Goal: Task Accomplishment & Management: Manage account settings

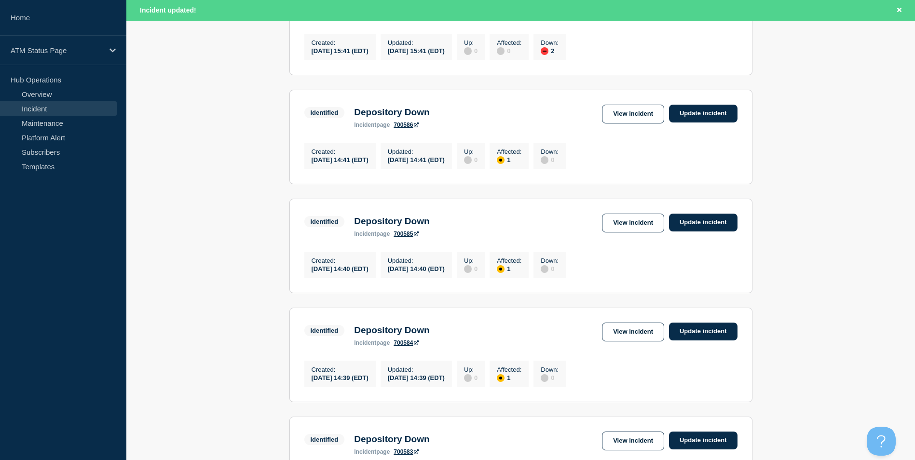
scroll to position [724, 0]
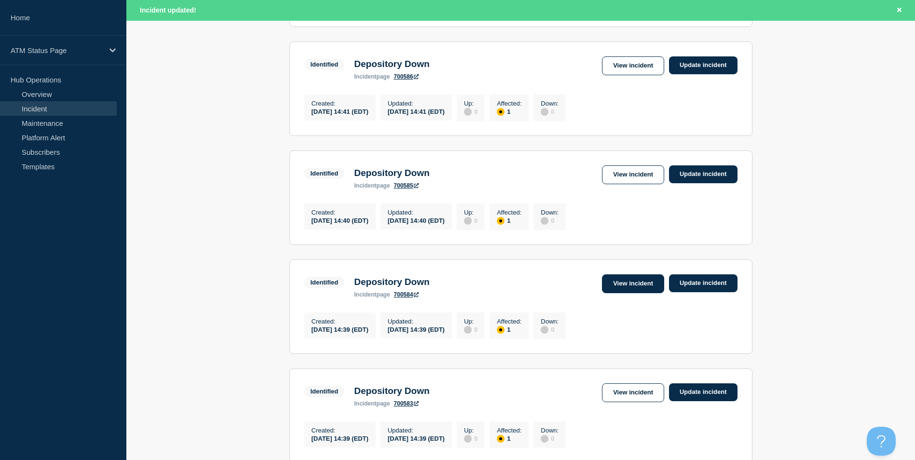
click at [624, 293] on link "View incident" at bounding box center [633, 284] width 62 height 19
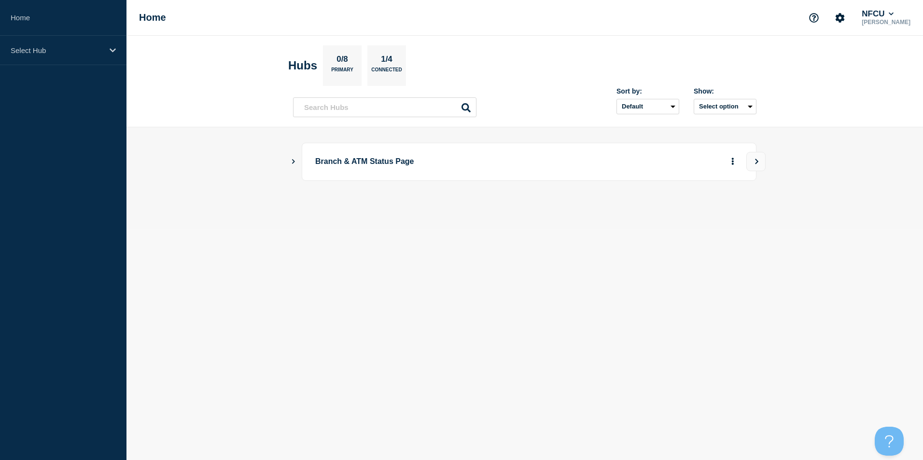
click at [291, 161] on icon "Show Connected Hubs" at bounding box center [293, 161] width 6 height 5
click at [703, 211] on button "See overview" at bounding box center [698, 210] width 51 height 19
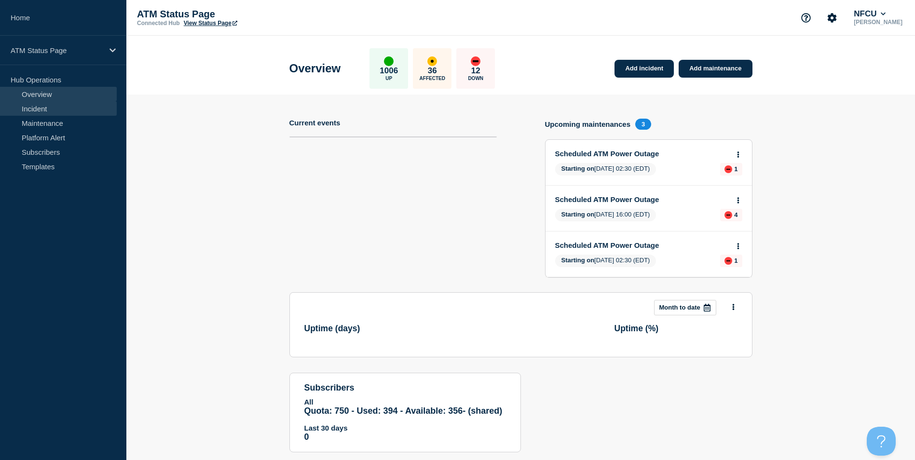
click at [49, 108] on link "Incident" at bounding box center [58, 108] width 117 height 14
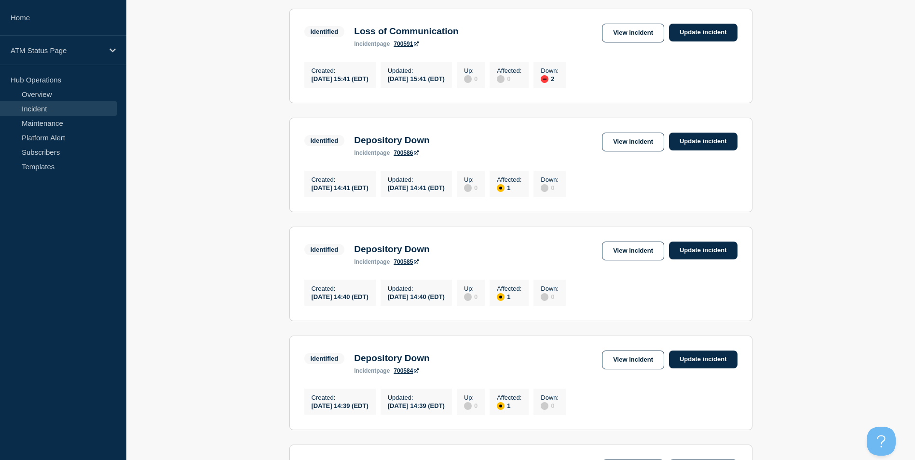
scroll to position [917, 0]
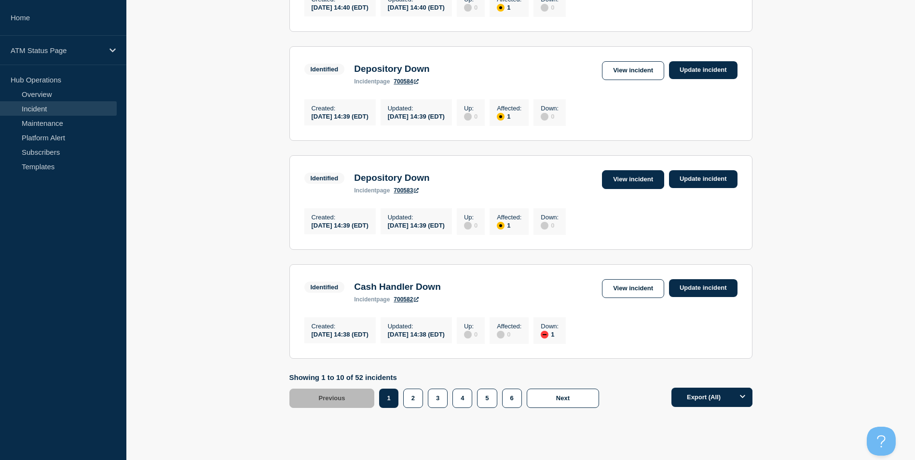
click at [648, 189] on link "View incident" at bounding box center [633, 179] width 62 height 19
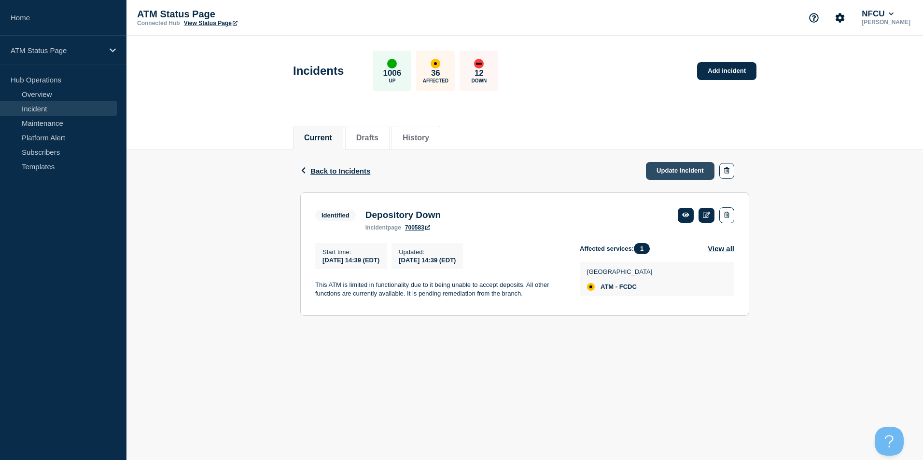
click at [672, 174] on link "Update incident" at bounding box center [680, 171] width 69 height 18
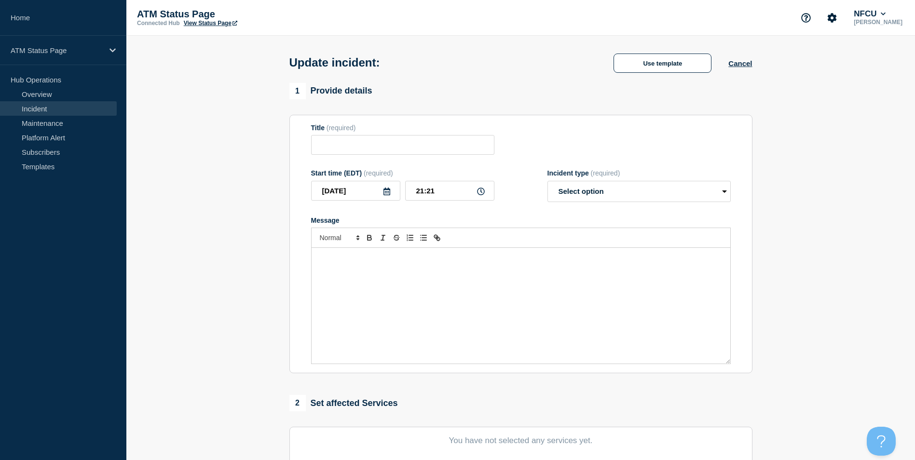
type input "Depository Down"
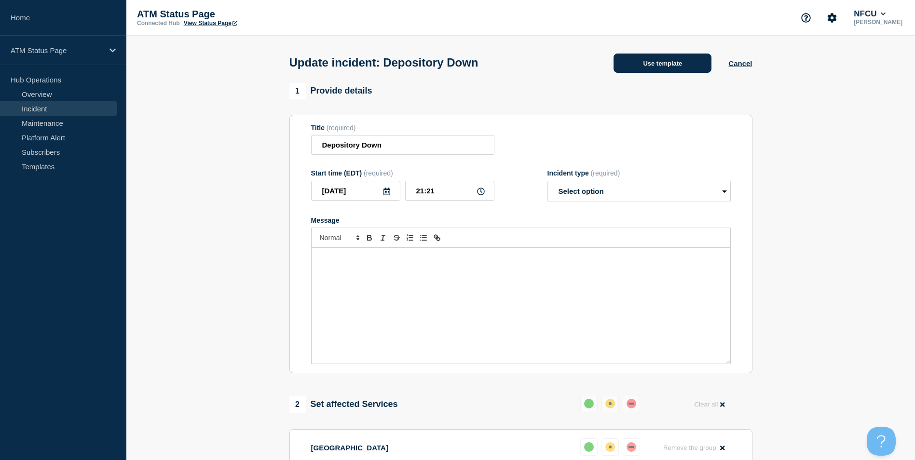
click at [643, 64] on button "Use template" at bounding box center [663, 63] width 98 height 19
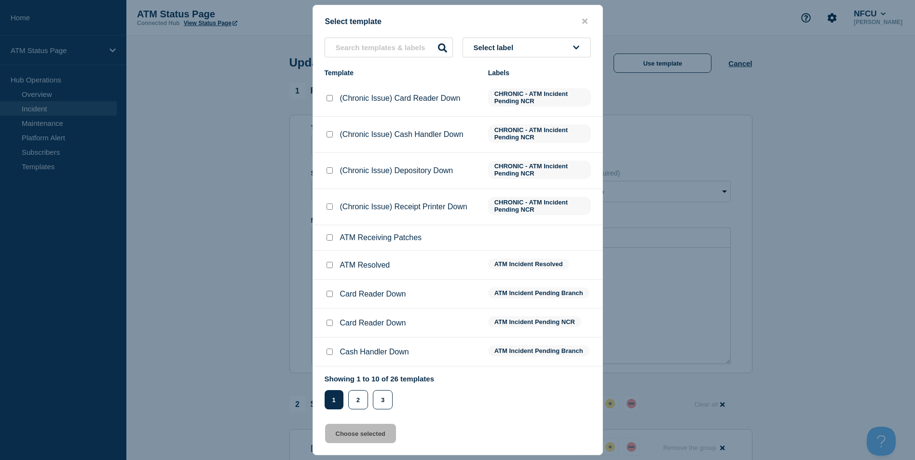
click at [328, 267] on input "ATM Resolved checkbox" at bounding box center [330, 265] width 6 height 6
checkbox input "true"
click at [362, 438] on button "Choose selected" at bounding box center [360, 433] width 71 height 19
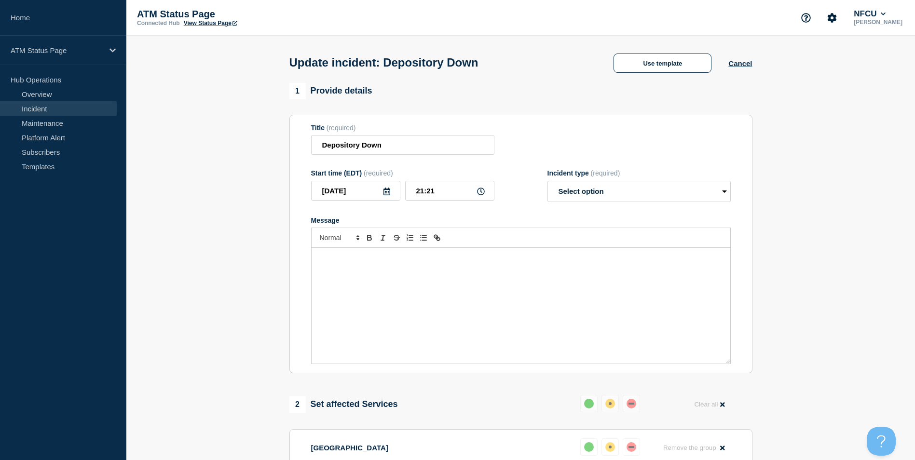
select select "resolved"
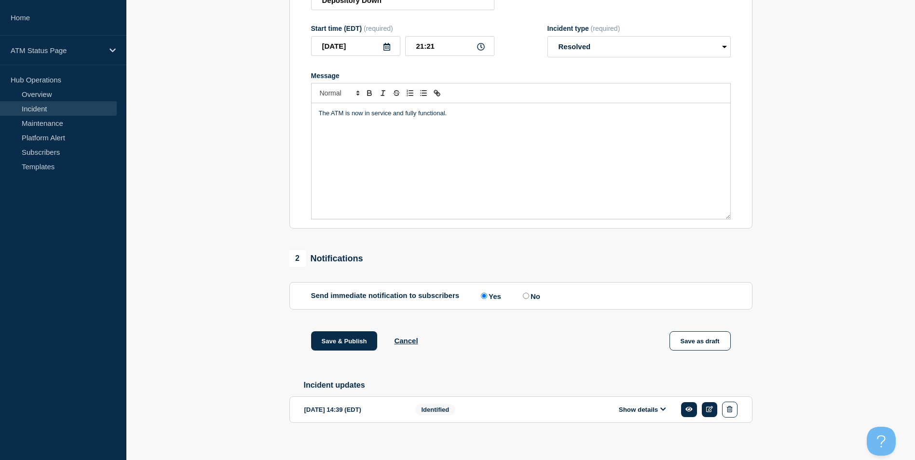
scroll to position [157, 0]
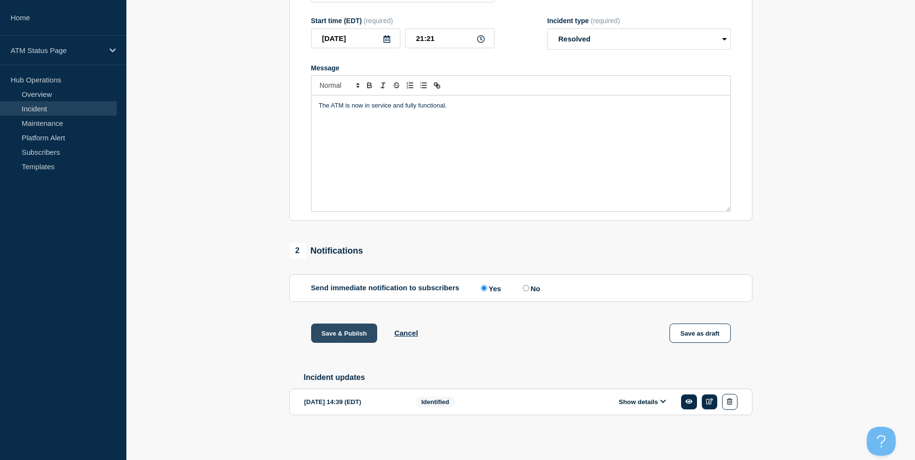
click at [335, 331] on button "Save & Publish" at bounding box center [344, 333] width 67 height 19
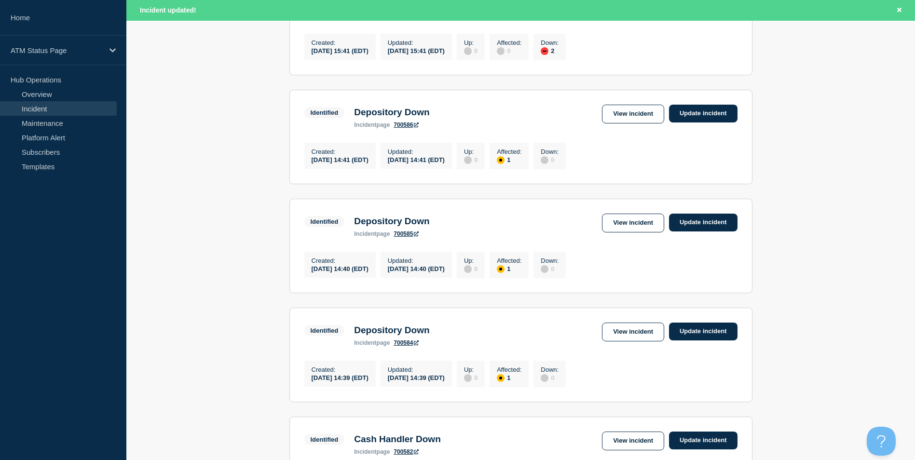
scroll to position [1006, 0]
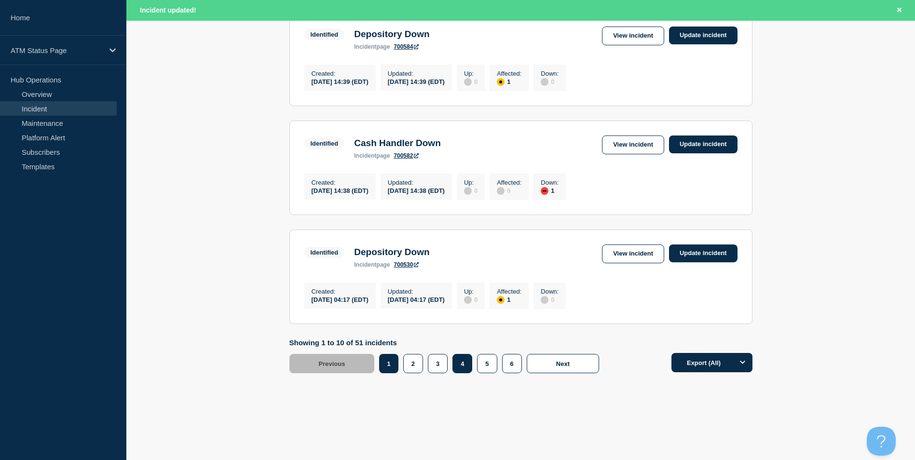
click at [465, 366] on button "4" at bounding box center [463, 363] width 20 height 19
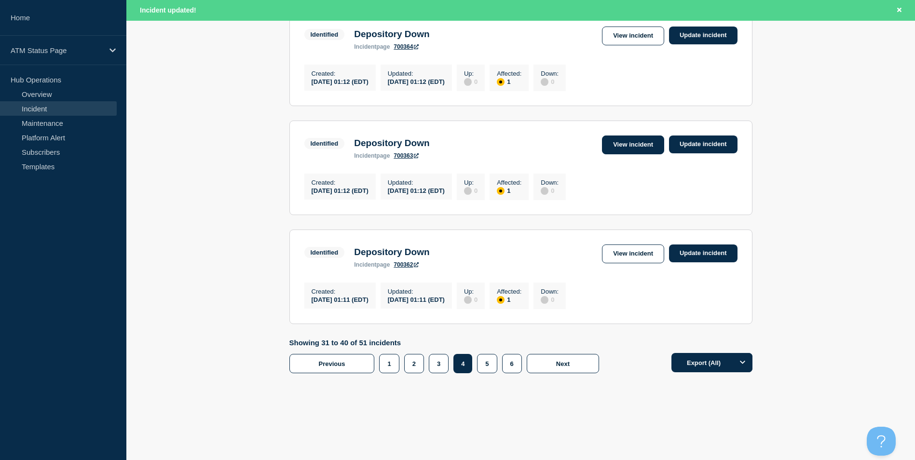
click at [624, 139] on link "View incident" at bounding box center [633, 145] width 62 height 19
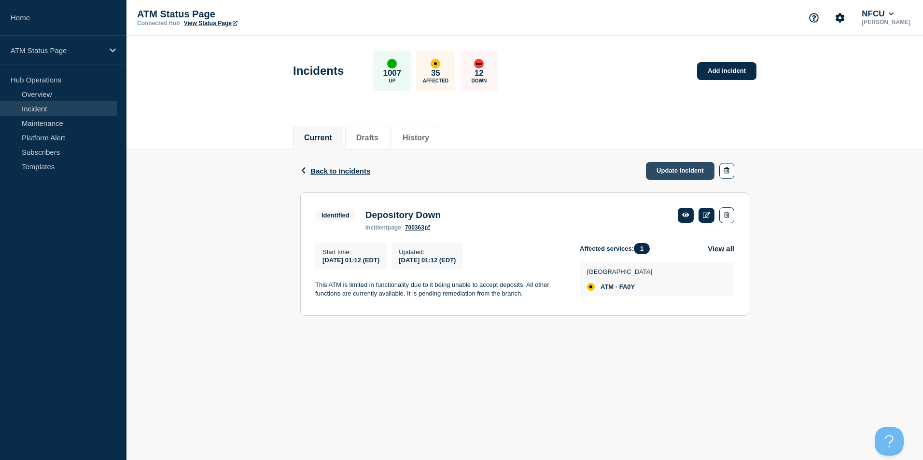
click at [680, 171] on link "Update incident" at bounding box center [680, 171] width 69 height 18
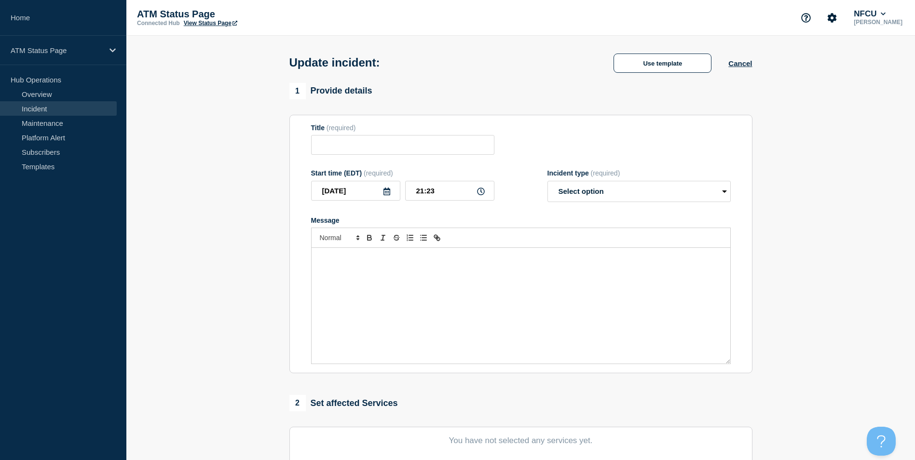
type input "Depository Down"
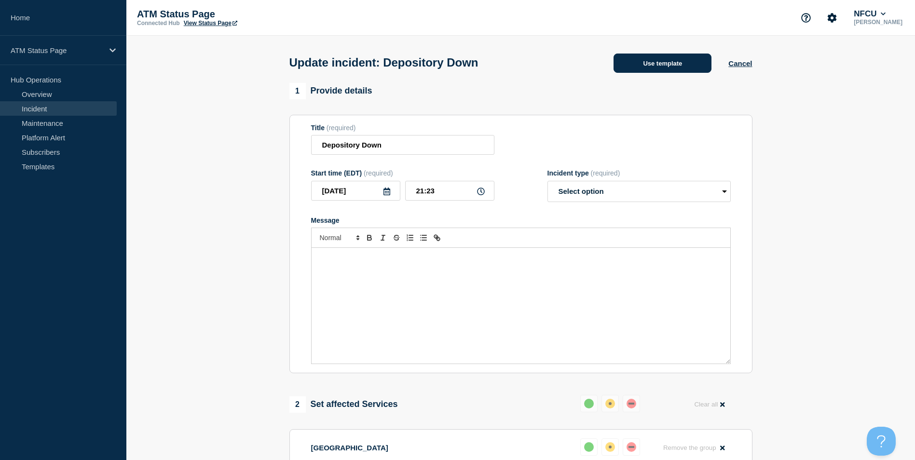
click at [659, 65] on button "Use template" at bounding box center [663, 63] width 98 height 19
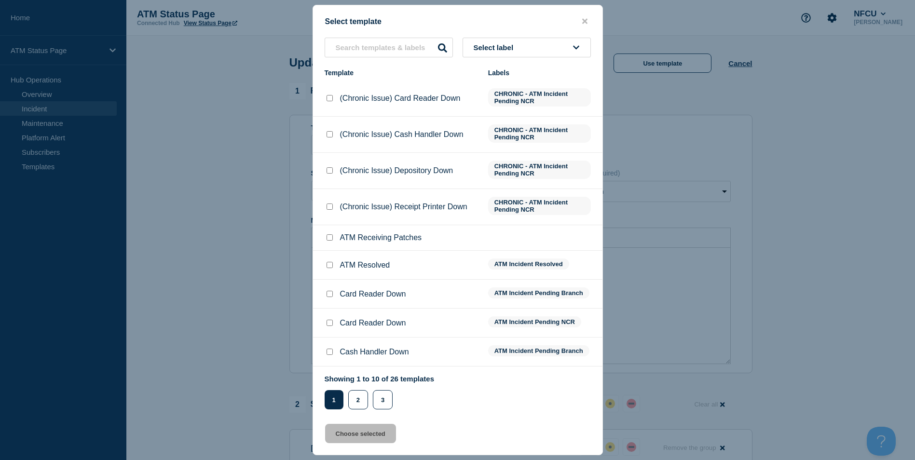
click at [331, 266] on input "ATM Resolved checkbox" at bounding box center [330, 265] width 6 height 6
checkbox input "true"
click at [365, 436] on button "Choose selected" at bounding box center [360, 433] width 71 height 19
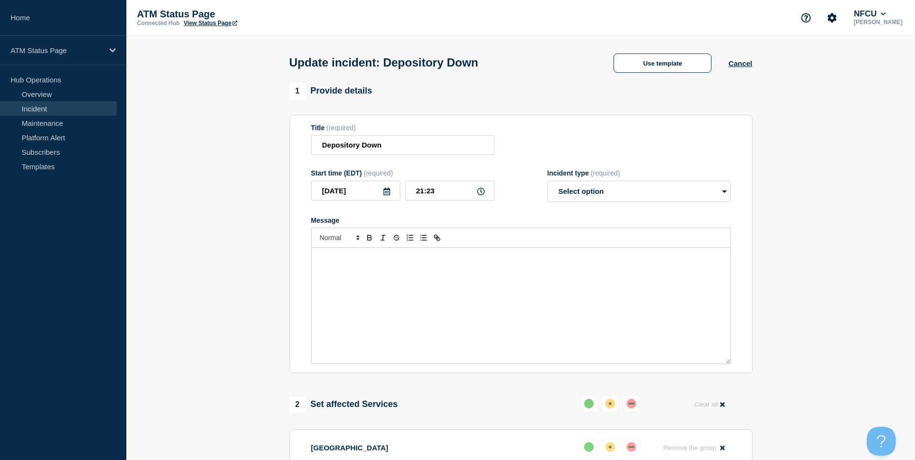
select select "resolved"
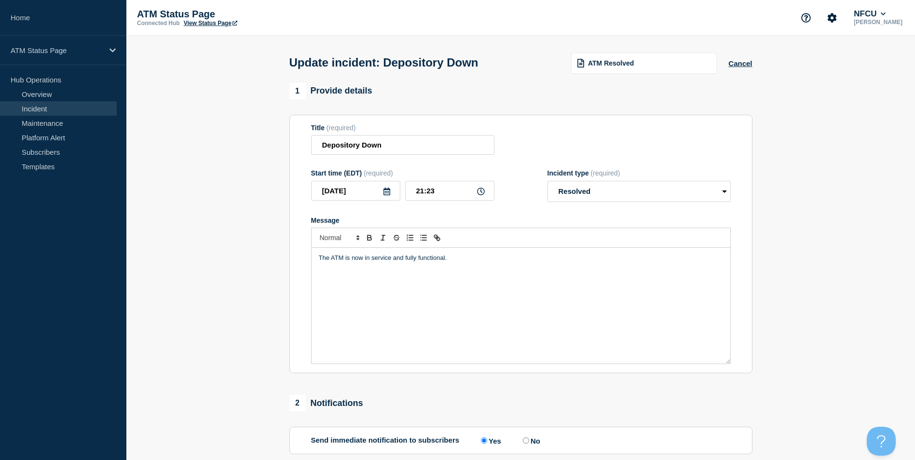
scroll to position [157, 0]
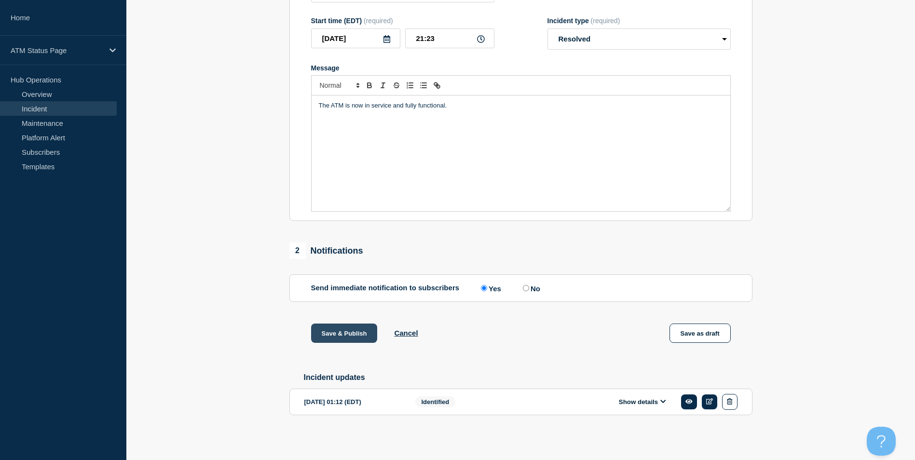
click at [329, 331] on button "Save & Publish" at bounding box center [344, 333] width 67 height 19
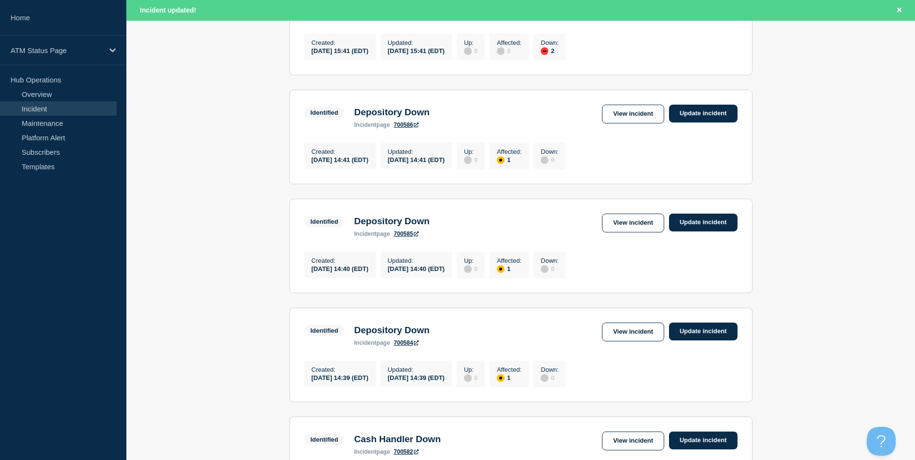
scroll to position [1006, 0]
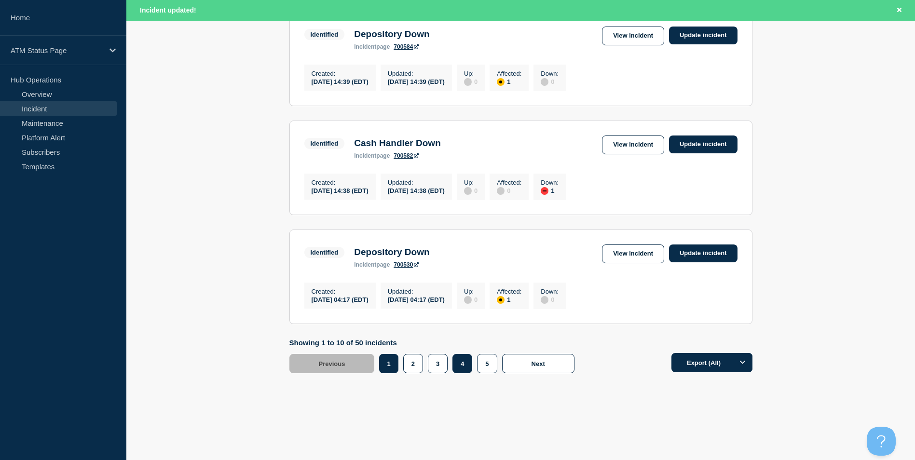
click at [458, 366] on button "4" at bounding box center [463, 363] width 20 height 19
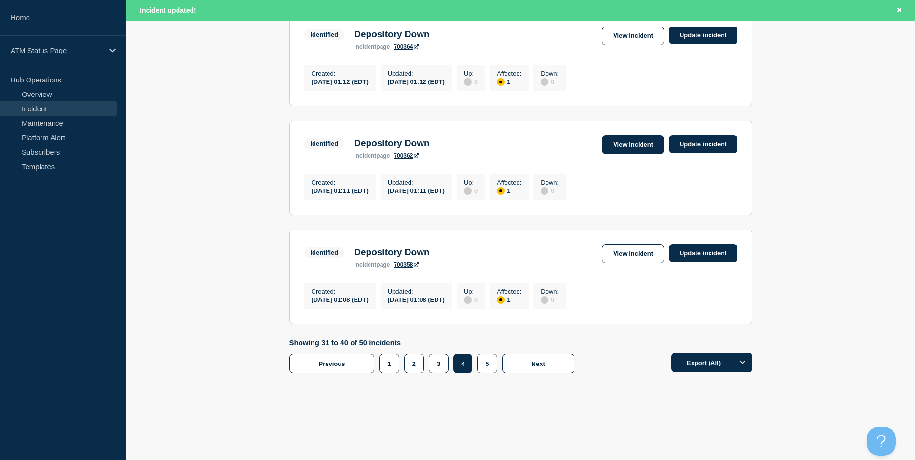
click at [637, 139] on link "View incident" at bounding box center [633, 145] width 62 height 19
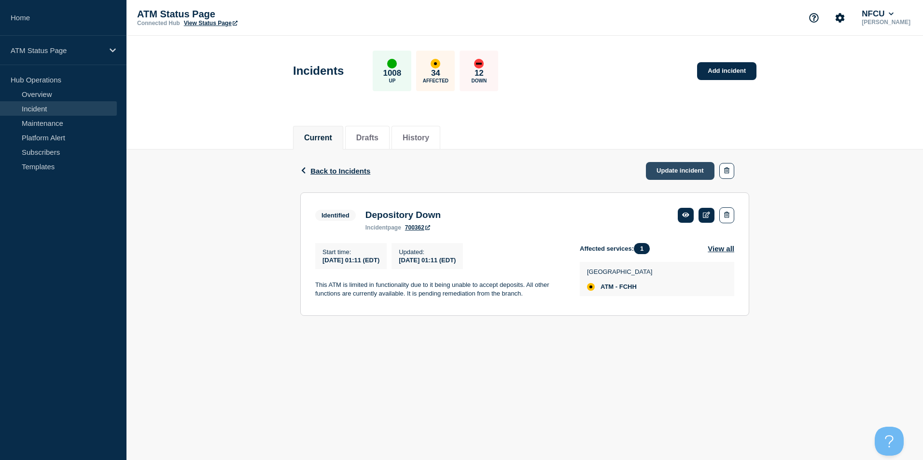
click at [678, 174] on link "Update incident" at bounding box center [680, 171] width 69 height 18
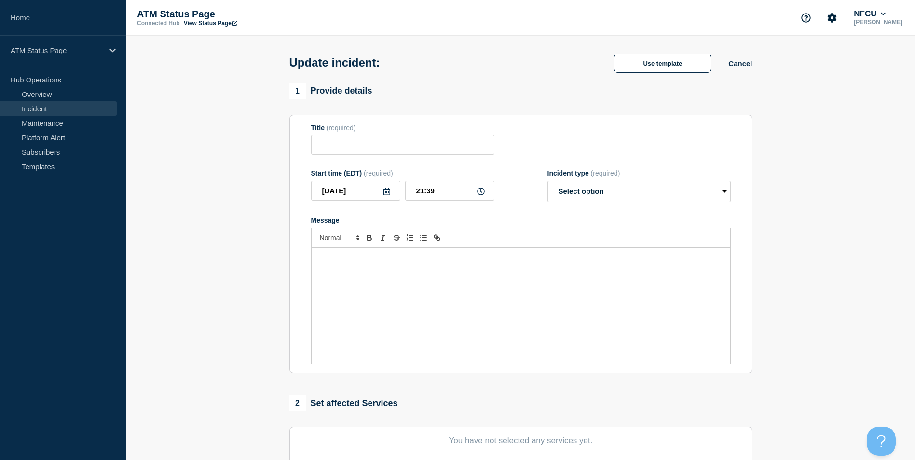
type input "Depository Down"
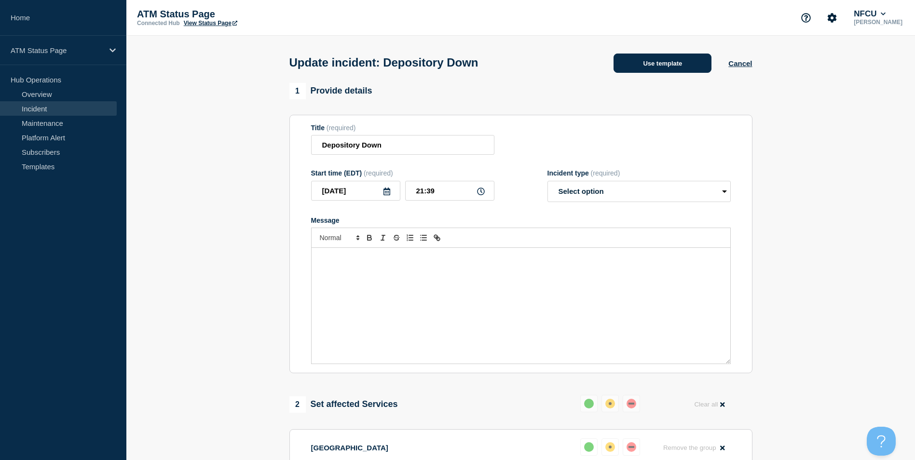
click at [656, 66] on button "Use template" at bounding box center [663, 63] width 98 height 19
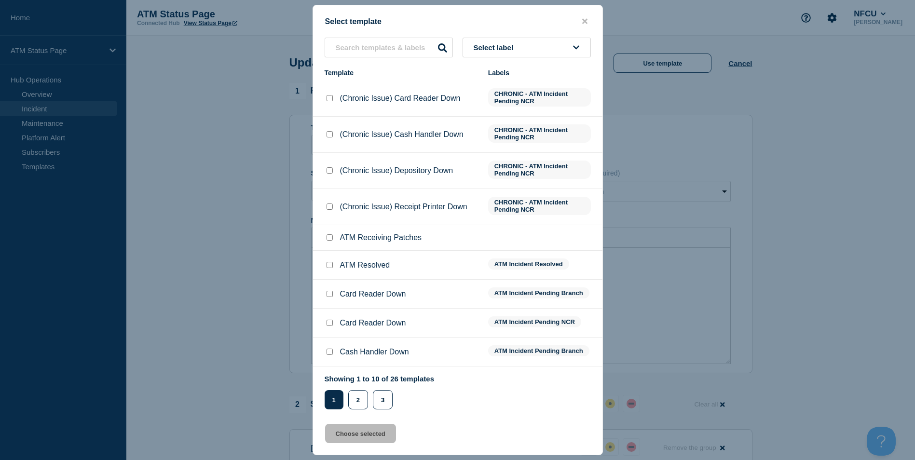
click at [332, 265] on input "ATM Resolved checkbox" at bounding box center [330, 265] width 6 height 6
checkbox input "true"
click at [365, 435] on button "Choose selected" at bounding box center [360, 433] width 71 height 19
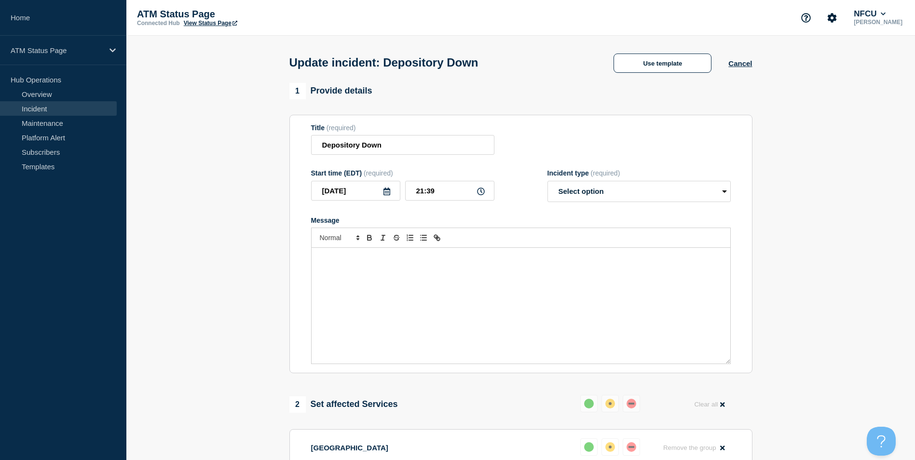
select select "resolved"
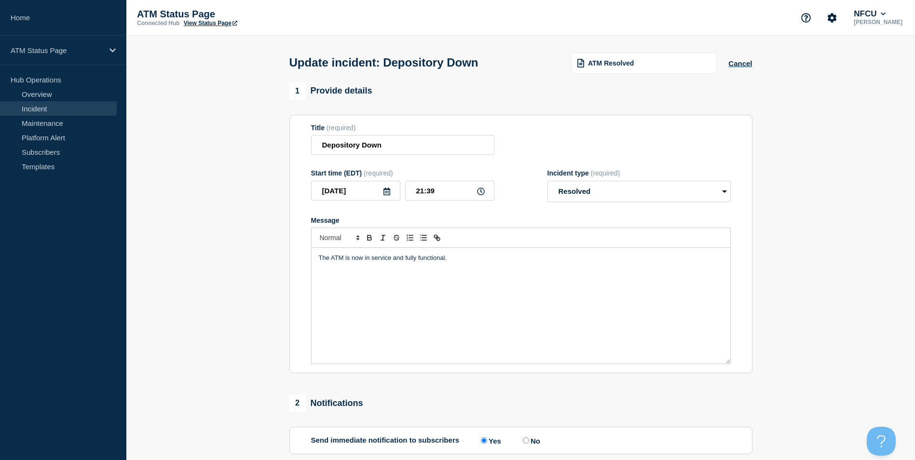
scroll to position [157, 0]
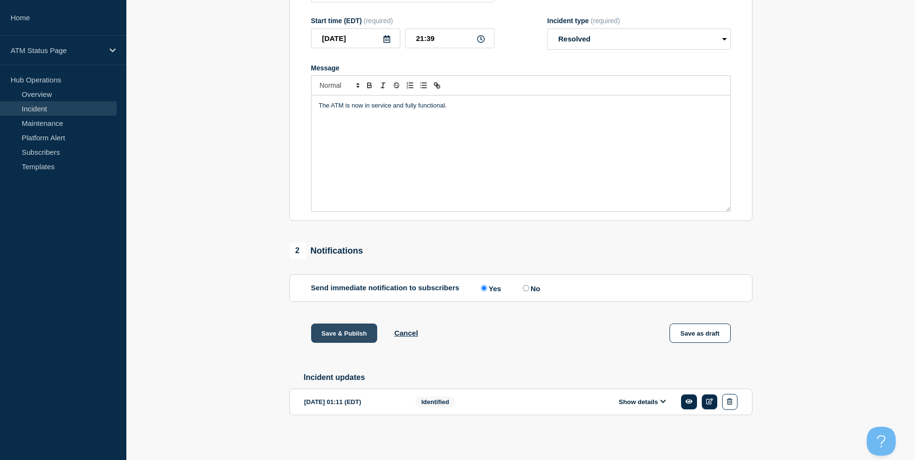
click at [335, 330] on button "Save & Publish" at bounding box center [344, 333] width 67 height 19
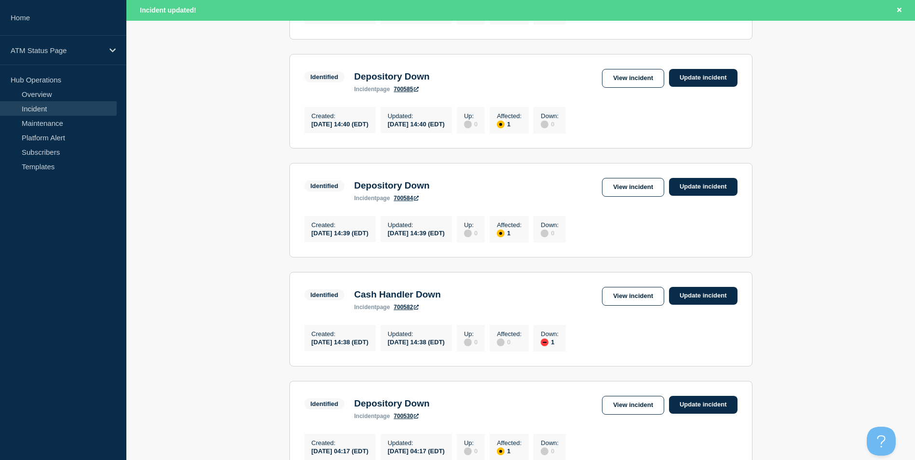
scroll to position [1006, 0]
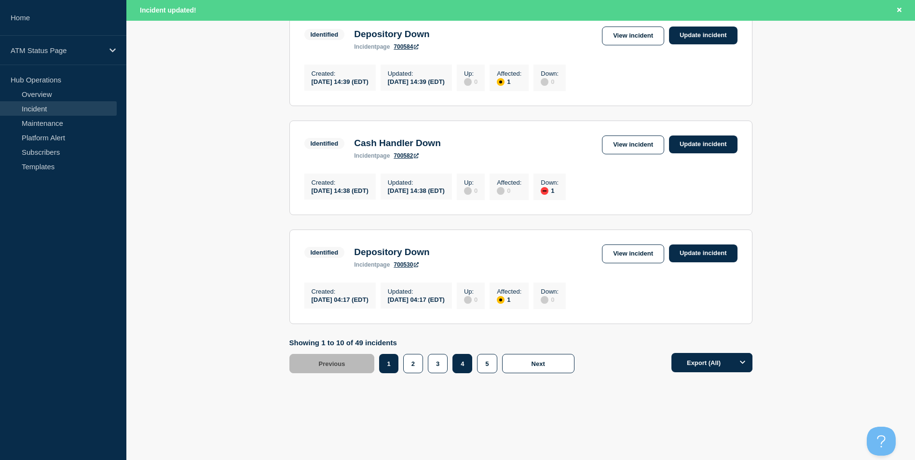
click at [460, 360] on button "4" at bounding box center [463, 363] width 20 height 19
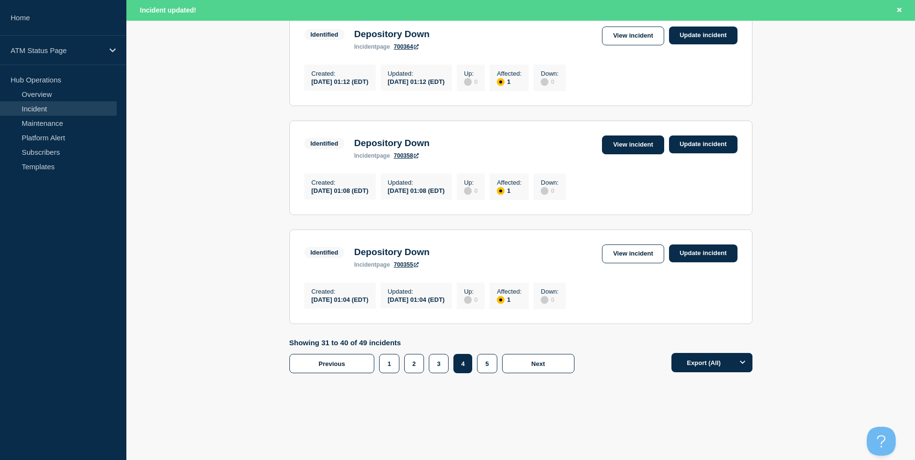
click at [617, 141] on link "View incident" at bounding box center [633, 145] width 62 height 19
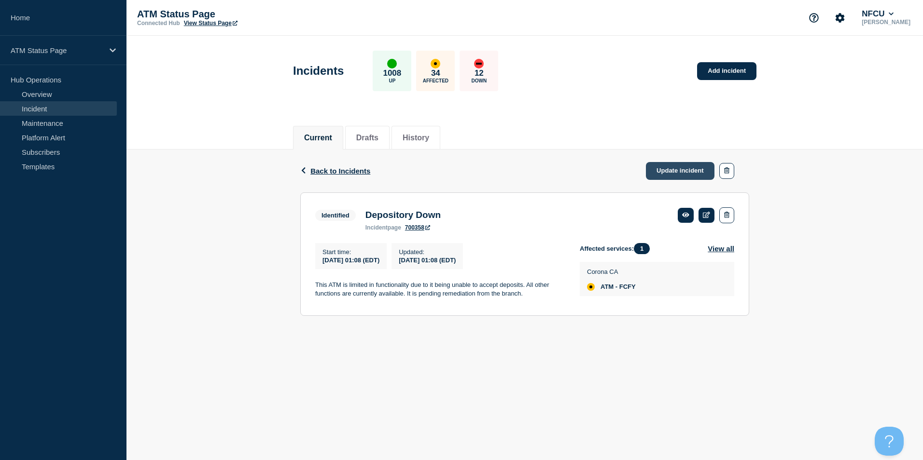
click at [666, 170] on link "Update incident" at bounding box center [680, 171] width 69 height 18
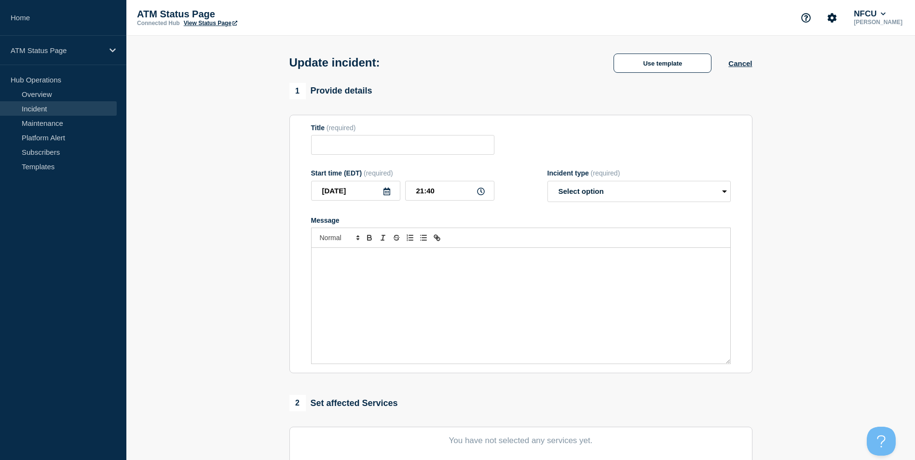
type input "Depository Down"
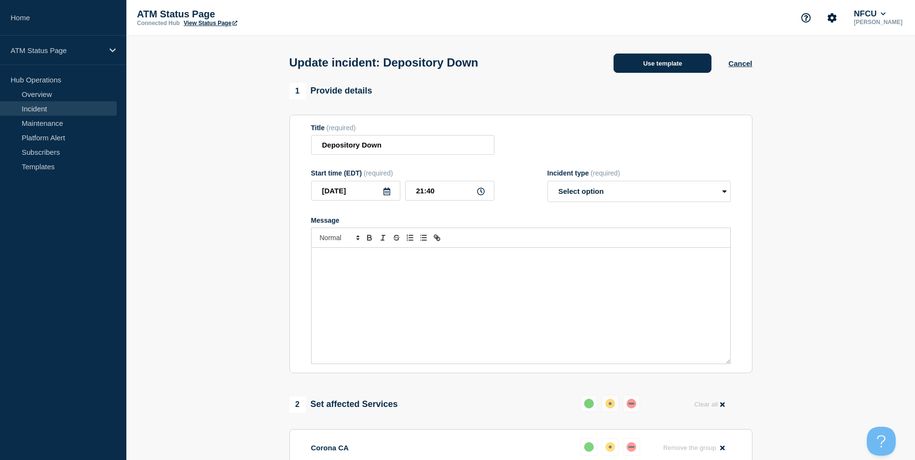
click at [667, 63] on button "Use template" at bounding box center [663, 63] width 98 height 19
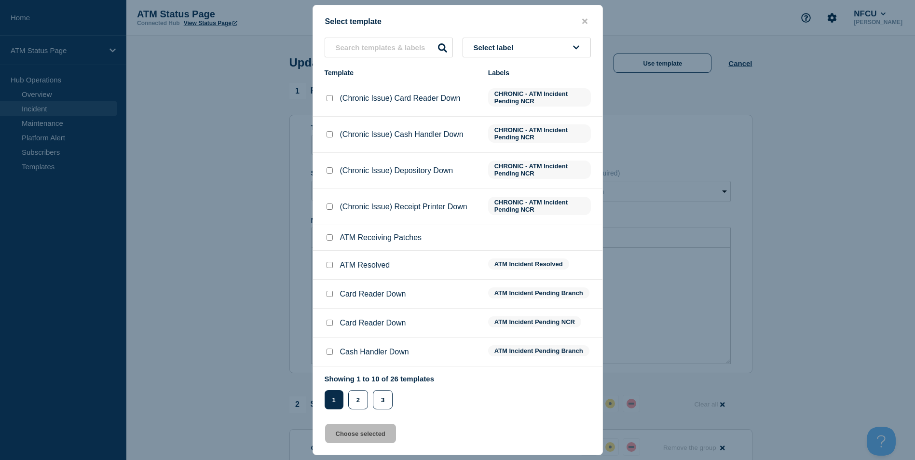
click at [331, 268] on input "ATM Resolved checkbox" at bounding box center [330, 265] width 6 height 6
checkbox input "true"
click at [368, 433] on button "Choose selected" at bounding box center [360, 433] width 71 height 19
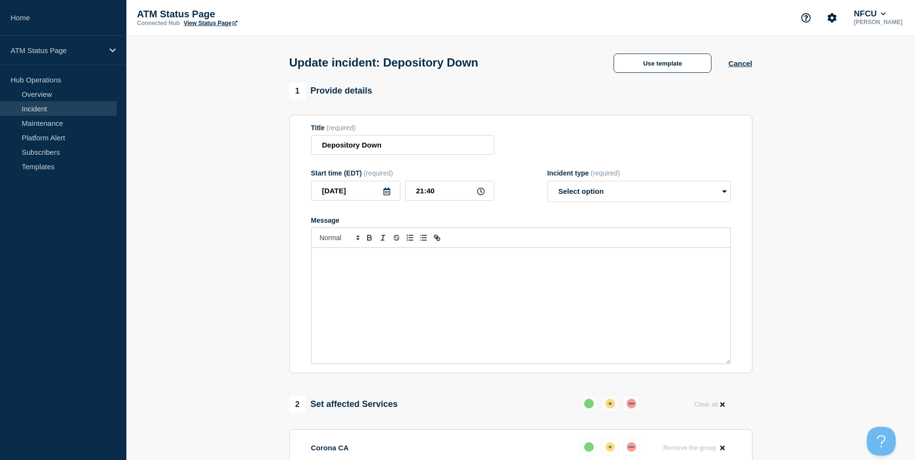
select select "resolved"
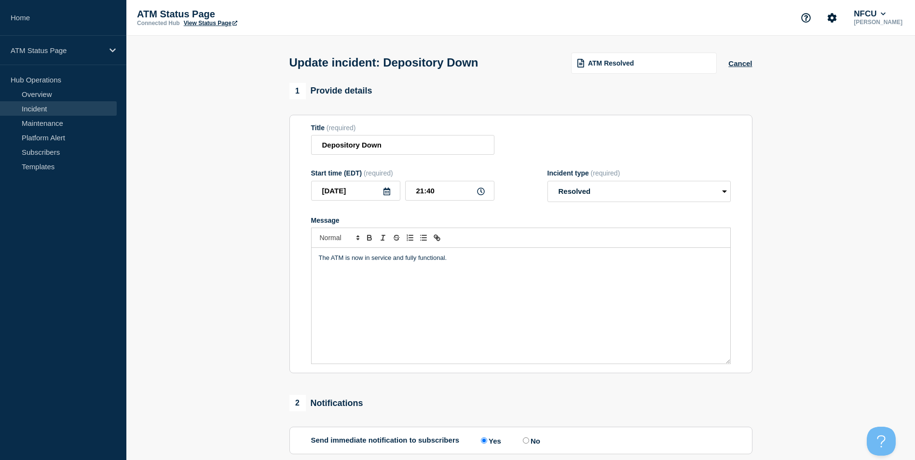
scroll to position [145, 0]
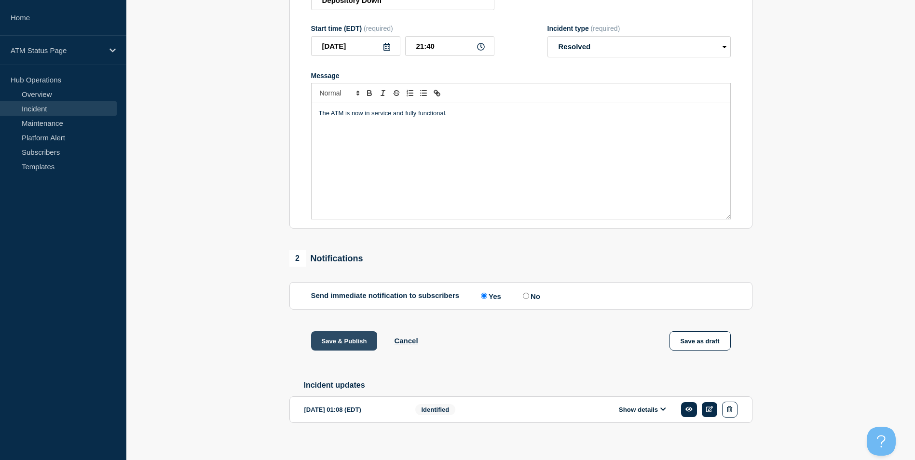
click at [342, 345] on button "Save & Publish" at bounding box center [344, 341] width 67 height 19
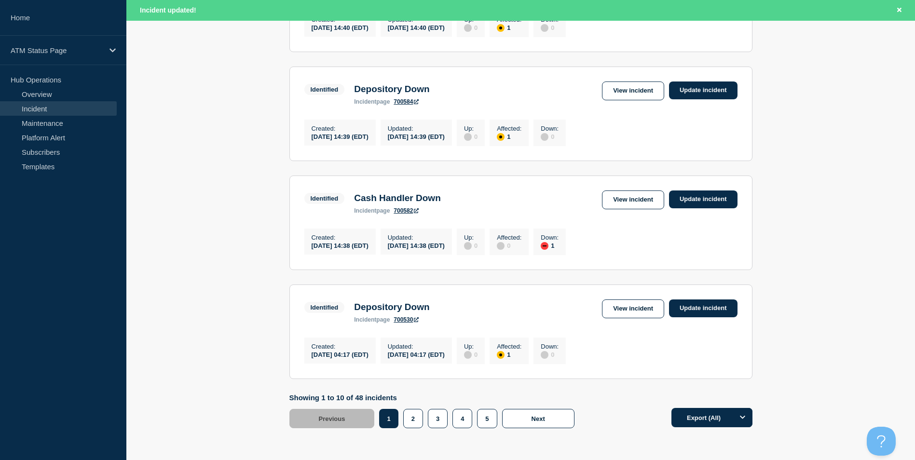
scroll to position [1006, 0]
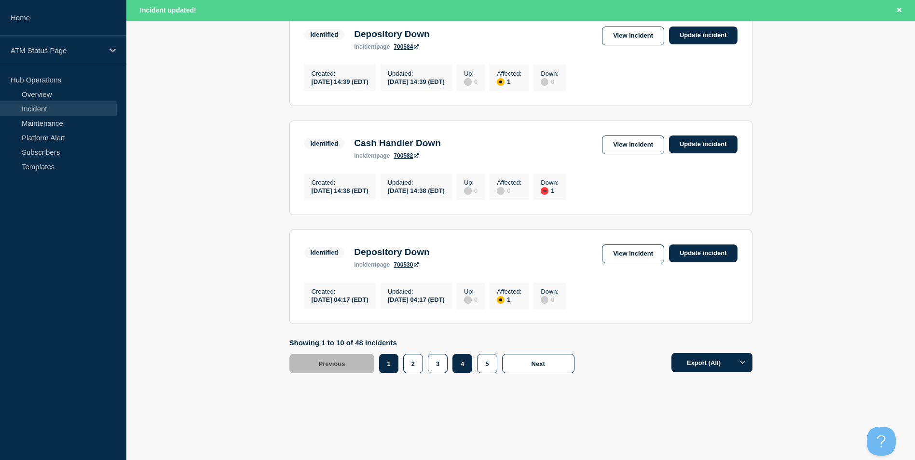
click at [465, 362] on button "4" at bounding box center [463, 363] width 20 height 19
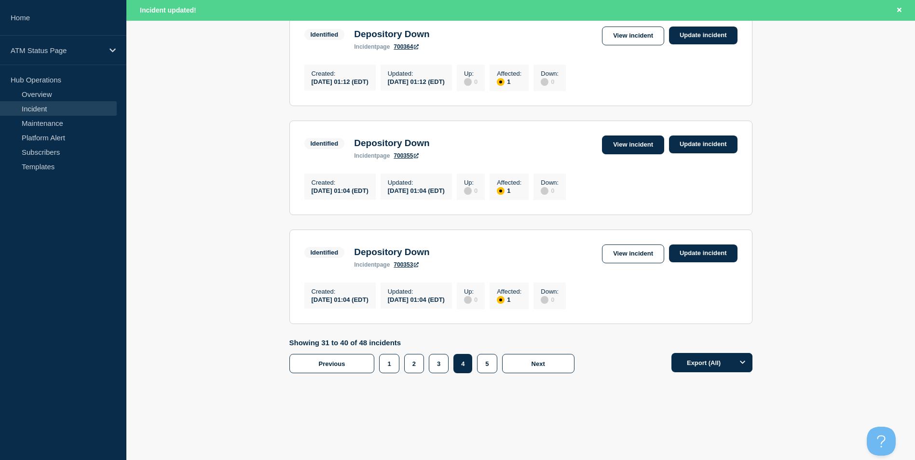
click at [628, 139] on link "View incident" at bounding box center [633, 145] width 62 height 19
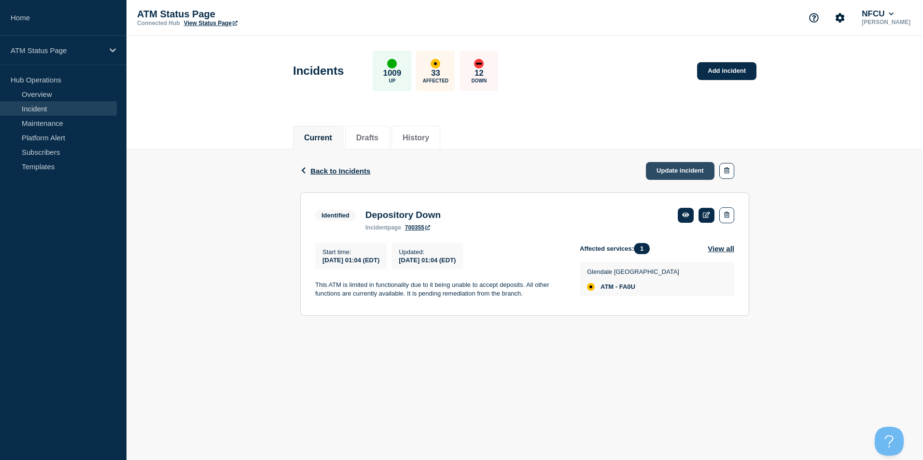
click at [679, 169] on link "Update incident" at bounding box center [680, 171] width 69 height 18
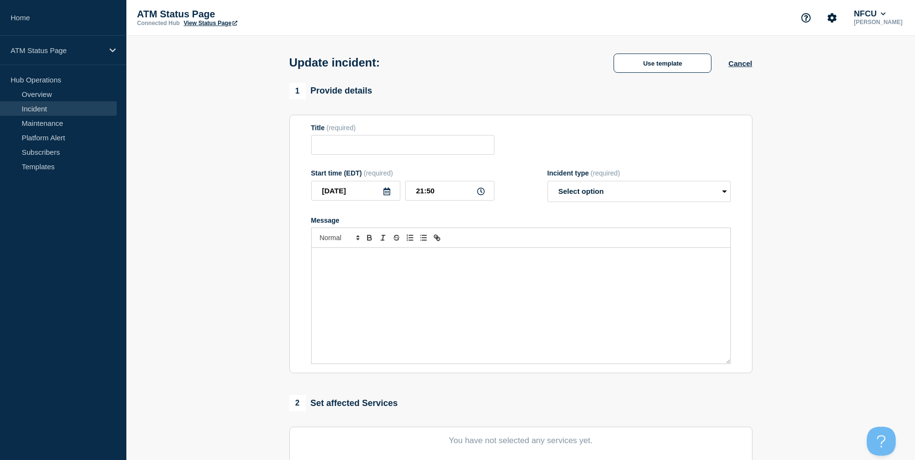
type input "Depository Down"
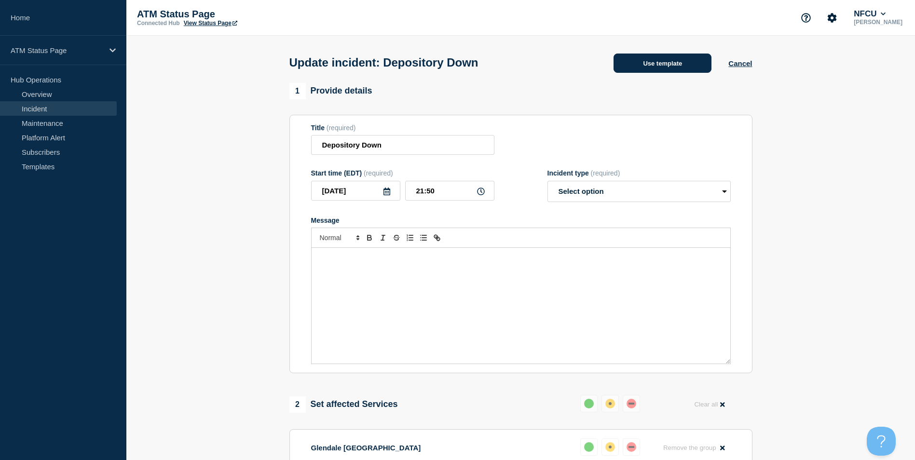
click at [670, 68] on button "Use template" at bounding box center [663, 63] width 98 height 19
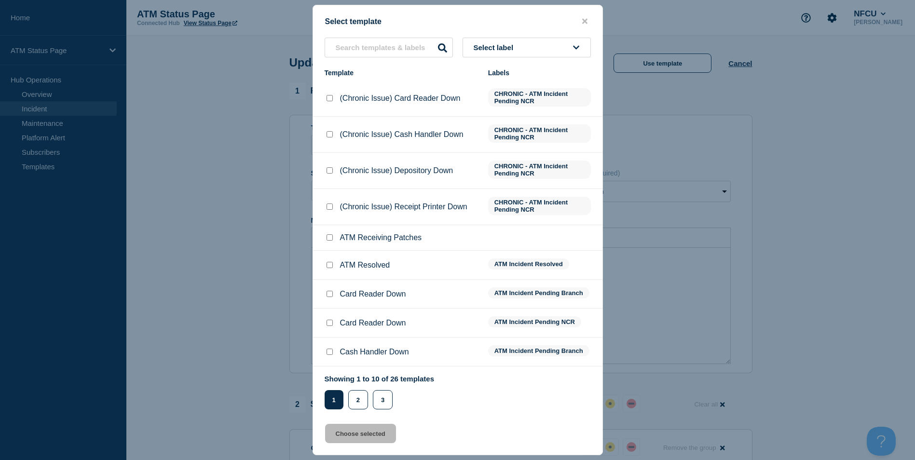
click at [330, 265] on input "ATM Resolved checkbox" at bounding box center [330, 265] width 6 height 6
checkbox input "true"
click at [372, 438] on button "Choose selected" at bounding box center [360, 433] width 71 height 19
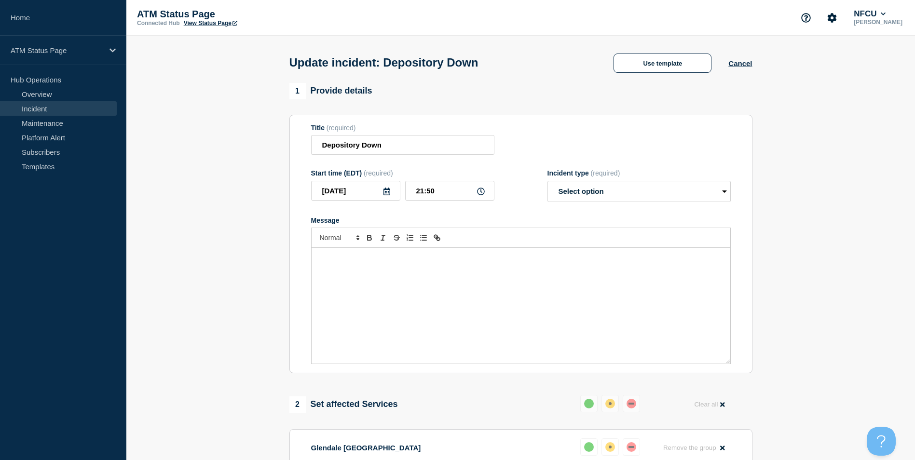
select select "resolved"
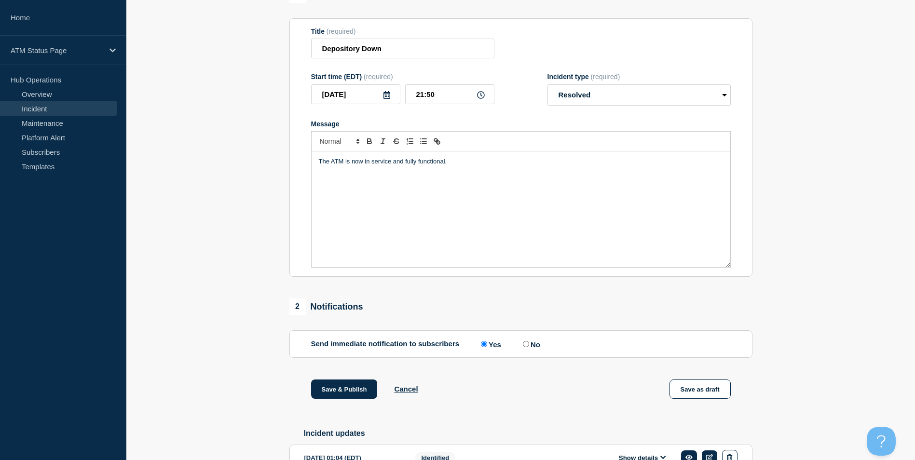
scroll to position [157, 0]
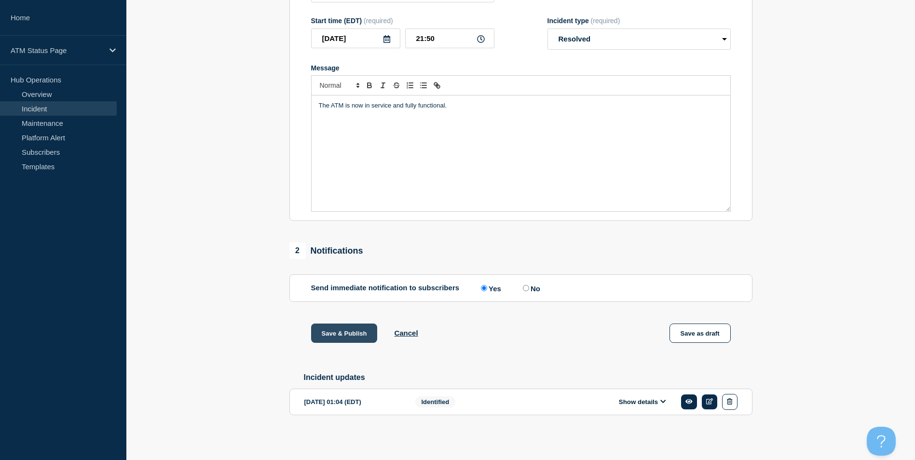
click at [352, 331] on button "Save & Publish" at bounding box center [344, 333] width 67 height 19
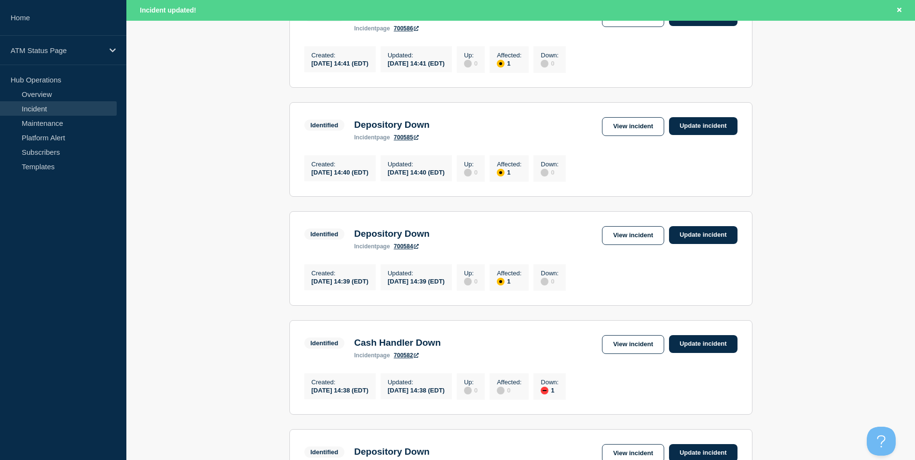
scroll to position [1006, 0]
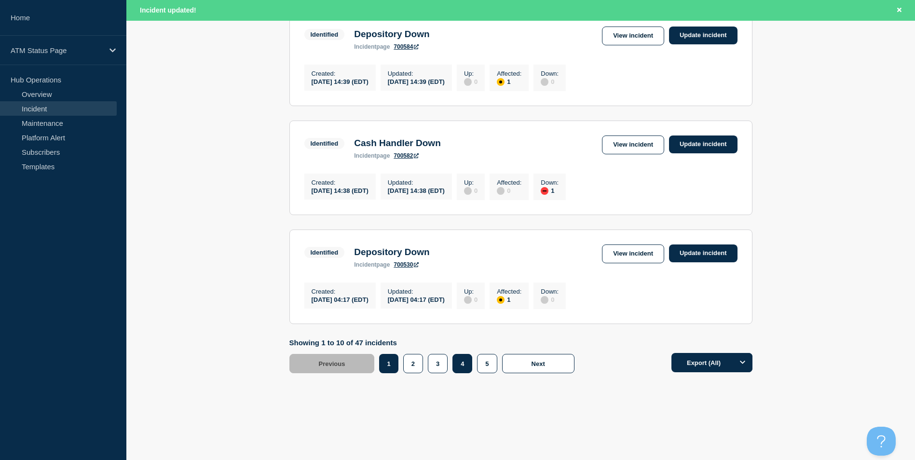
click at [469, 364] on button "4" at bounding box center [463, 363] width 20 height 19
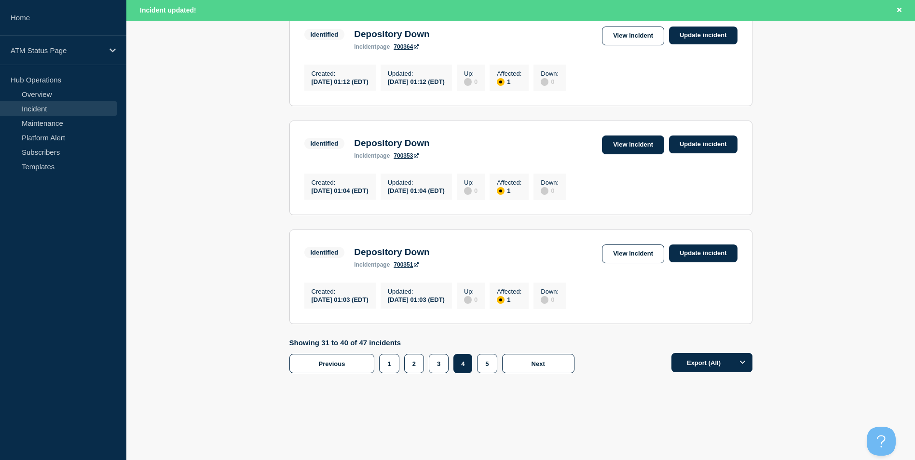
click at [630, 139] on link "View incident" at bounding box center [633, 145] width 62 height 19
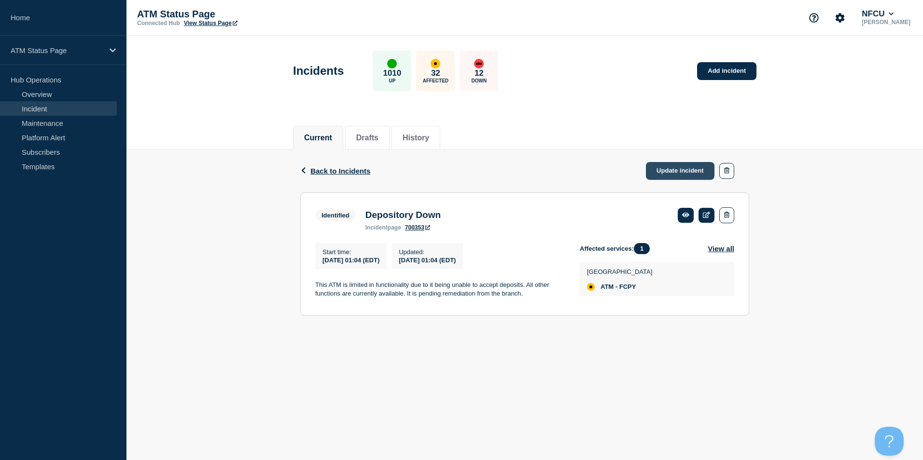
click at [672, 173] on link "Update incident" at bounding box center [680, 171] width 69 height 18
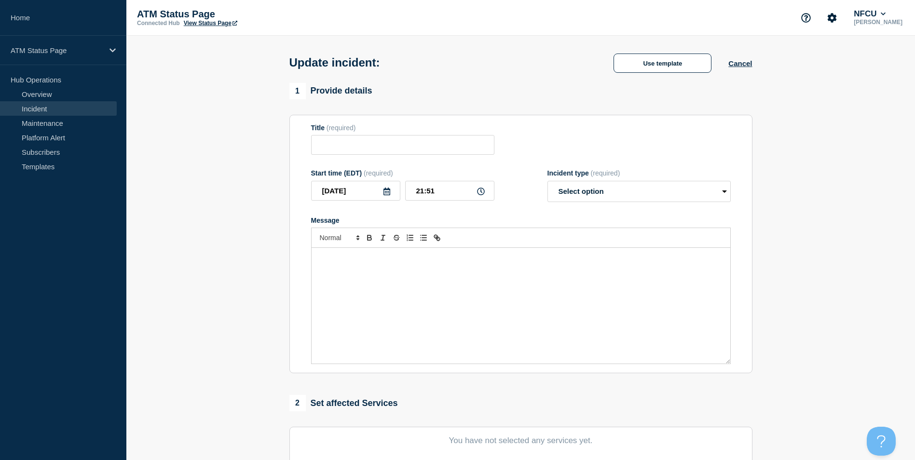
type input "Depository Down"
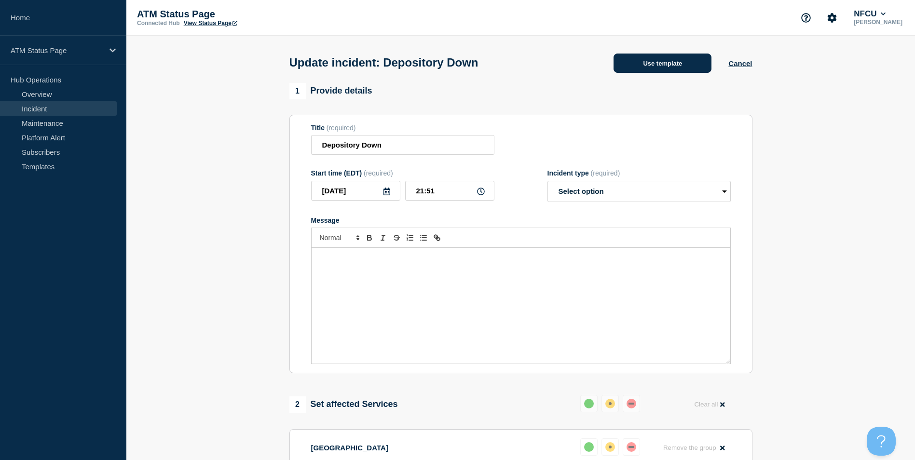
click at [659, 64] on button "Use template" at bounding box center [663, 63] width 98 height 19
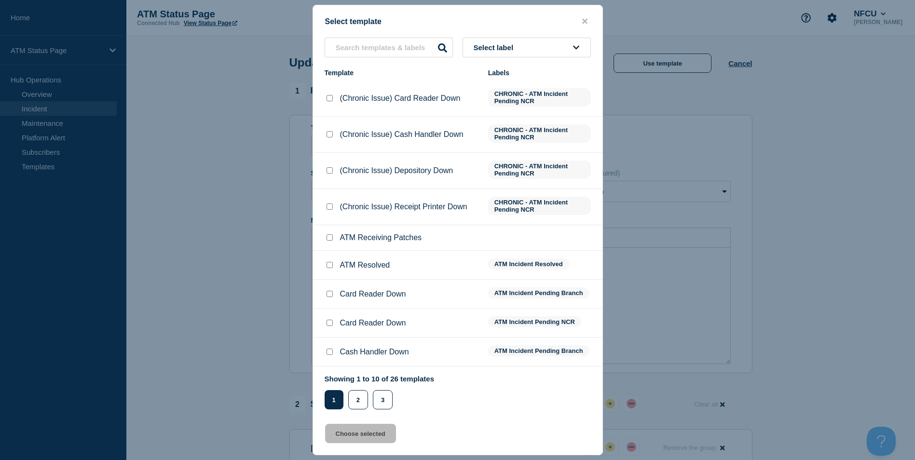
click at [328, 266] on input "ATM Resolved checkbox" at bounding box center [330, 265] width 6 height 6
checkbox input "true"
click at [356, 437] on button "Choose selected" at bounding box center [360, 433] width 71 height 19
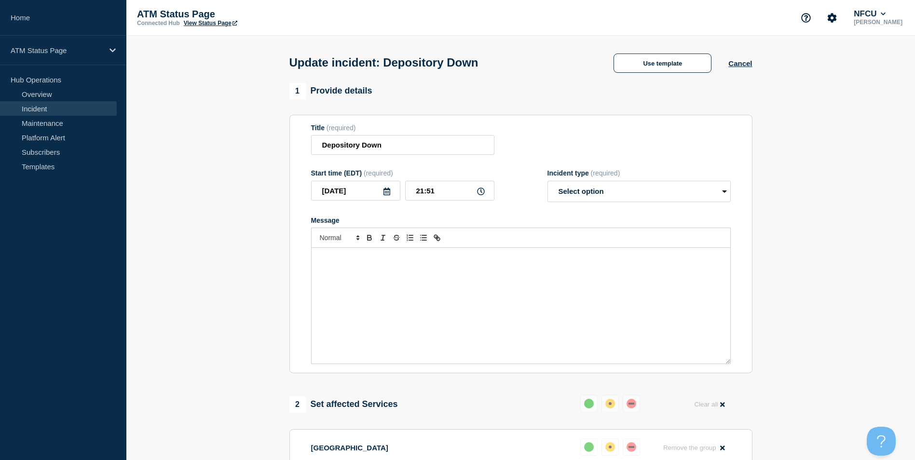
select select "resolved"
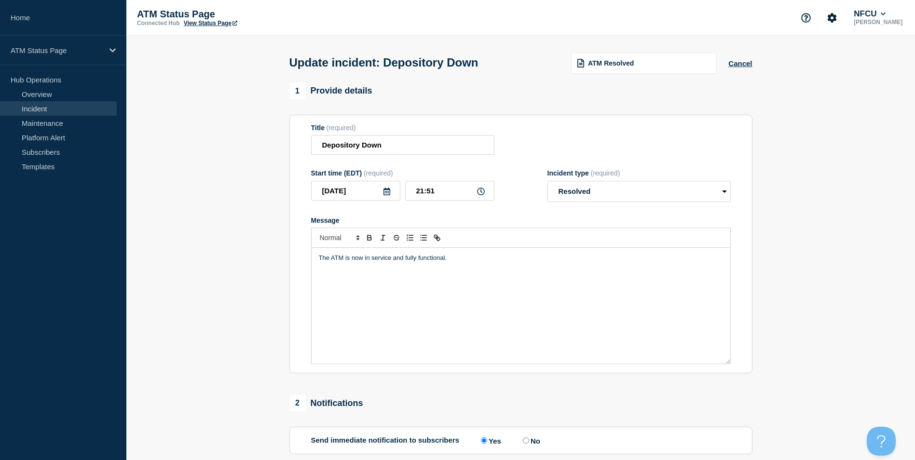
scroll to position [157, 0]
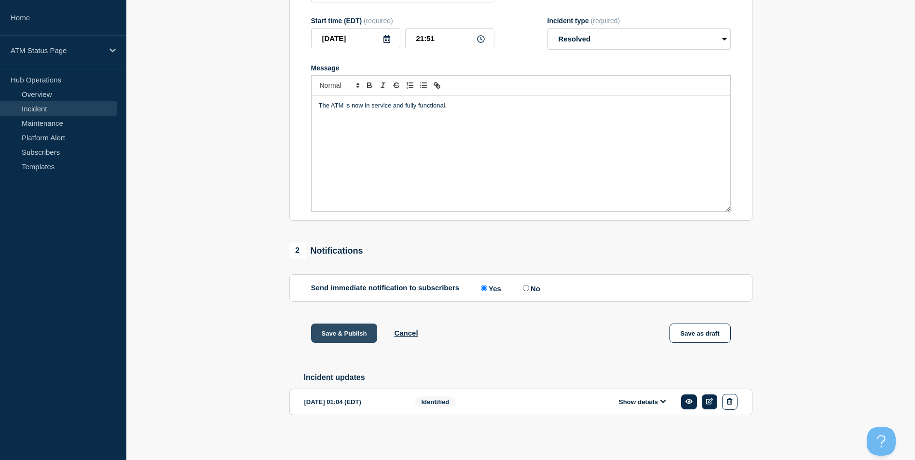
click at [345, 335] on button "Save & Publish" at bounding box center [344, 333] width 67 height 19
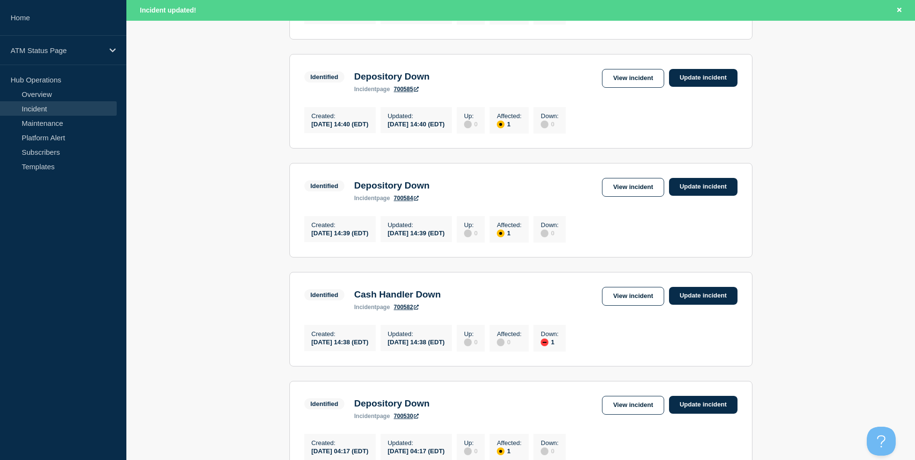
scroll to position [1006, 0]
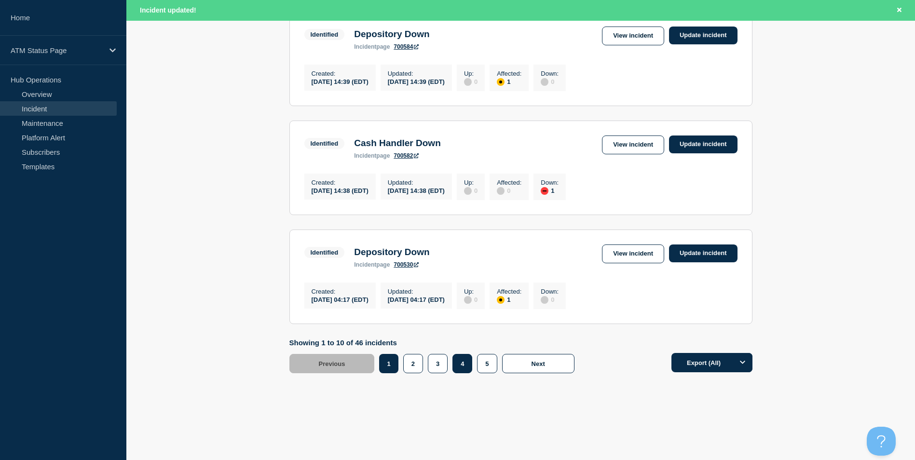
click at [465, 369] on button "4" at bounding box center [463, 363] width 20 height 19
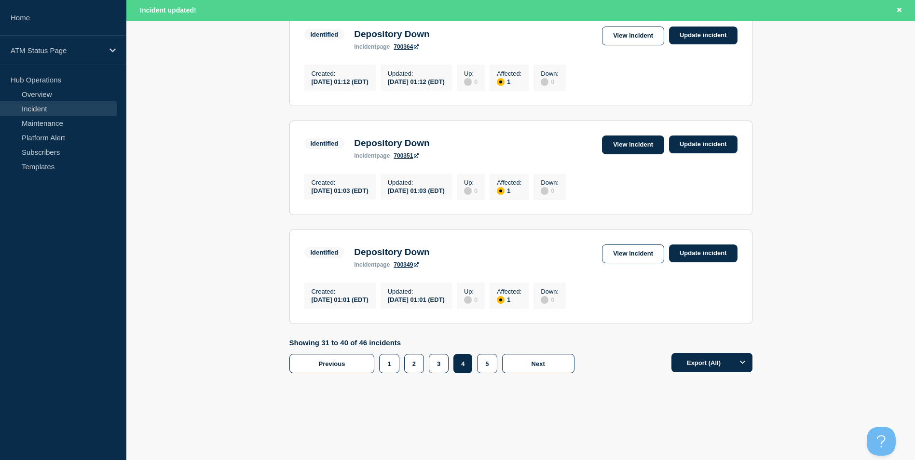
click at [635, 136] on link "View incident" at bounding box center [633, 145] width 62 height 19
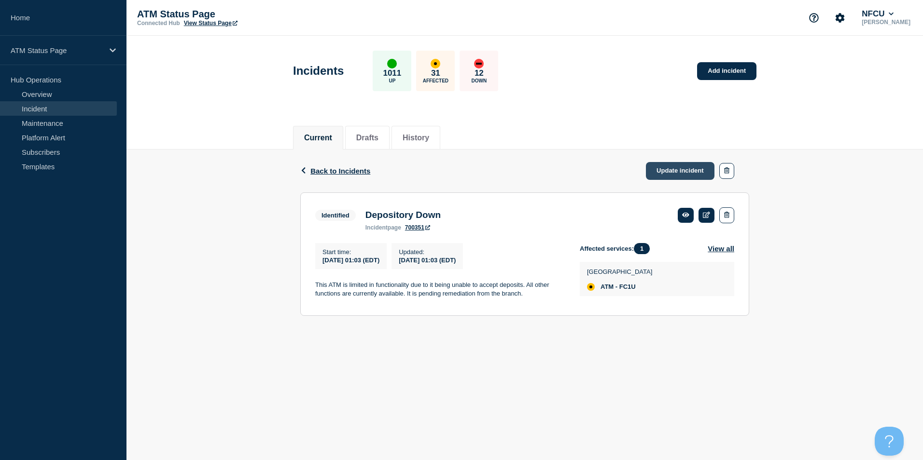
click at [684, 168] on link "Update incident" at bounding box center [680, 171] width 69 height 18
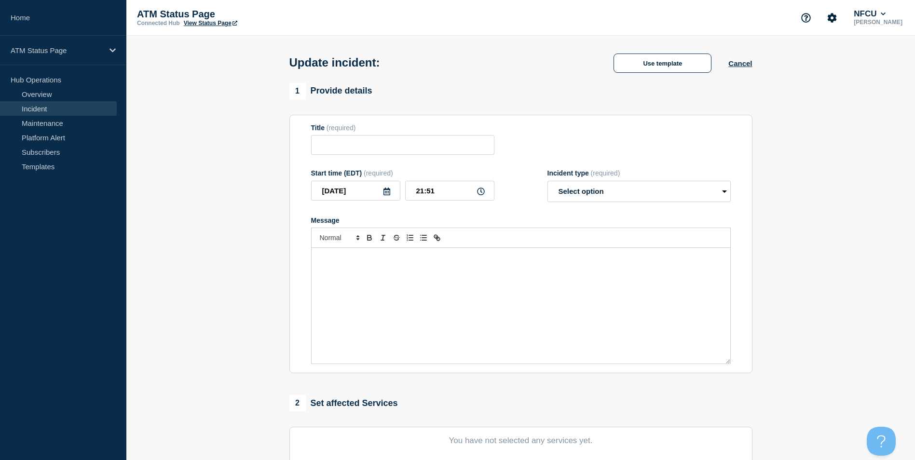
type input "Depository Down"
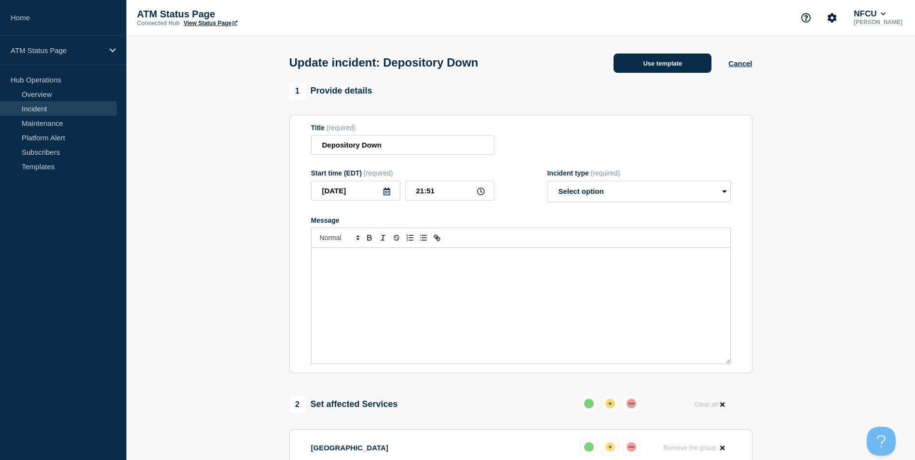
click at [675, 63] on button "Use template" at bounding box center [663, 63] width 98 height 19
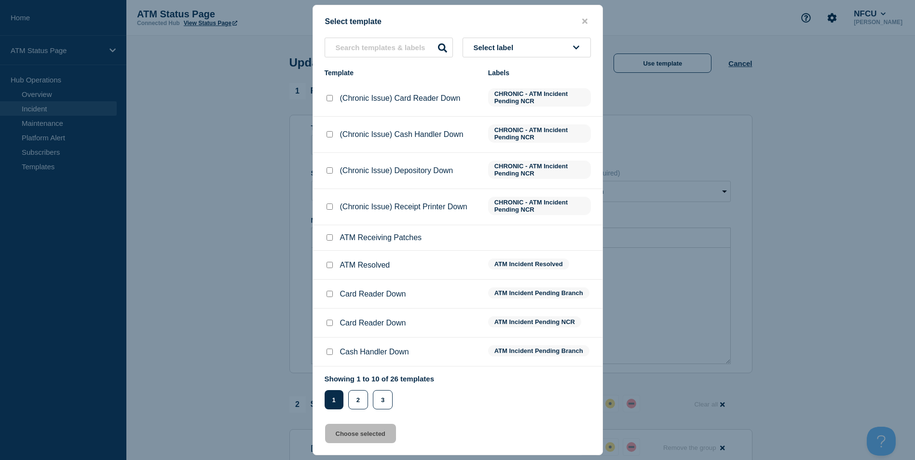
click at [331, 267] on input "ATM Resolved checkbox" at bounding box center [330, 265] width 6 height 6
checkbox input "true"
click at [354, 434] on button "Choose selected" at bounding box center [360, 433] width 71 height 19
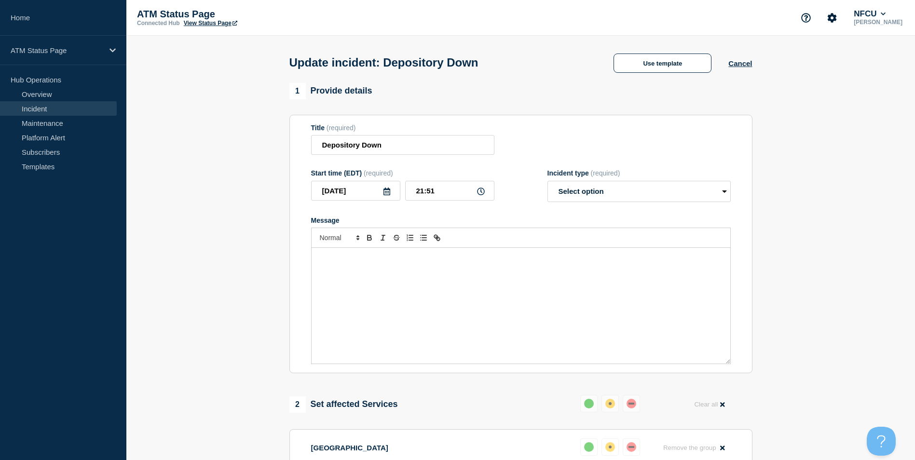
select select "resolved"
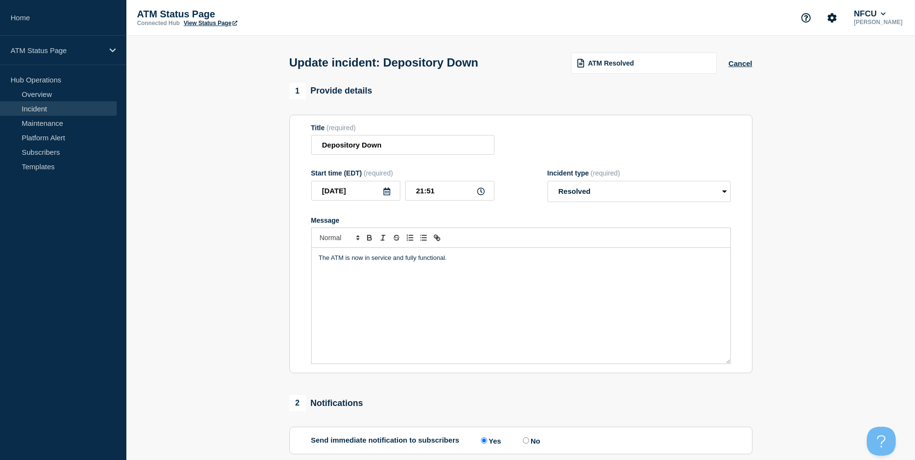
scroll to position [157, 0]
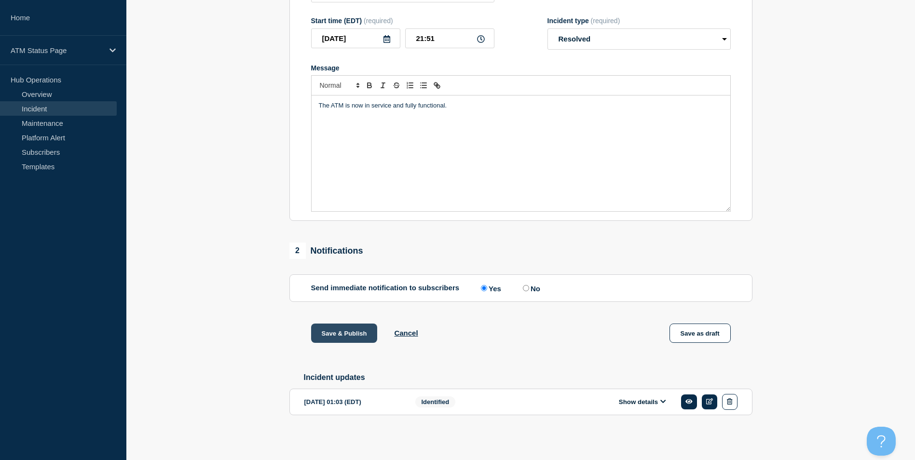
click at [341, 332] on button "Save & Publish" at bounding box center [344, 333] width 67 height 19
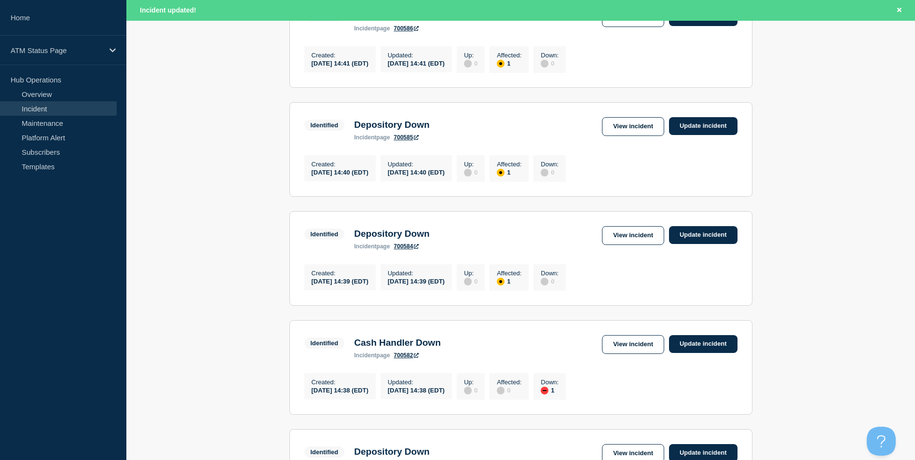
scroll to position [1006, 0]
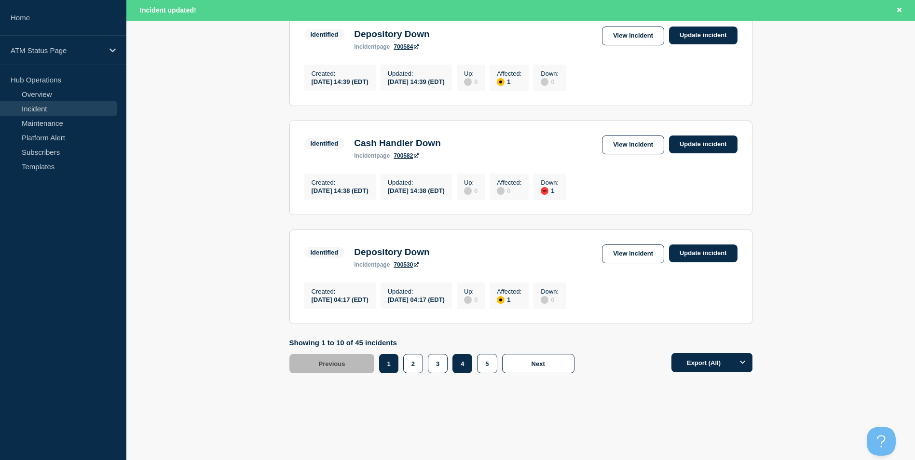
click at [469, 368] on button "4" at bounding box center [463, 363] width 20 height 19
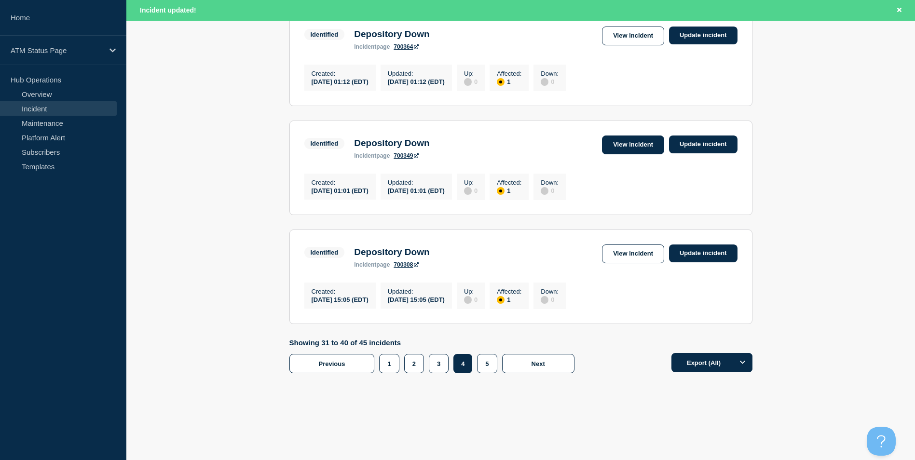
click at [625, 141] on link "View incident" at bounding box center [633, 145] width 62 height 19
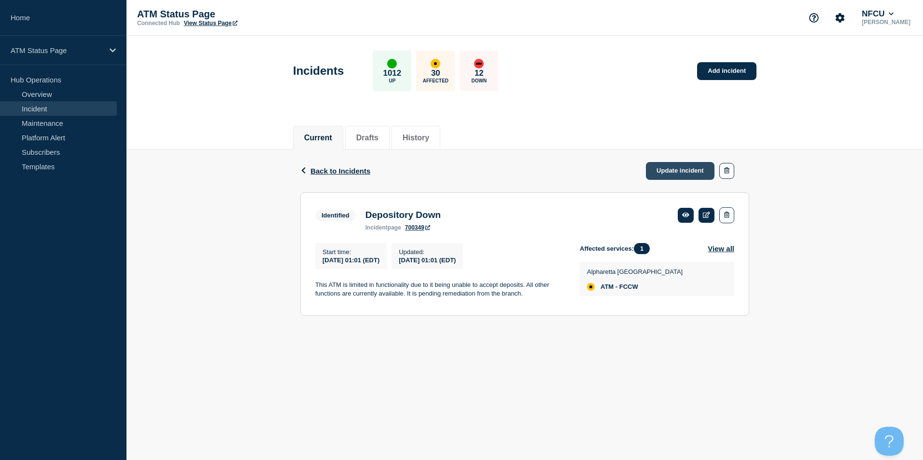
click at [662, 171] on link "Update incident" at bounding box center [680, 171] width 69 height 18
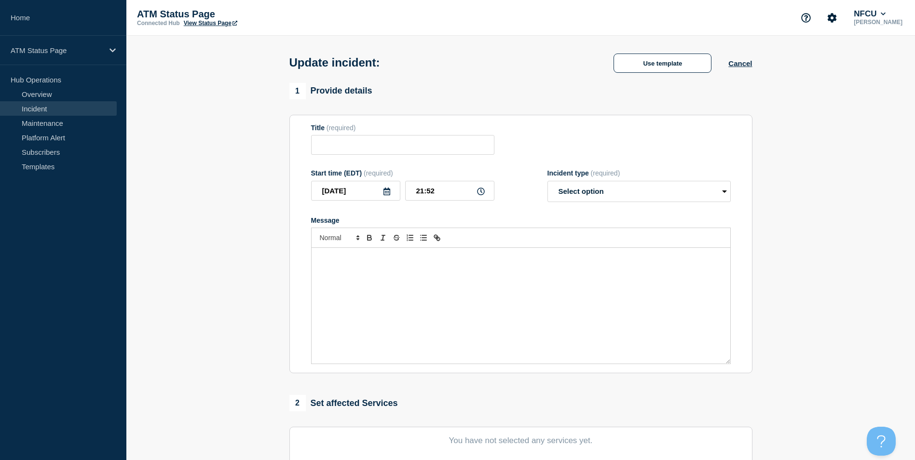
type input "Depository Down"
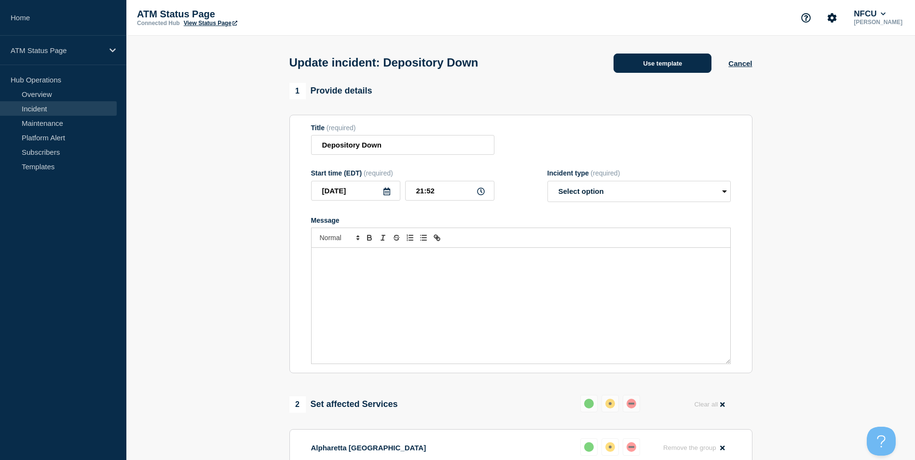
click at [640, 59] on button "Use template" at bounding box center [663, 63] width 98 height 19
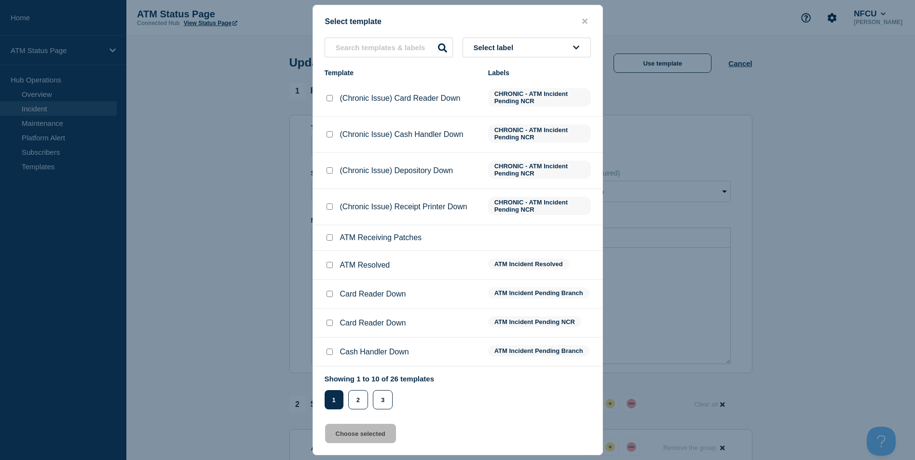
click at [330, 267] on input "ATM Resolved checkbox" at bounding box center [330, 265] width 6 height 6
checkbox input "true"
click at [359, 436] on button "Choose selected" at bounding box center [360, 433] width 71 height 19
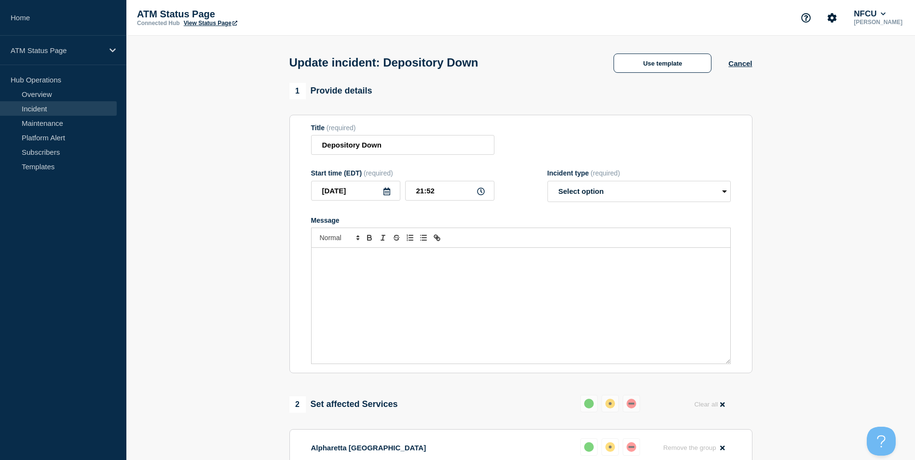
select select "resolved"
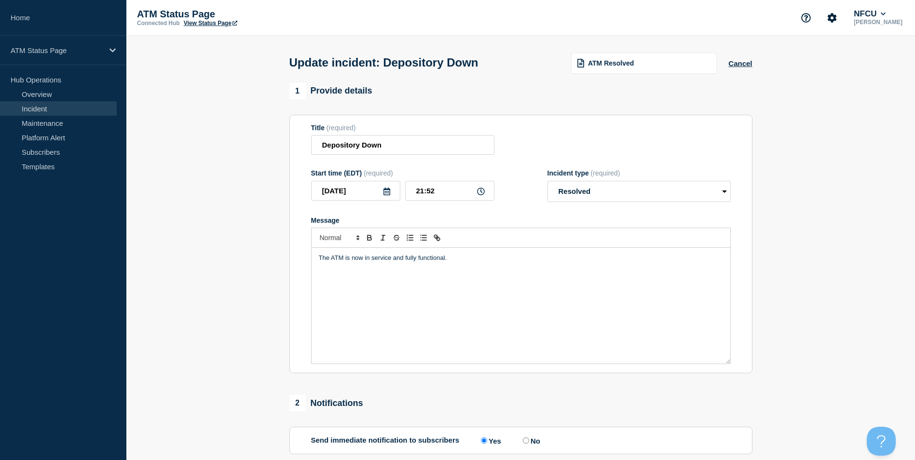
scroll to position [157, 0]
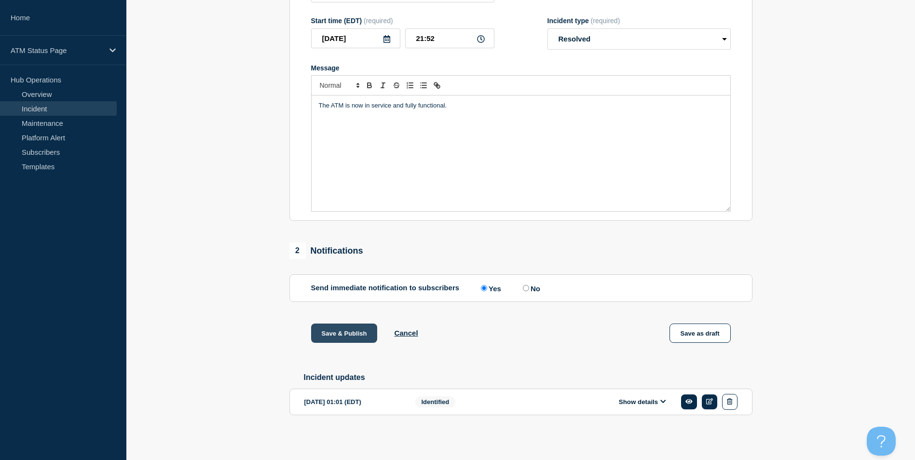
click at [346, 327] on button "Save & Publish" at bounding box center [344, 333] width 67 height 19
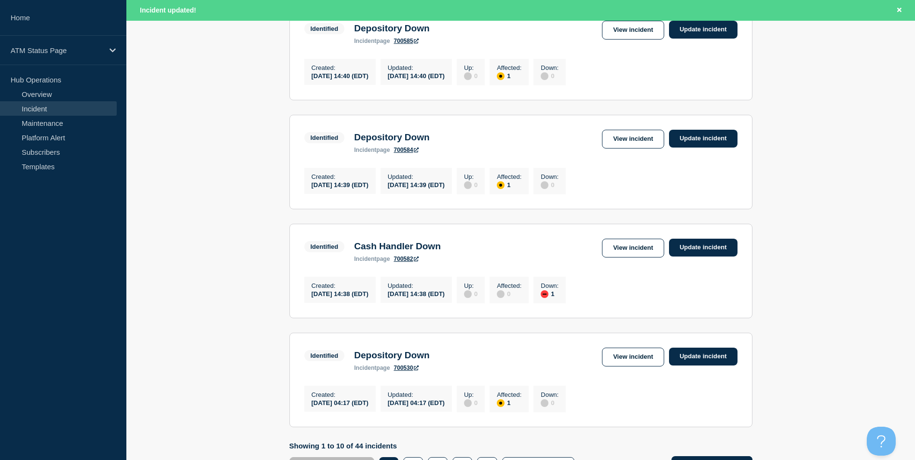
scroll to position [1006, 0]
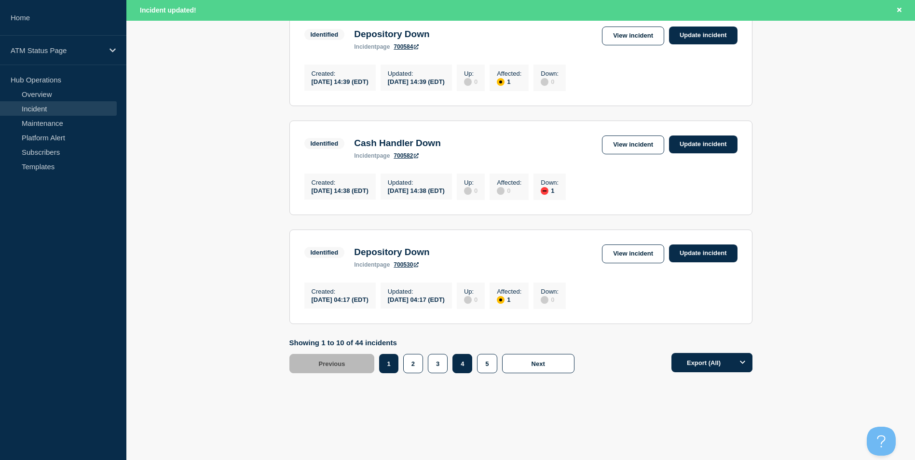
click at [463, 360] on button "4" at bounding box center [463, 363] width 20 height 19
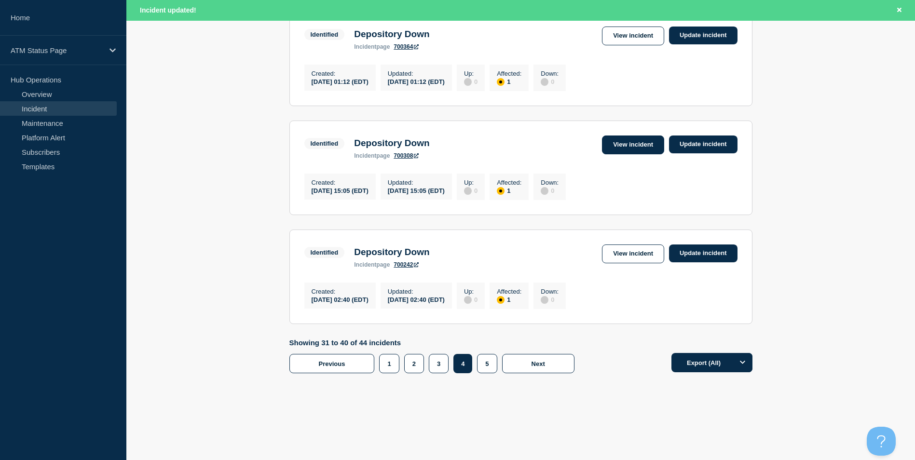
click at [634, 136] on link "View incident" at bounding box center [633, 145] width 62 height 19
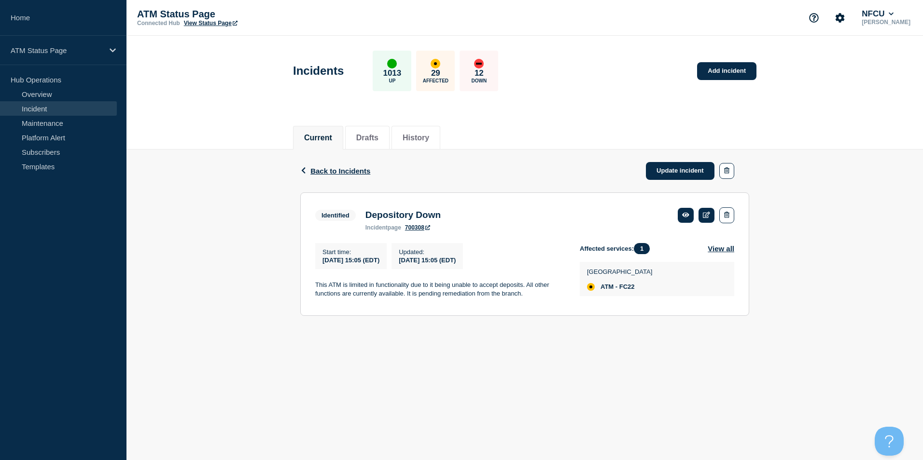
click at [327, 170] on span "Back to Incidents" at bounding box center [340, 171] width 60 height 8
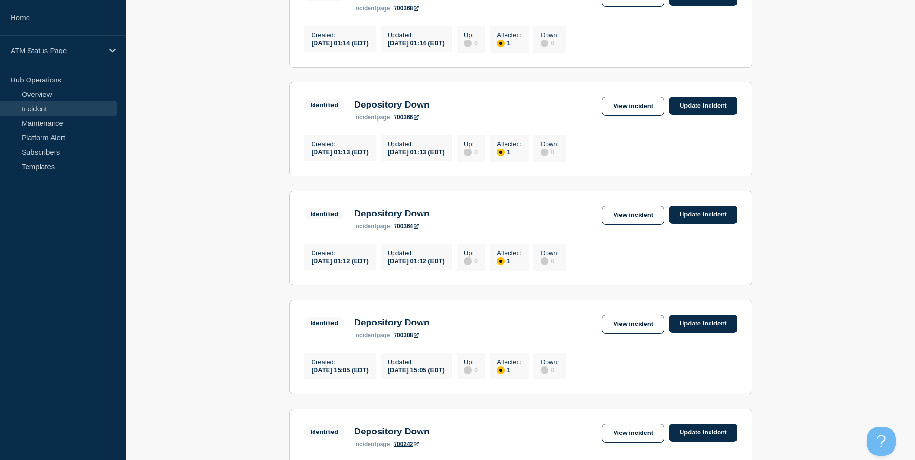
scroll to position [985, 0]
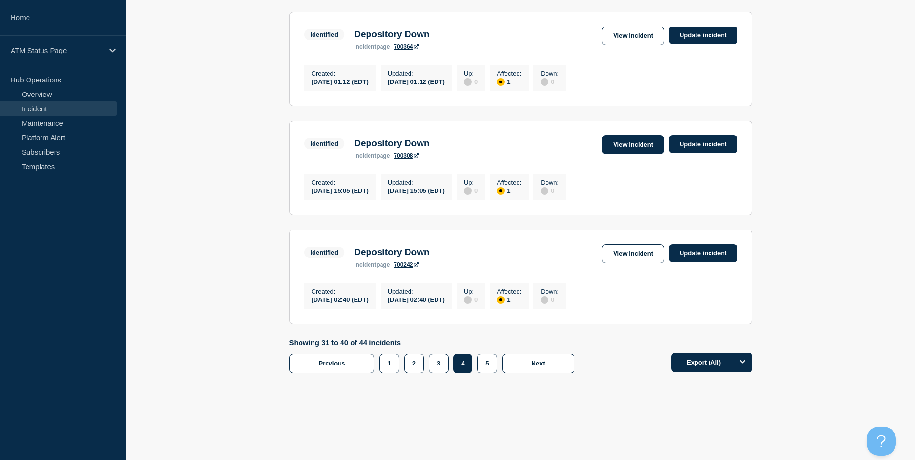
click at [640, 141] on link "View incident" at bounding box center [633, 145] width 62 height 19
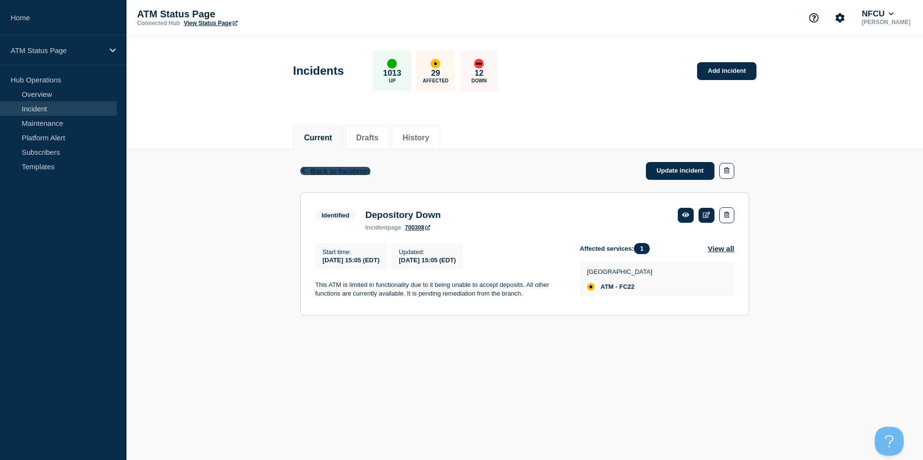
click at [323, 167] on span "Back to Incidents" at bounding box center [340, 171] width 60 height 8
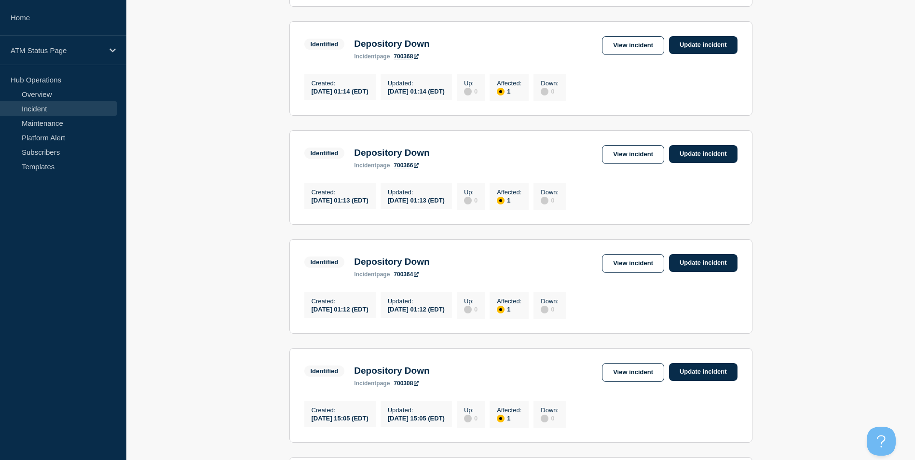
scroll to position [985, 0]
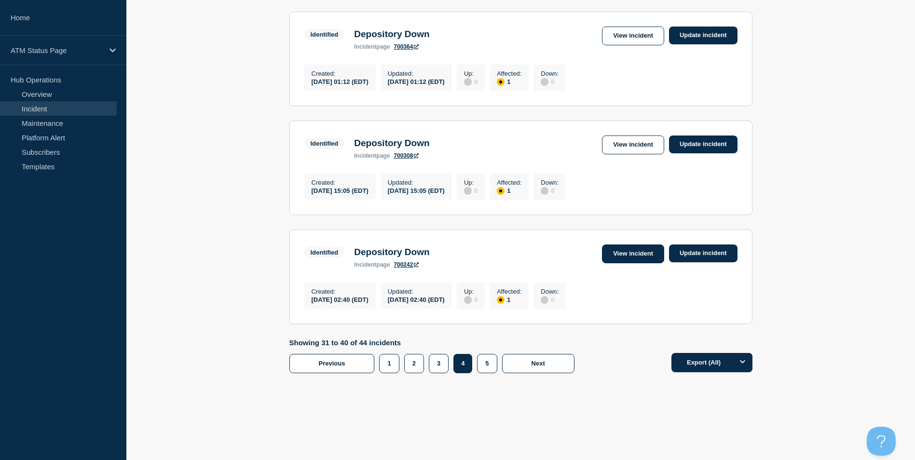
click at [617, 249] on link "View incident" at bounding box center [633, 254] width 62 height 19
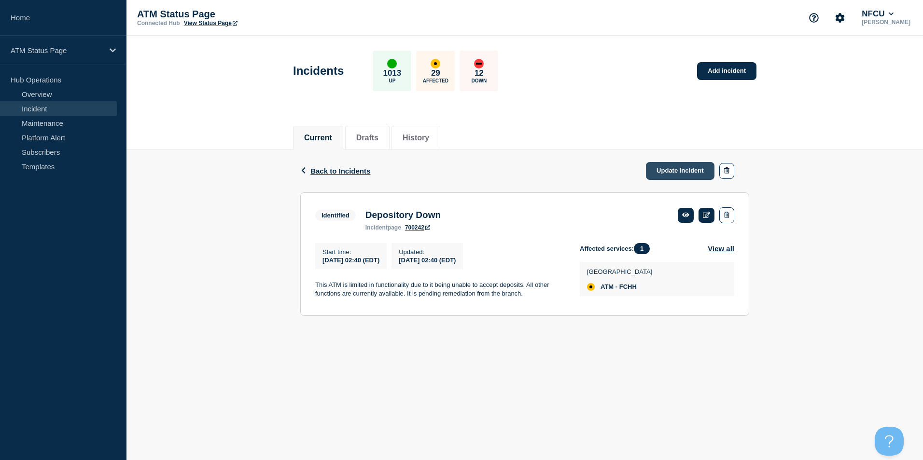
click at [665, 168] on link "Update incident" at bounding box center [680, 171] width 69 height 18
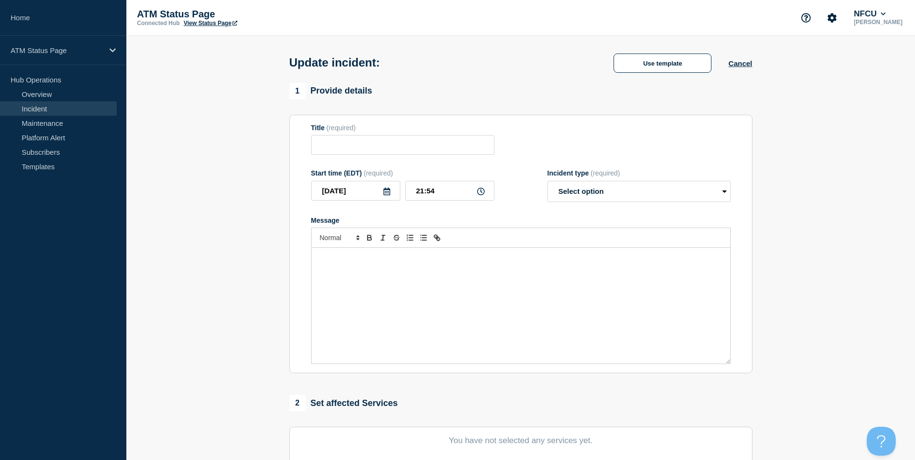
type input "Depository Down"
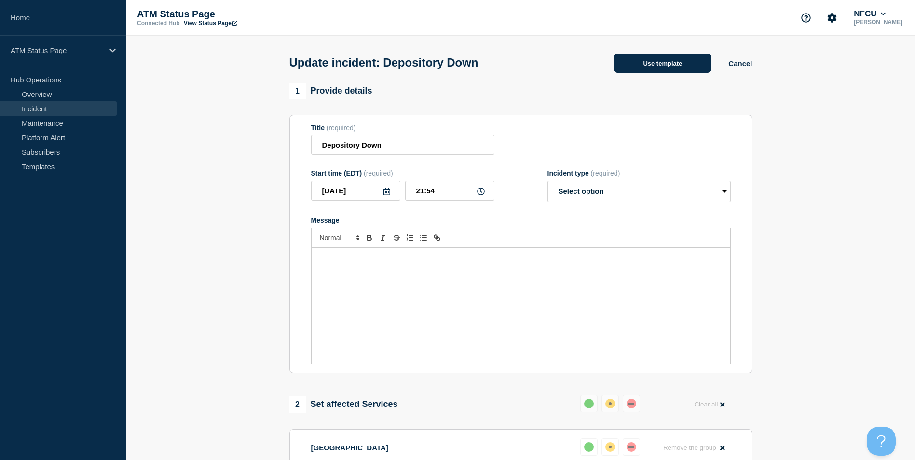
click at [666, 66] on button "Use template" at bounding box center [663, 63] width 98 height 19
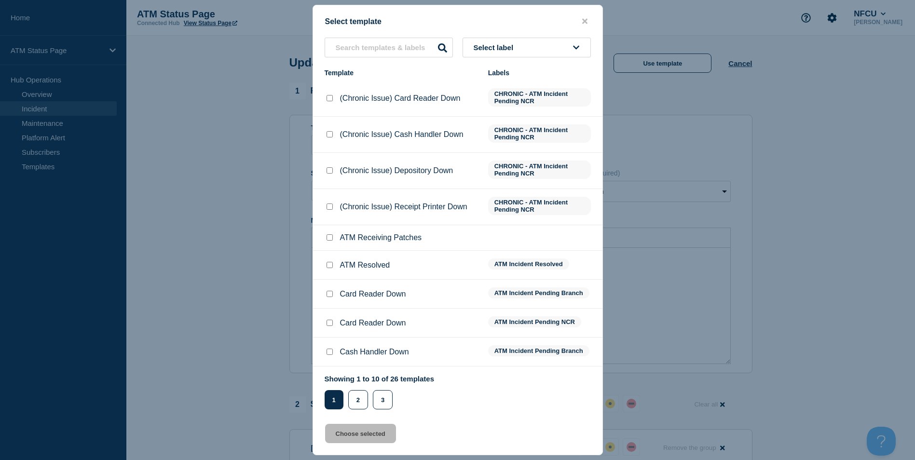
click at [329, 265] on input "ATM Resolved checkbox" at bounding box center [330, 265] width 6 height 6
checkbox input "true"
click at [367, 437] on button "Choose selected" at bounding box center [360, 433] width 71 height 19
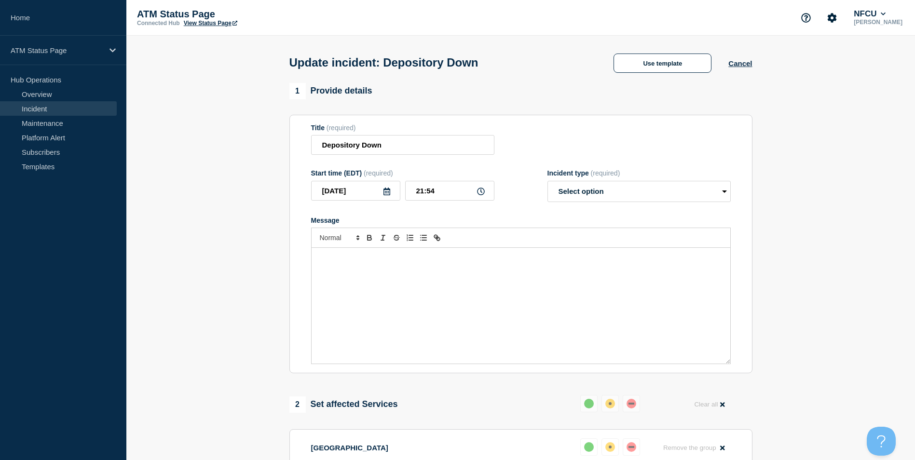
select select "resolved"
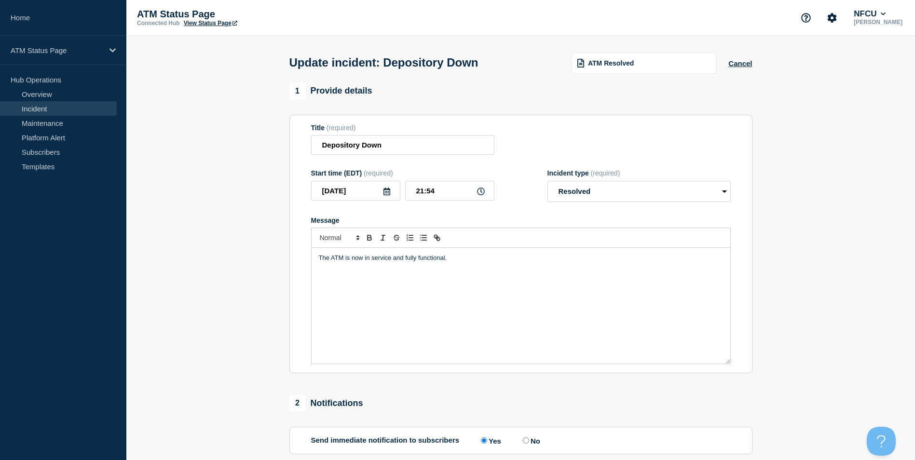
scroll to position [157, 0]
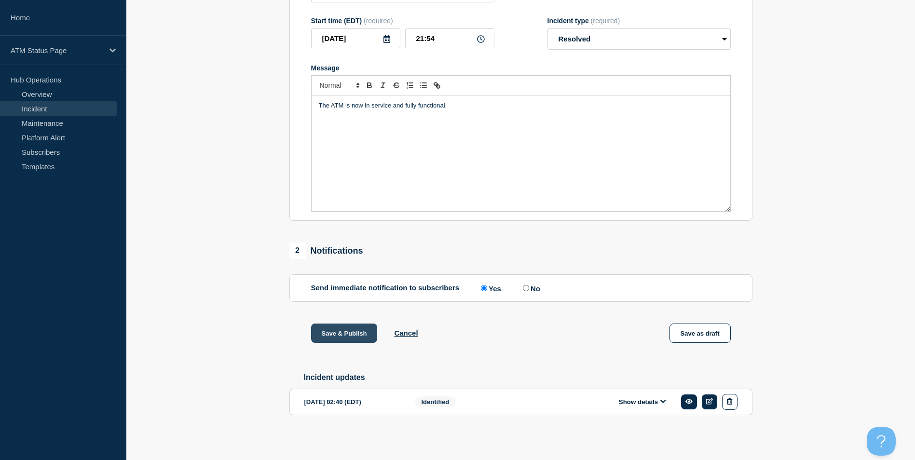
click at [342, 329] on button "Save & Publish" at bounding box center [344, 333] width 67 height 19
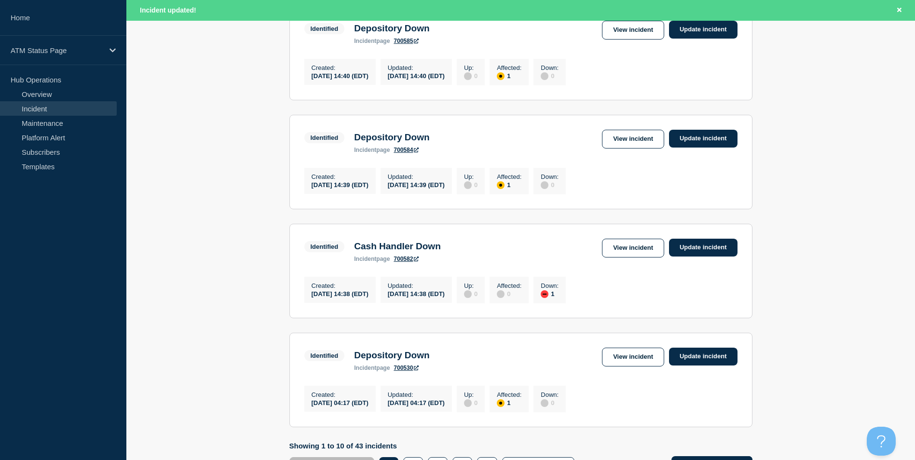
scroll to position [1006, 0]
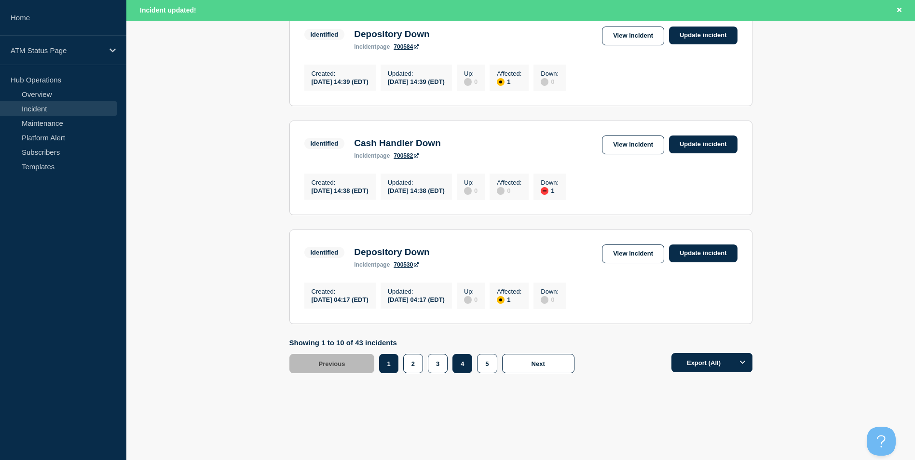
click at [465, 369] on button "4" at bounding box center [463, 363] width 20 height 19
click at [633, 247] on link "View incident" at bounding box center [633, 254] width 62 height 19
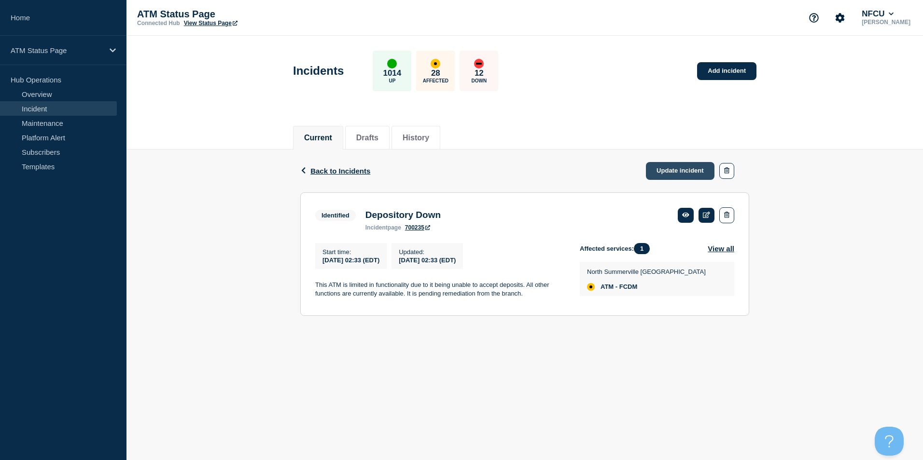
click at [682, 172] on link "Update incident" at bounding box center [680, 171] width 69 height 18
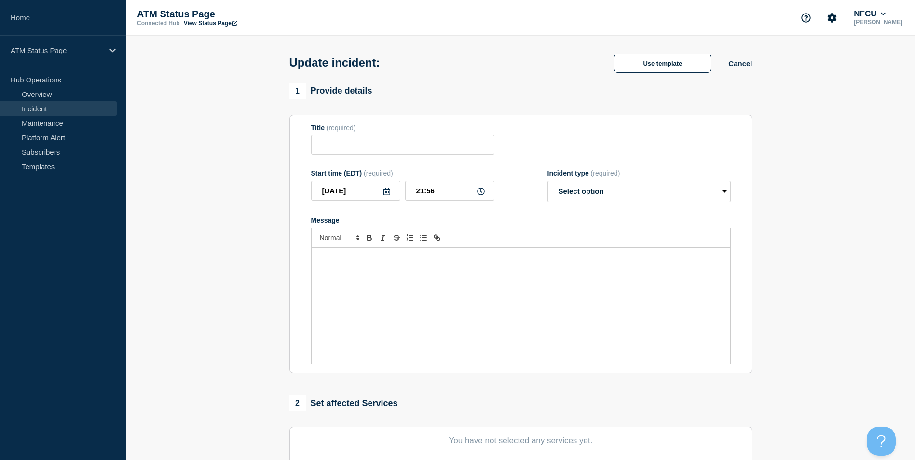
type input "Depository Down"
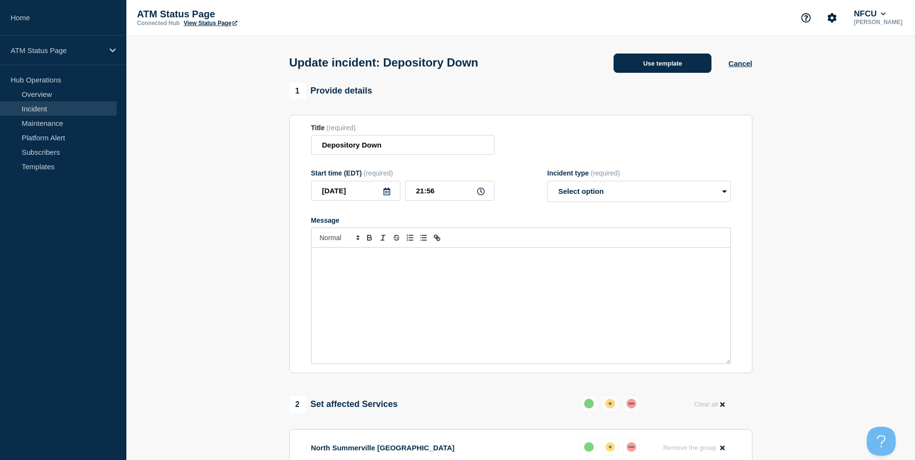
click at [670, 68] on button "Use template" at bounding box center [663, 63] width 98 height 19
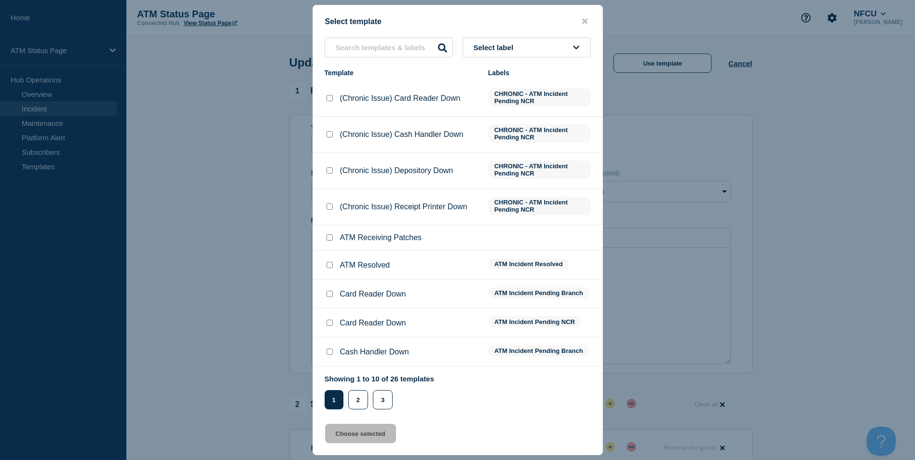
click at [329, 268] on input "ATM Resolved checkbox" at bounding box center [330, 265] width 6 height 6
checkbox input "true"
click at [367, 436] on button "Choose selected" at bounding box center [360, 433] width 71 height 19
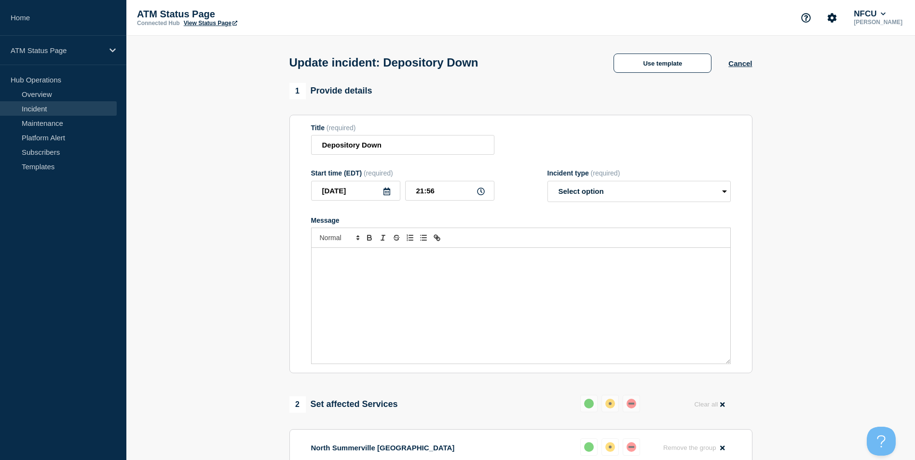
select select "resolved"
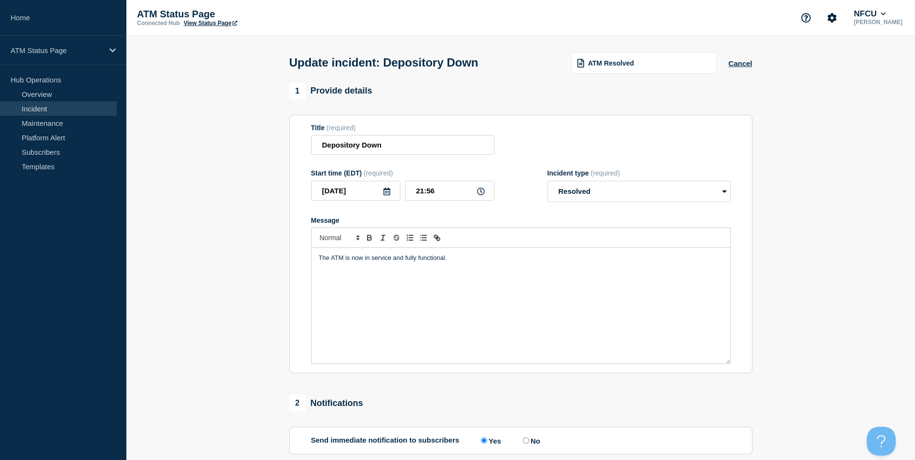
scroll to position [145, 0]
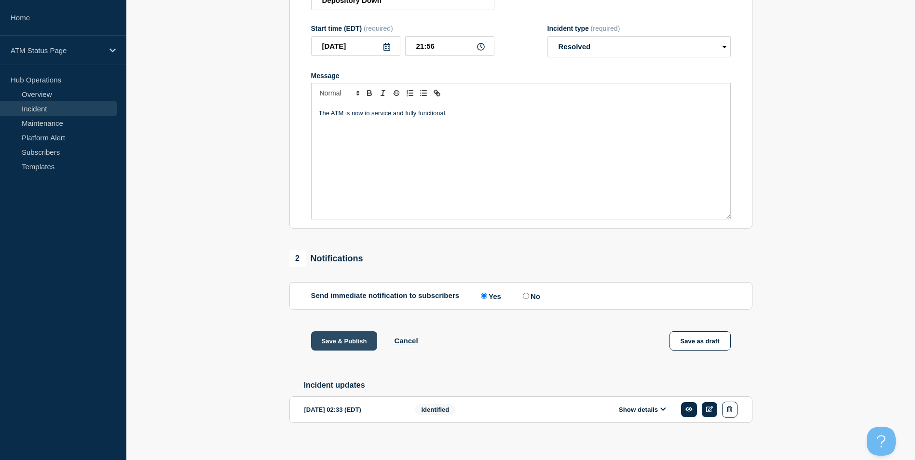
click at [350, 342] on button "Save & Publish" at bounding box center [344, 341] width 67 height 19
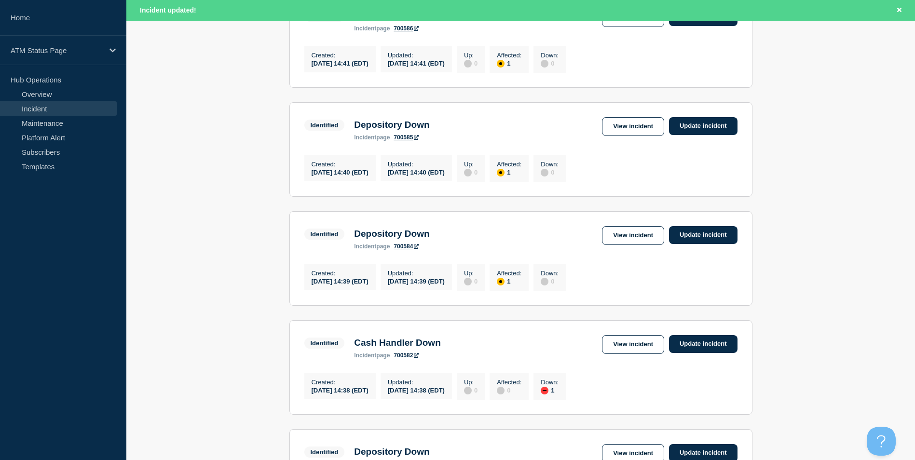
scroll to position [1006, 0]
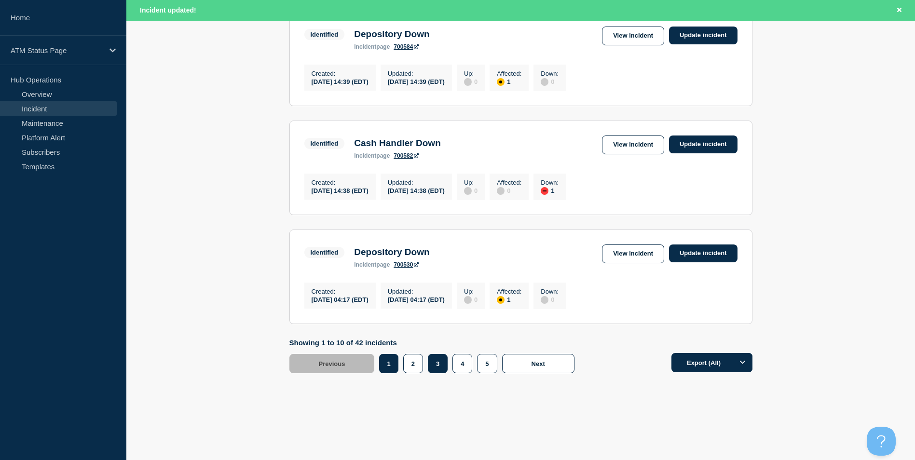
click at [441, 368] on button "3" at bounding box center [438, 363] width 20 height 19
click at [628, 245] on link "View incident" at bounding box center [633, 254] width 62 height 19
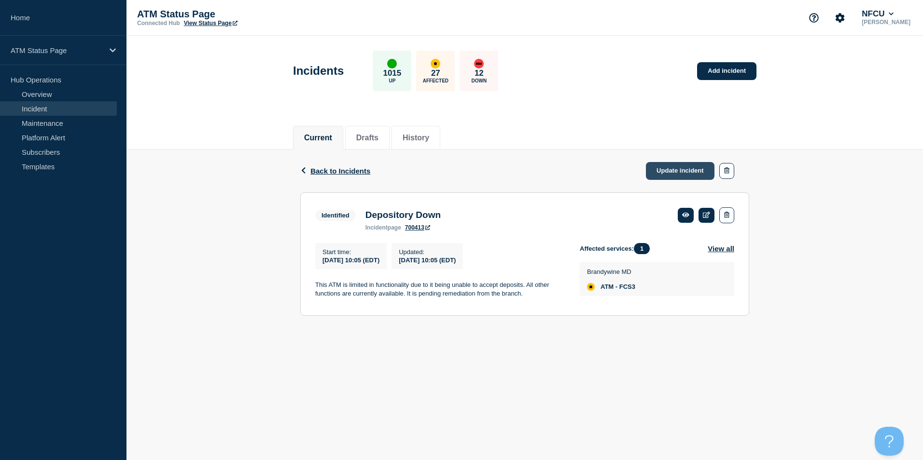
click at [662, 172] on link "Update incident" at bounding box center [680, 171] width 69 height 18
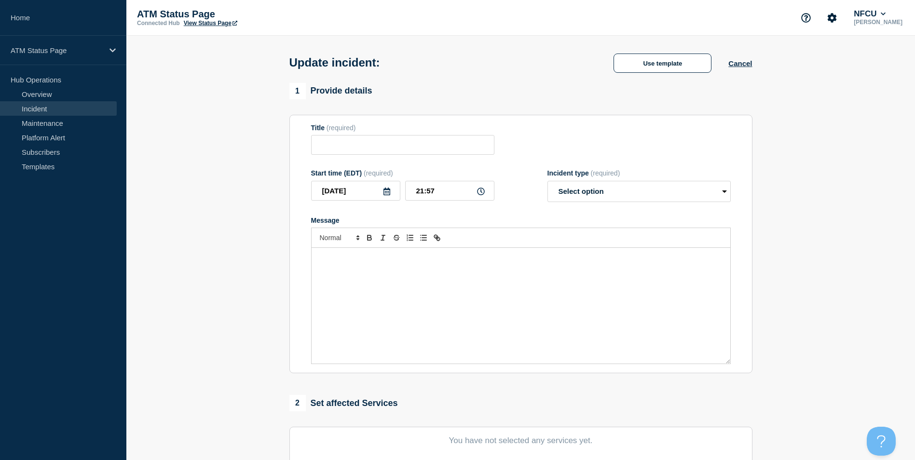
type input "Depository Down"
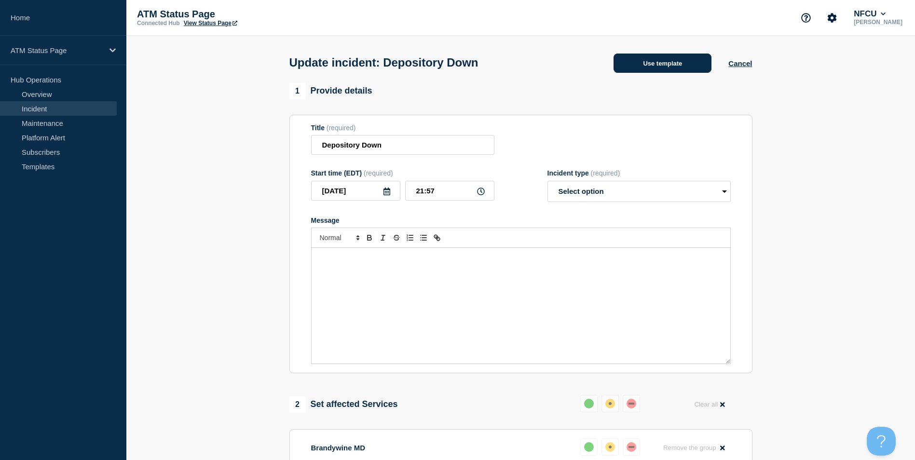
click at [694, 69] on button "Use template" at bounding box center [663, 63] width 98 height 19
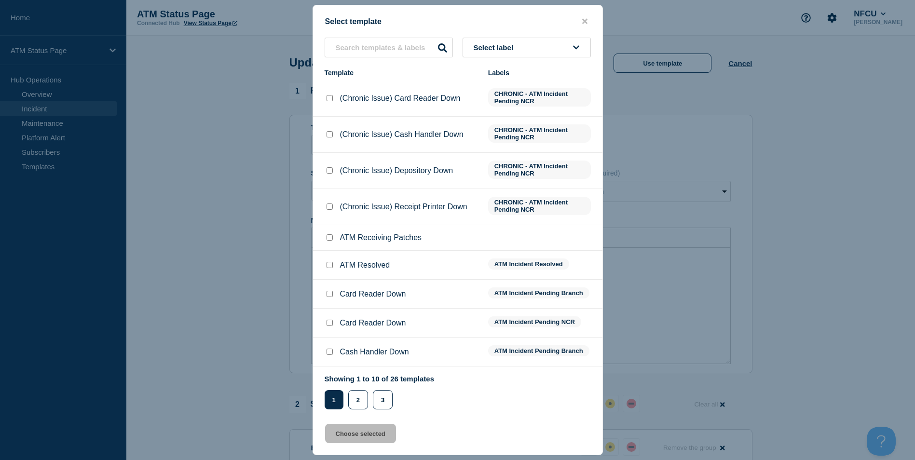
click at [329, 267] on input "ATM Resolved checkbox" at bounding box center [330, 265] width 6 height 6
checkbox input "true"
click at [358, 437] on button "Choose selected" at bounding box center [360, 433] width 71 height 19
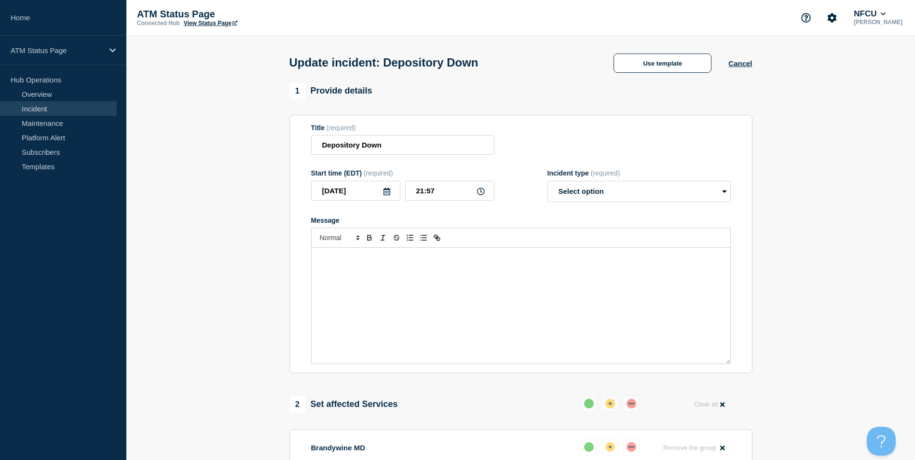
select select "resolved"
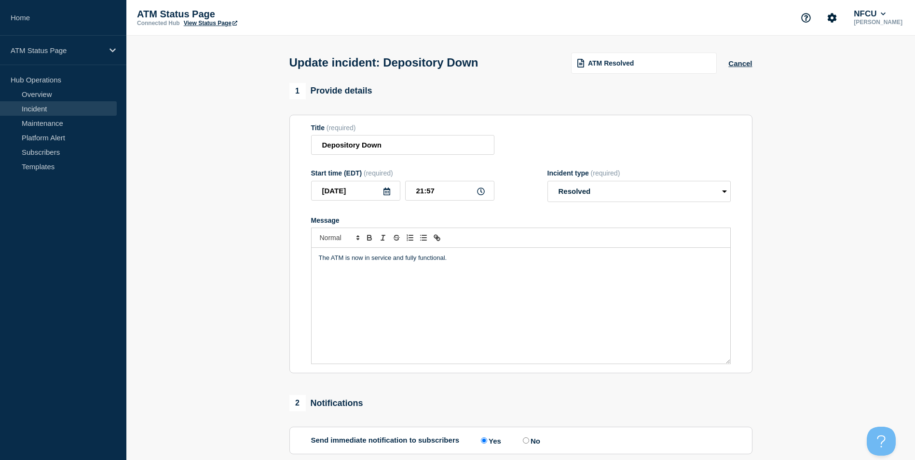
scroll to position [157, 0]
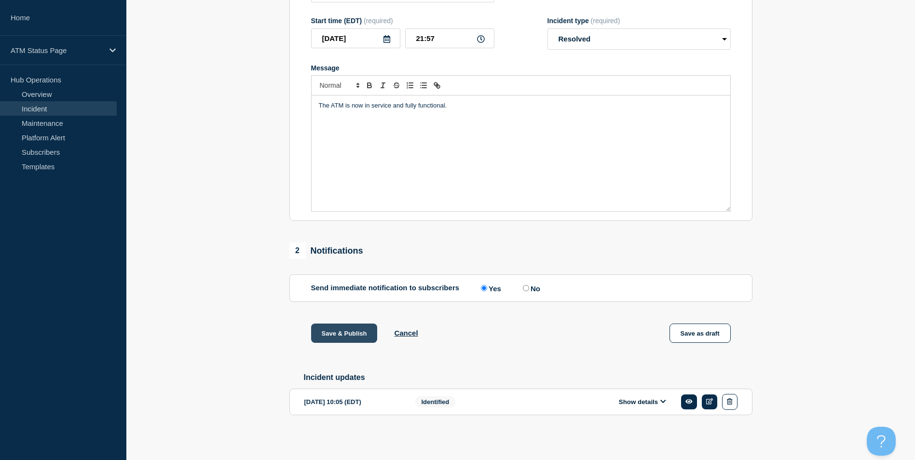
click at [347, 333] on button "Save & Publish" at bounding box center [344, 333] width 67 height 19
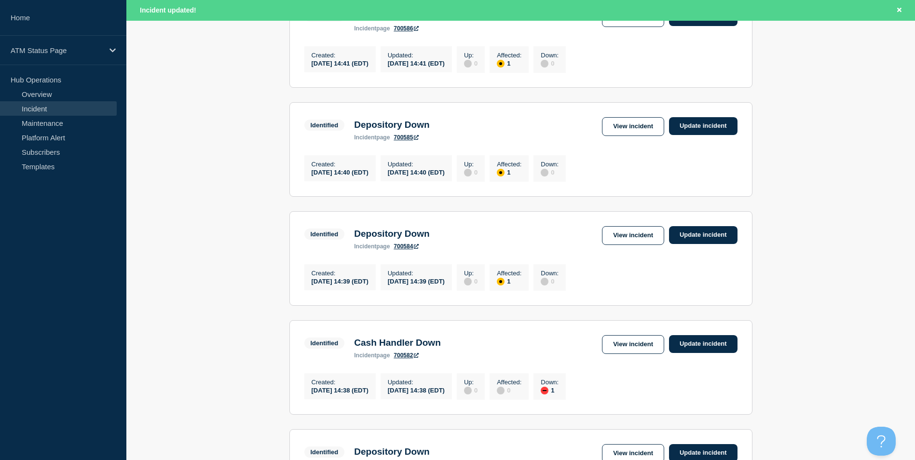
scroll to position [1006, 0]
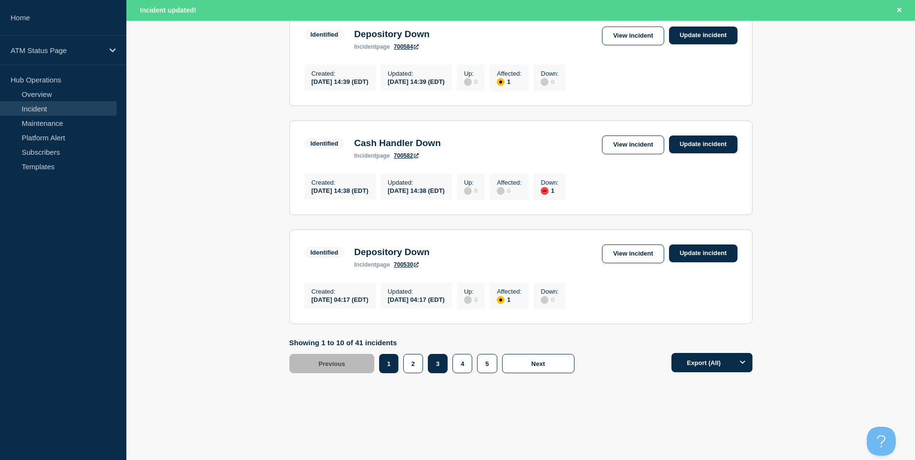
click at [438, 367] on button "3" at bounding box center [438, 363] width 20 height 19
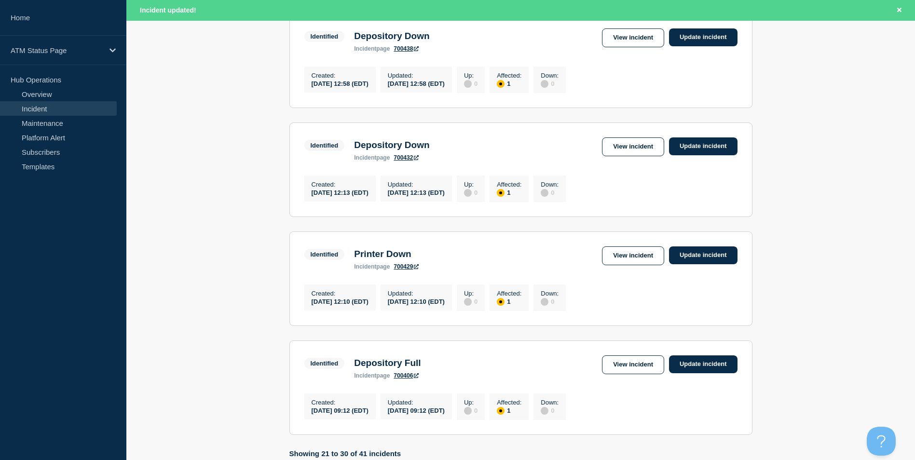
scroll to position [813, 0]
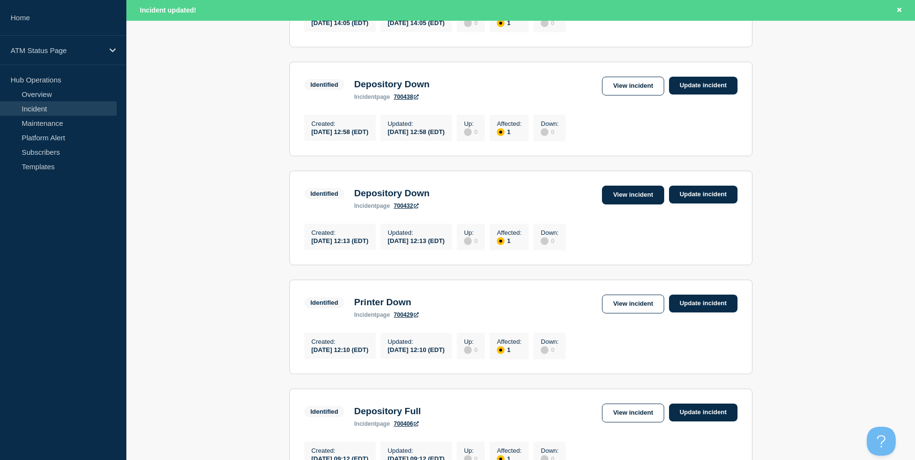
click at [624, 205] on link "View incident" at bounding box center [633, 195] width 62 height 19
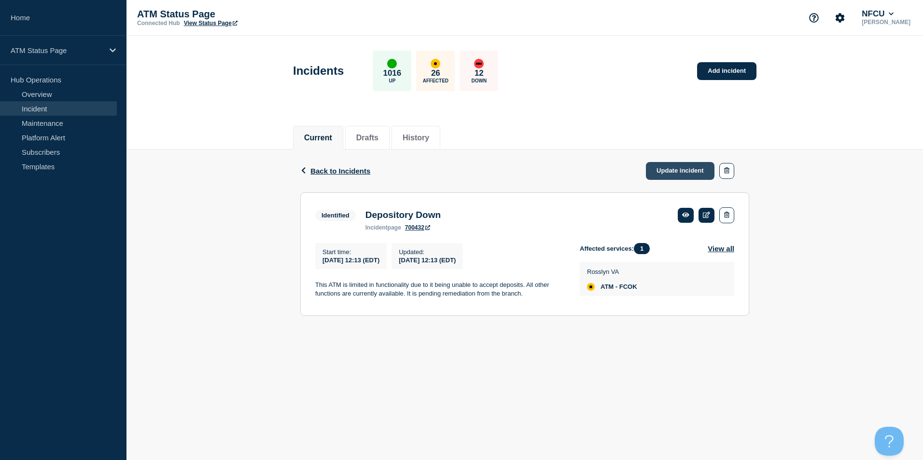
click at [665, 171] on link "Update incident" at bounding box center [680, 171] width 69 height 18
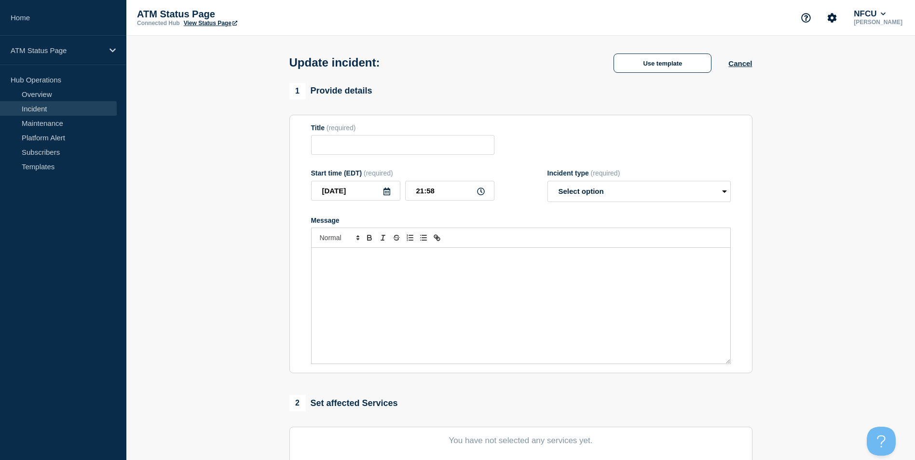
type input "Depository Down"
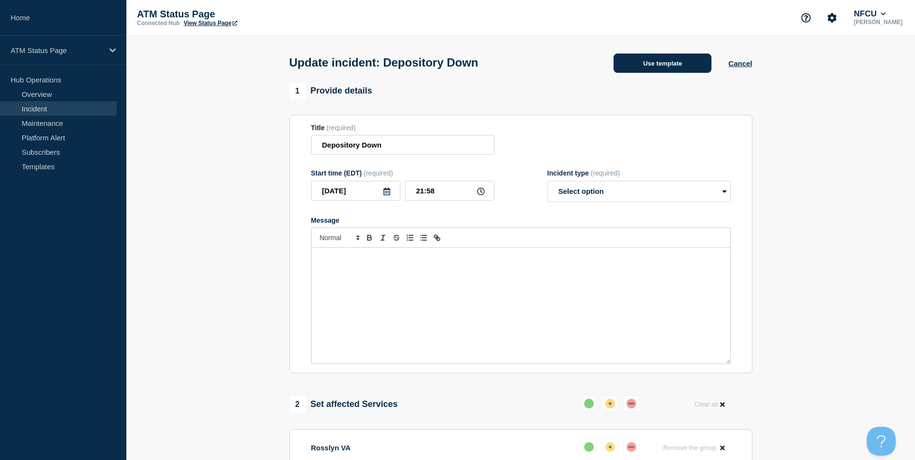
click at [665, 65] on button "Use template" at bounding box center [663, 63] width 98 height 19
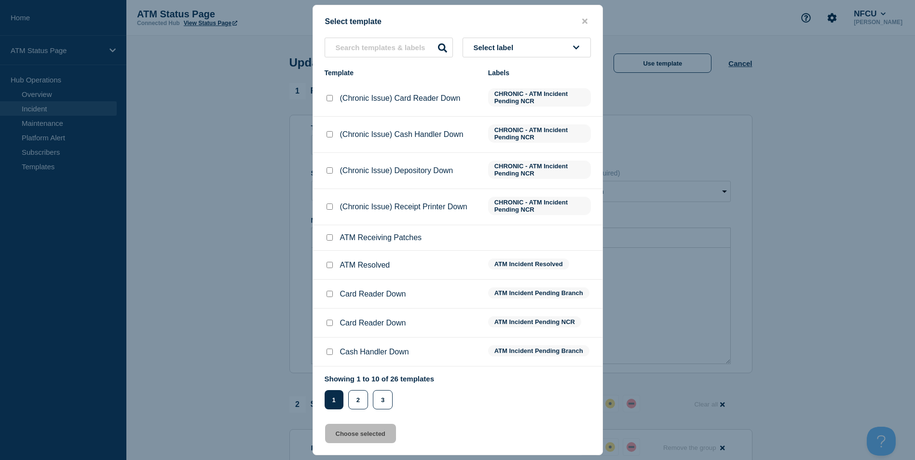
click at [328, 267] on input "ATM Resolved checkbox" at bounding box center [330, 265] width 6 height 6
checkbox input "true"
click at [362, 431] on button "Choose selected" at bounding box center [360, 433] width 71 height 19
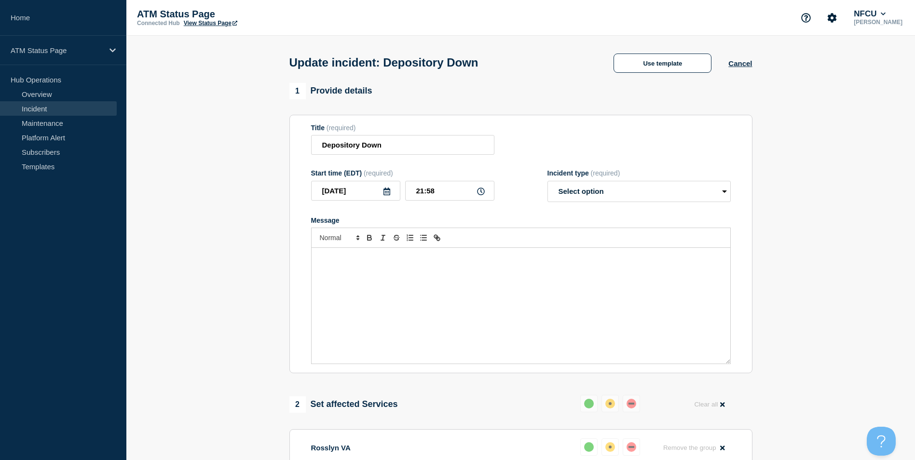
select select "resolved"
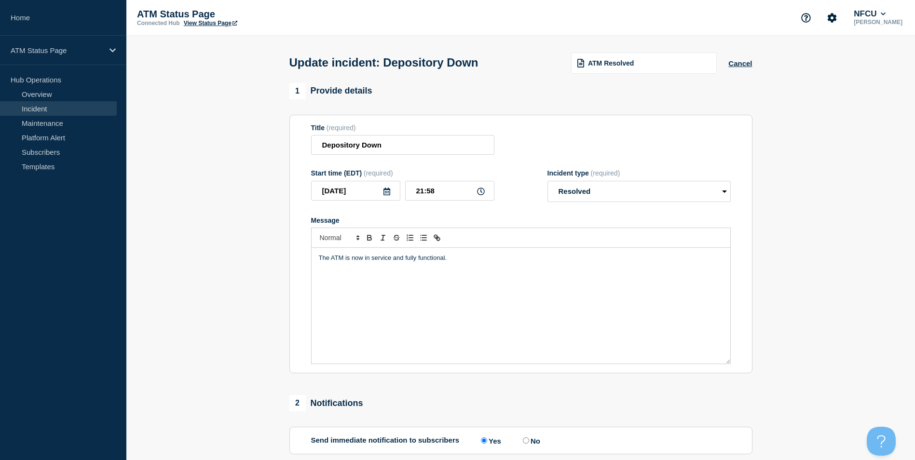
scroll to position [157, 0]
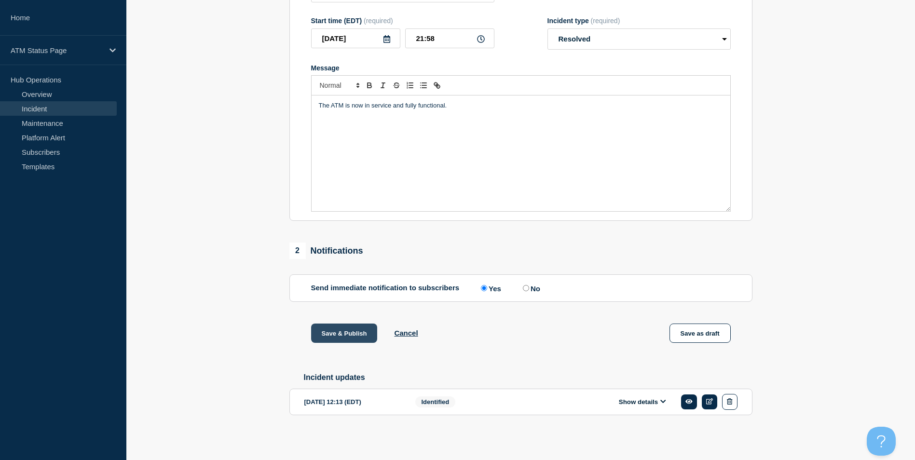
click at [332, 328] on button "Save & Publish" at bounding box center [344, 333] width 67 height 19
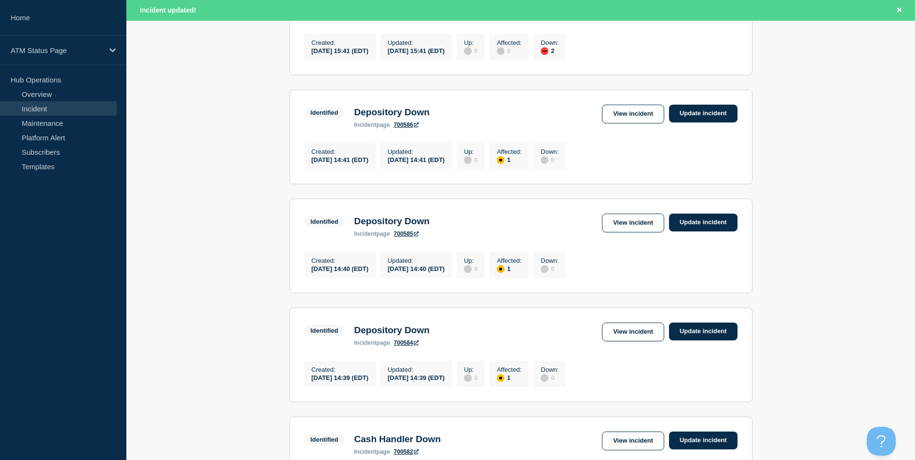
scroll to position [1006, 0]
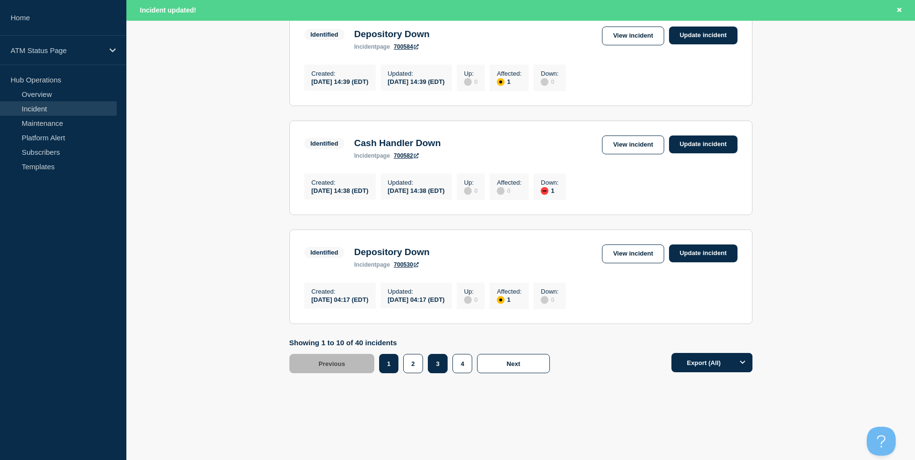
click at [442, 362] on button "3" at bounding box center [438, 363] width 20 height 19
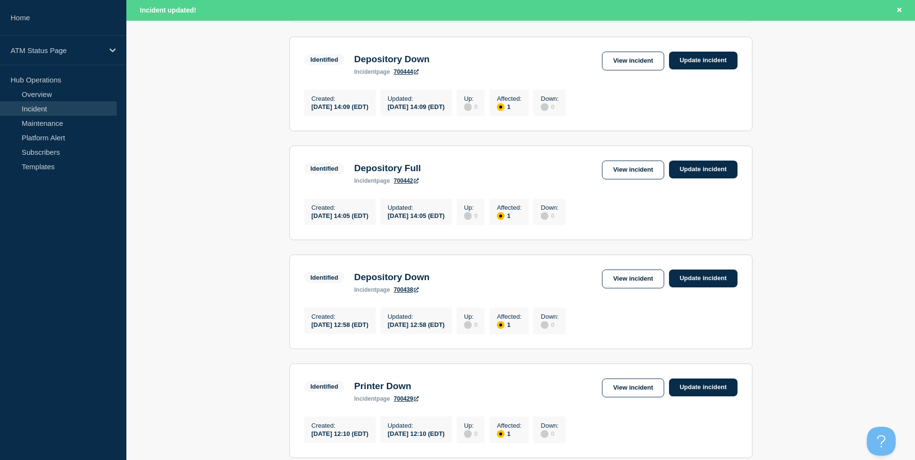
scroll to position [523, 0]
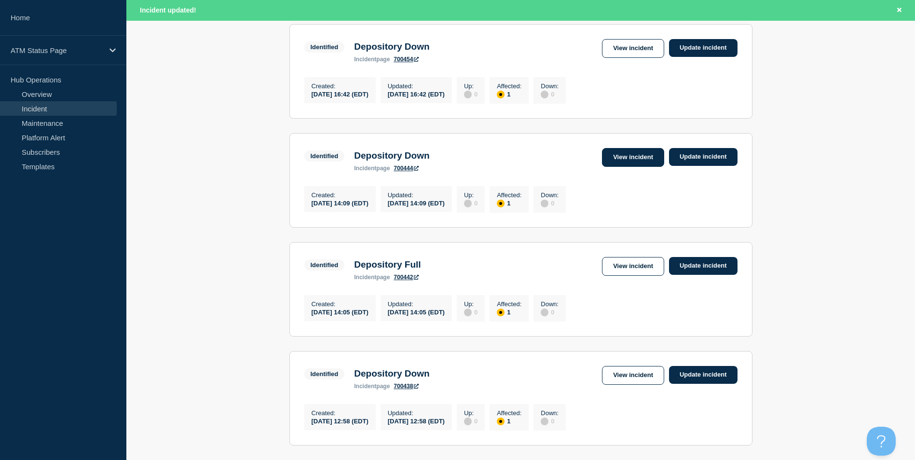
click at [638, 167] on link "View incident" at bounding box center [633, 157] width 62 height 19
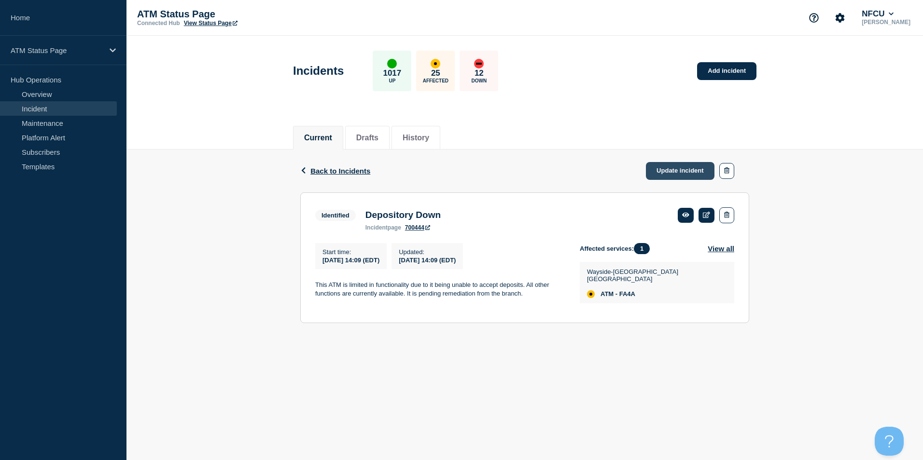
click at [678, 171] on link "Update incident" at bounding box center [680, 171] width 69 height 18
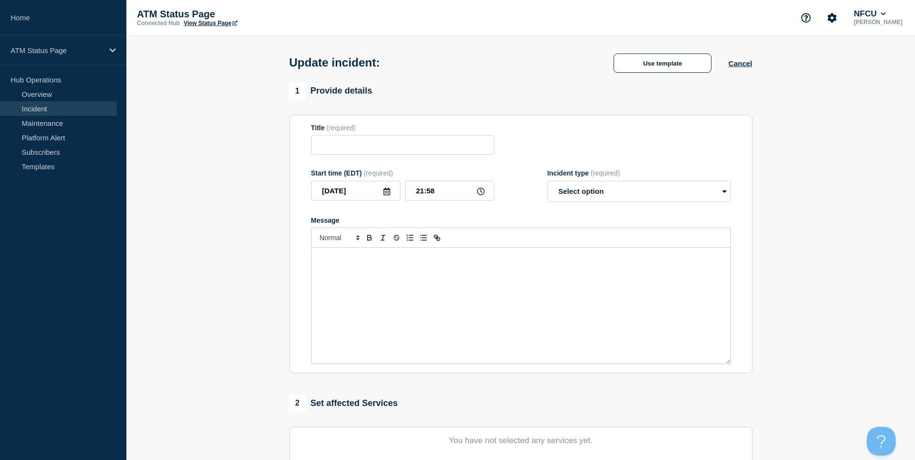
type input "Depository Down"
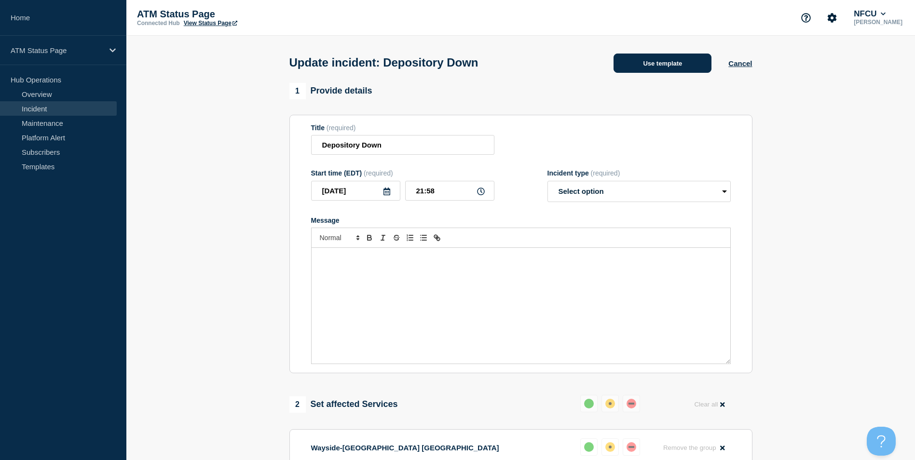
click at [670, 64] on button "Use template" at bounding box center [663, 63] width 98 height 19
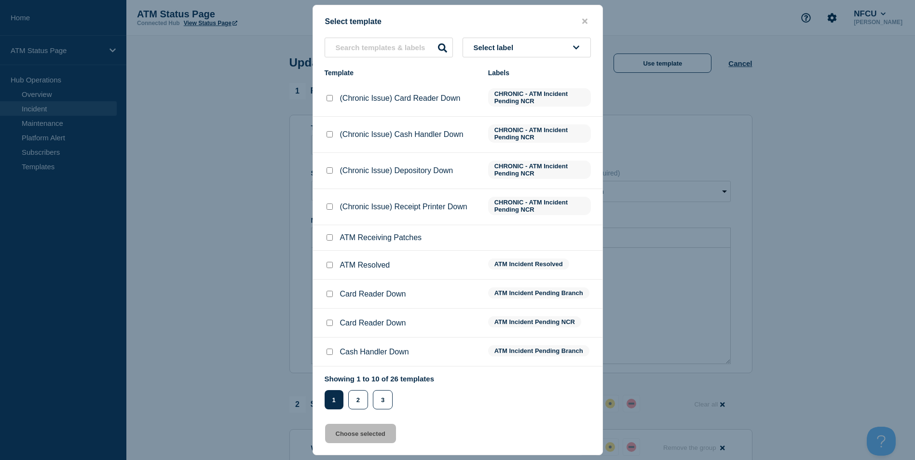
click at [331, 265] on input "ATM Resolved checkbox" at bounding box center [330, 265] width 6 height 6
checkbox input "true"
click at [368, 438] on button "Choose selected" at bounding box center [360, 433] width 71 height 19
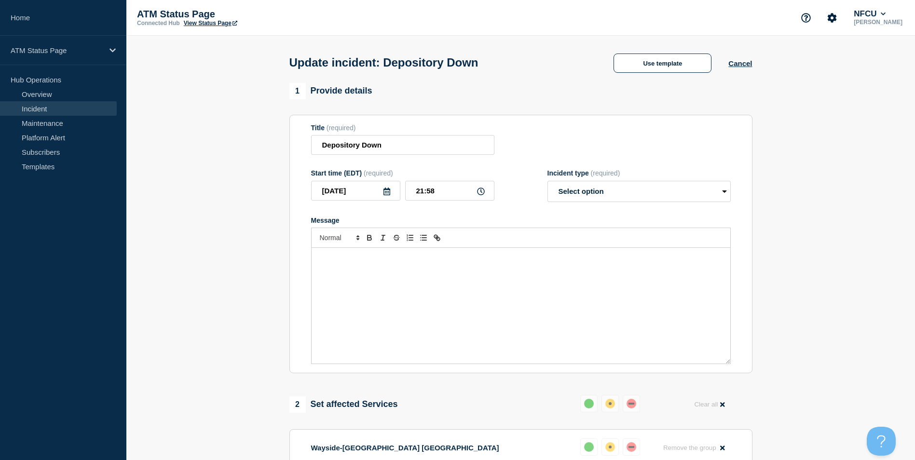
select select "resolved"
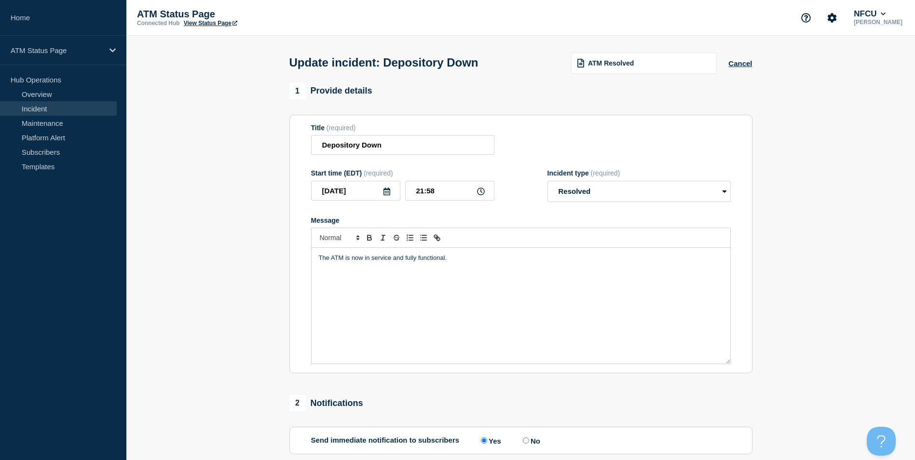
scroll to position [157, 0]
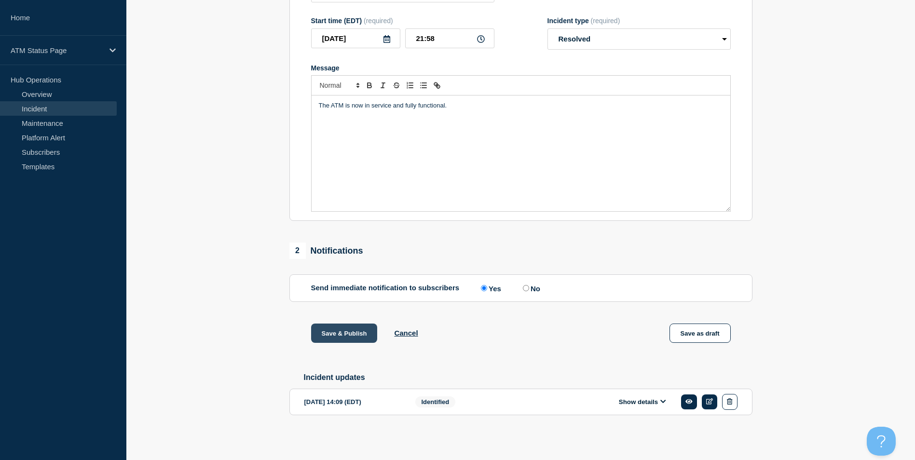
click at [347, 333] on button "Save & Publish" at bounding box center [344, 333] width 67 height 19
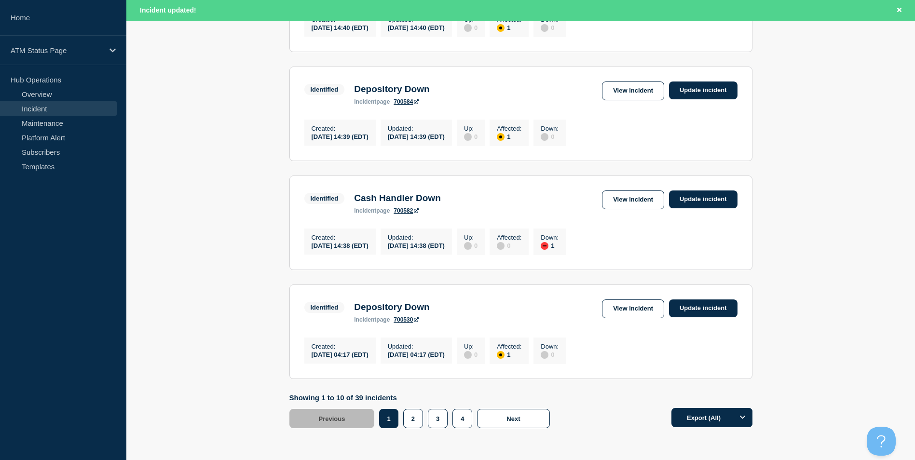
scroll to position [1006, 0]
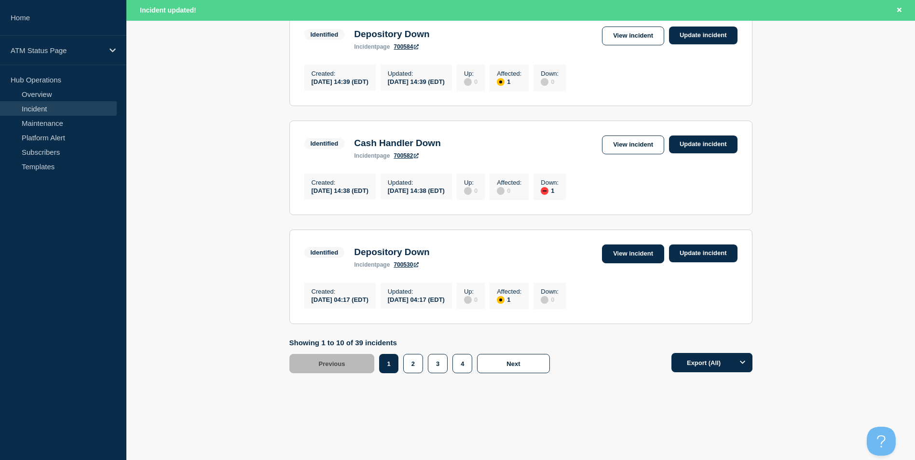
click at [635, 255] on link "View incident" at bounding box center [633, 254] width 62 height 19
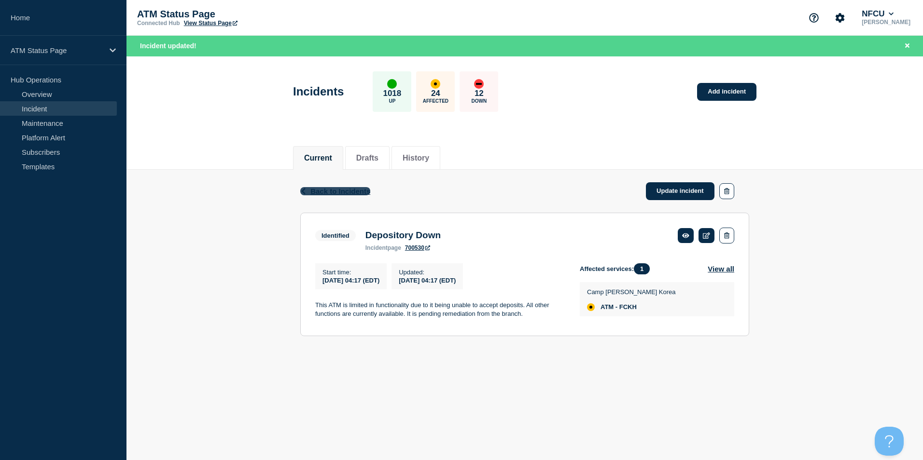
click at [328, 188] on span "Back to Incidents" at bounding box center [340, 191] width 60 height 8
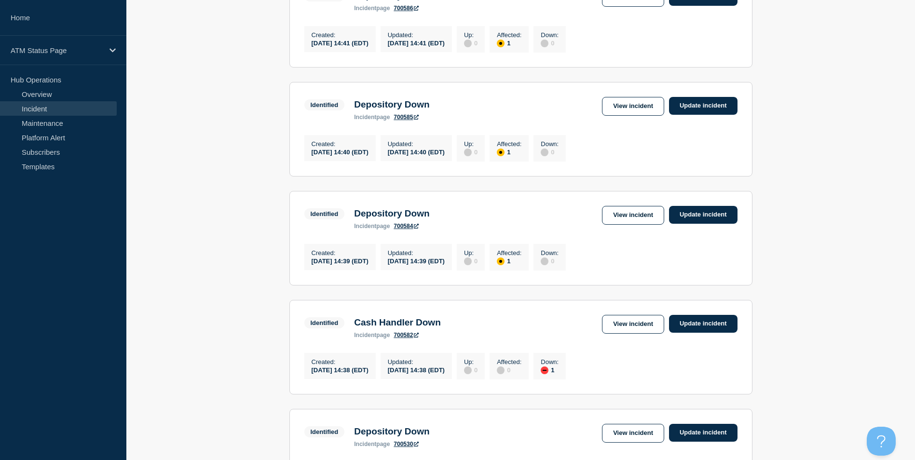
scroll to position [985, 0]
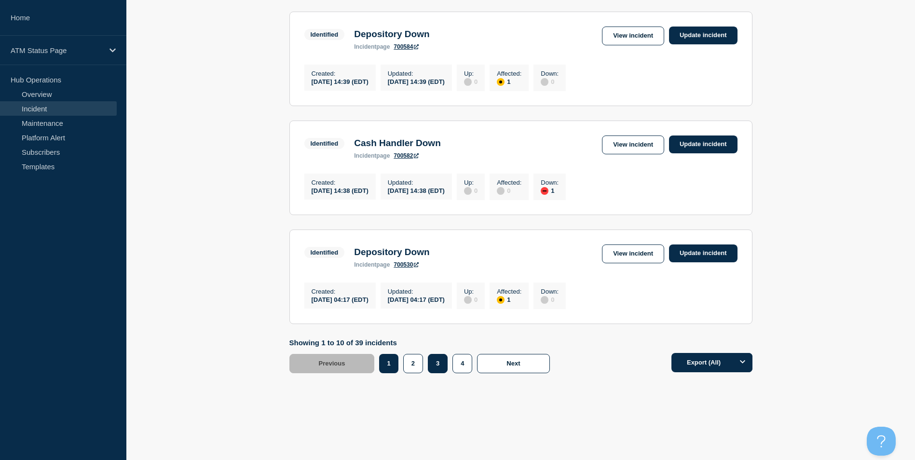
click at [440, 365] on button "3" at bounding box center [438, 363] width 20 height 19
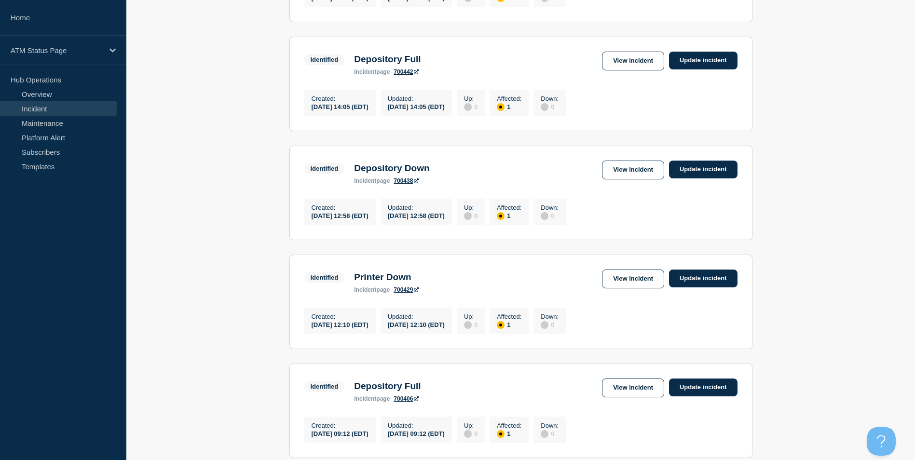
scroll to position [551, 0]
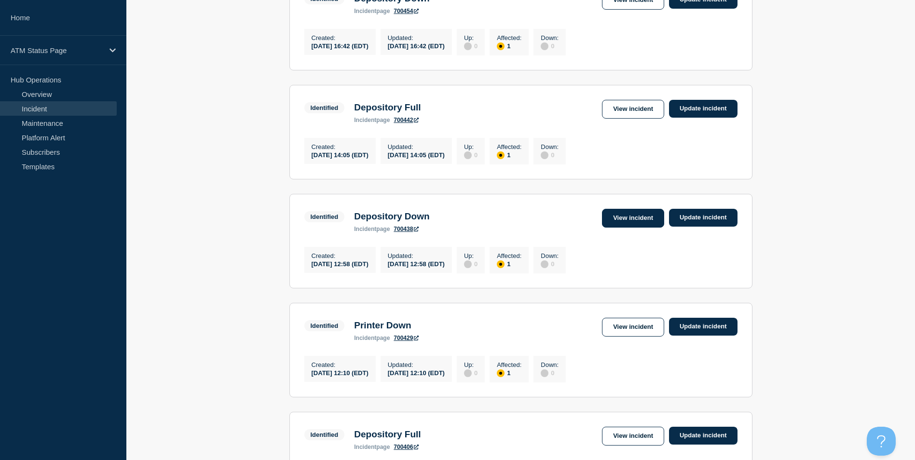
click at [630, 228] on link "View incident" at bounding box center [633, 218] width 62 height 19
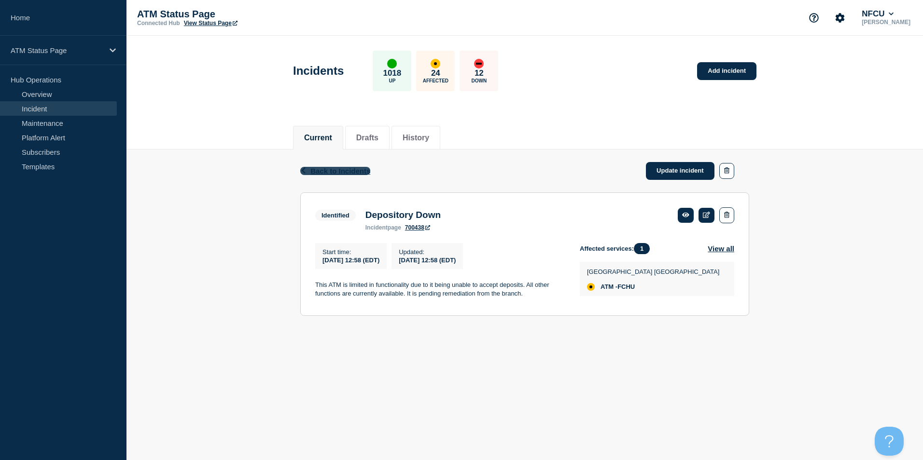
click at [341, 171] on span "Back to Incidents" at bounding box center [340, 171] width 60 height 8
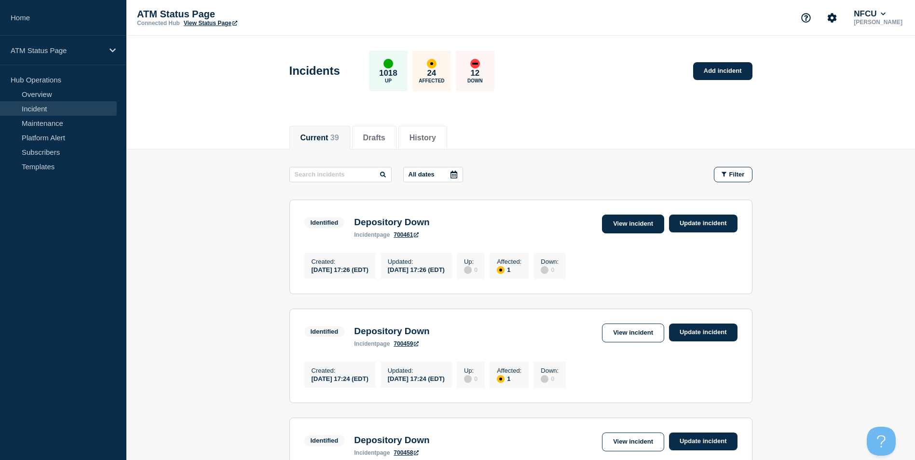
click at [630, 224] on link "View incident" at bounding box center [633, 224] width 62 height 19
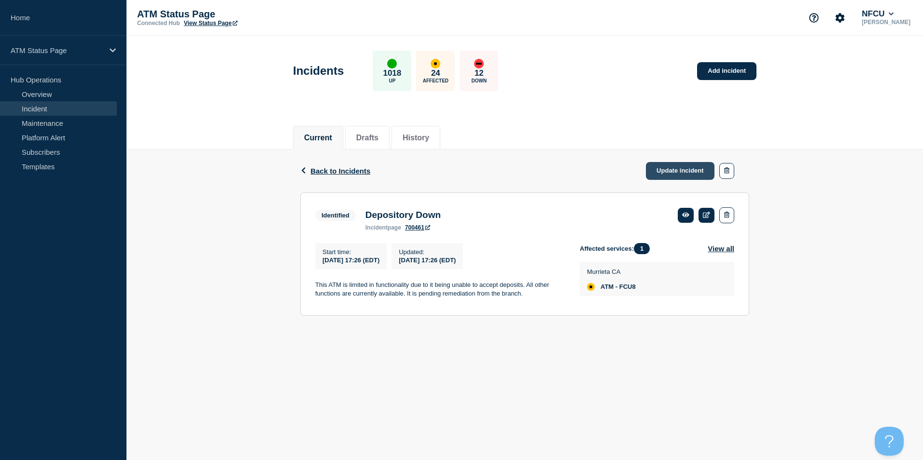
click at [678, 167] on link "Update incident" at bounding box center [680, 171] width 69 height 18
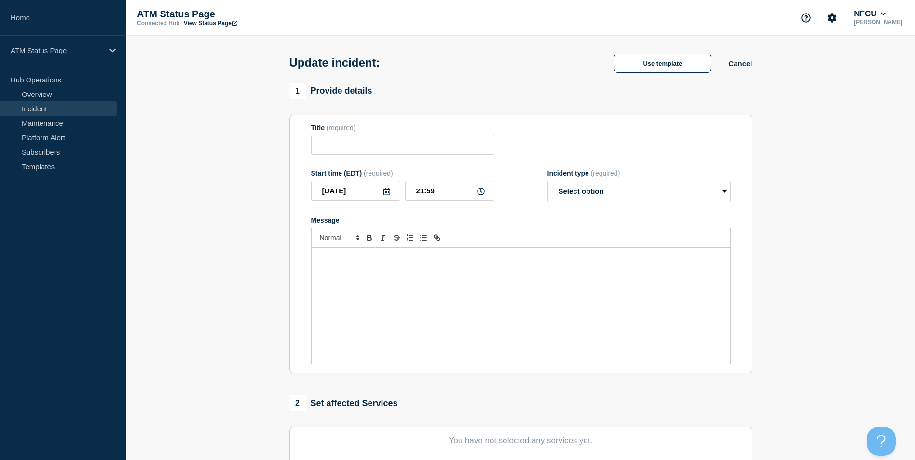
type input "Depository Down"
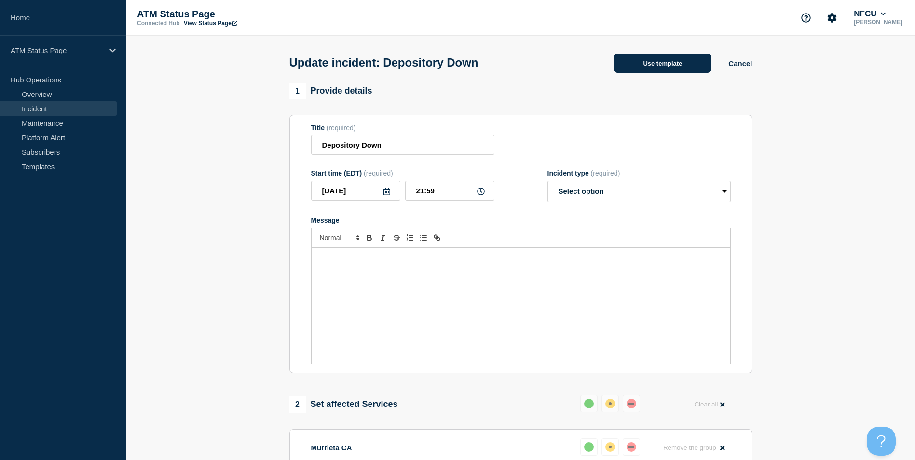
click at [686, 63] on button "Use template" at bounding box center [663, 63] width 98 height 19
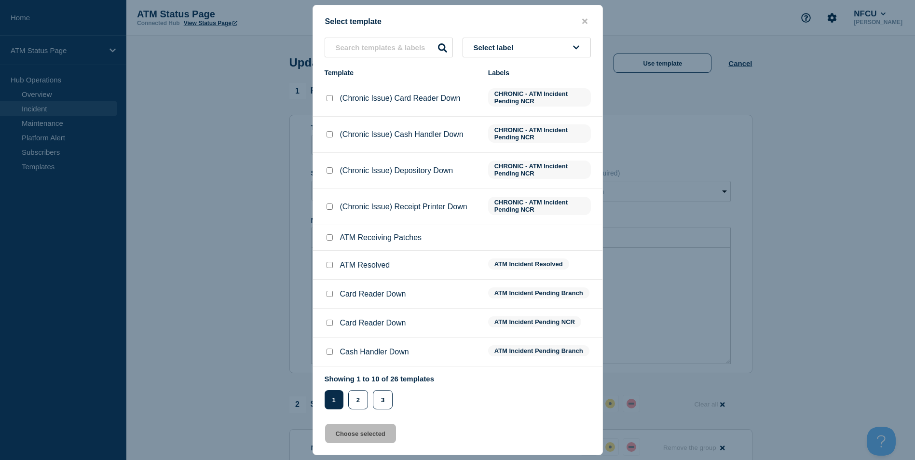
click at [330, 265] on input "ATM Resolved checkbox" at bounding box center [330, 265] width 6 height 6
checkbox input "true"
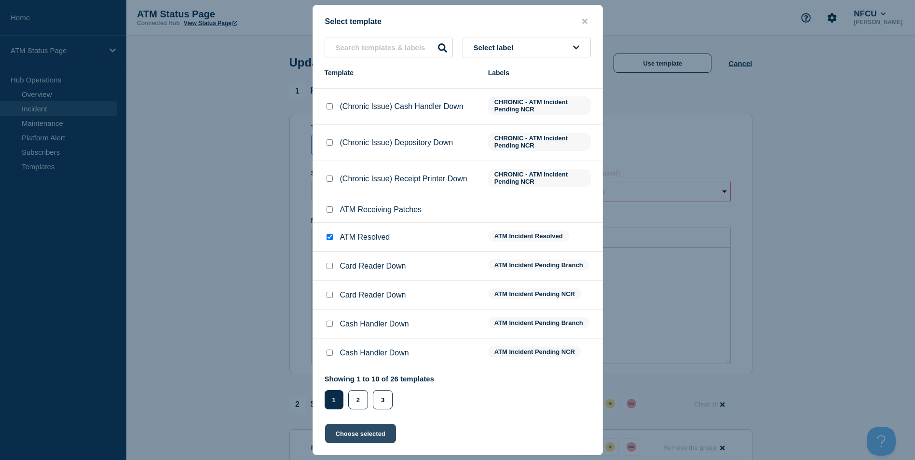
click at [378, 439] on button "Choose selected" at bounding box center [360, 433] width 71 height 19
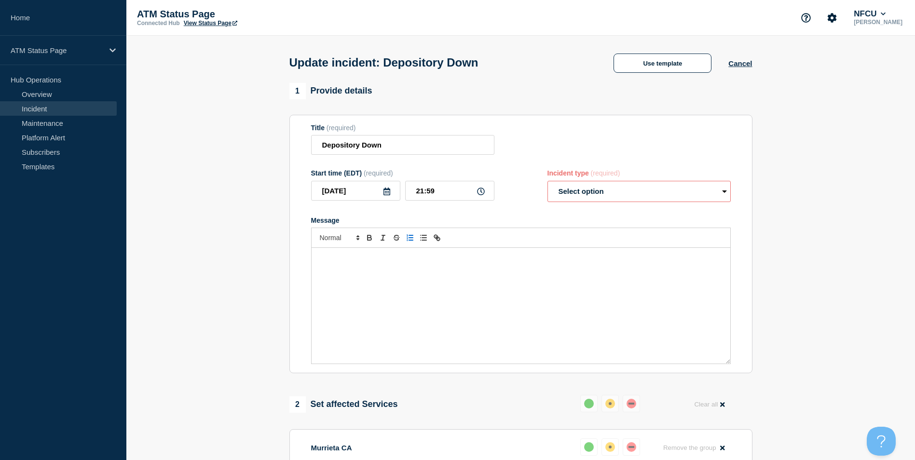
type button "ordered"
type button "bullet"
select select "resolved"
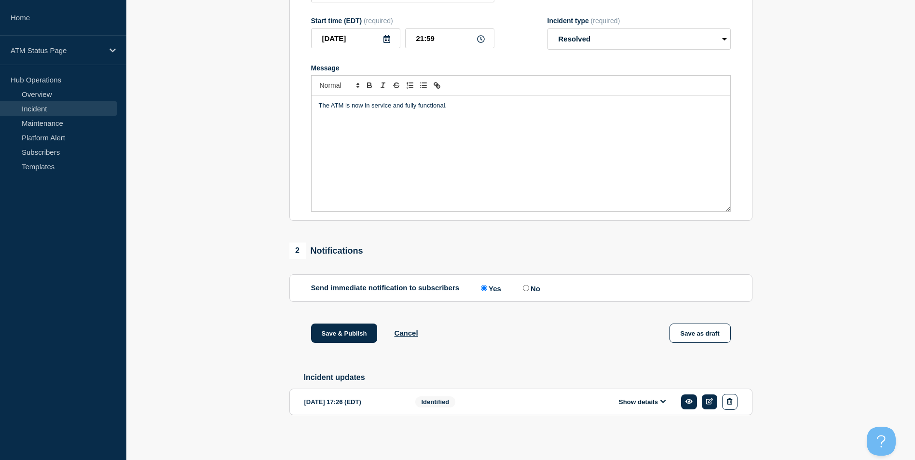
scroll to position [0, 0]
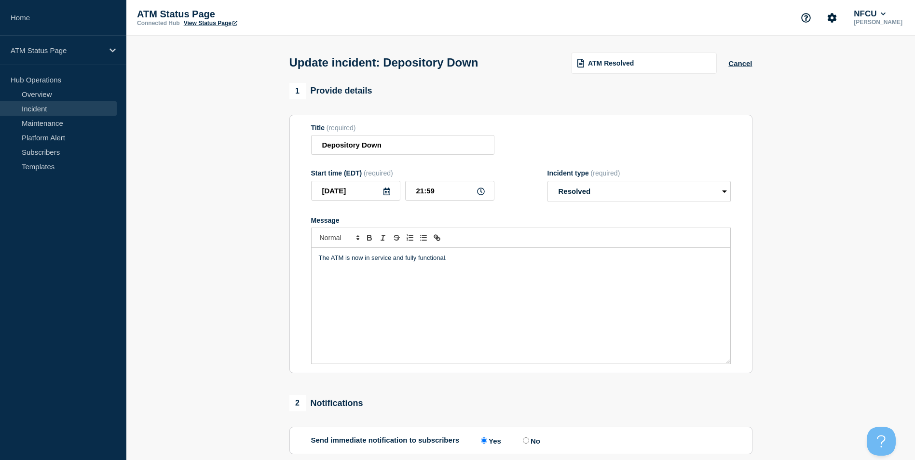
click at [274, 229] on section "1 Provide details Title (required) Depository Down Start time (EDT) (required) …" at bounding box center [520, 340] width 789 height 515
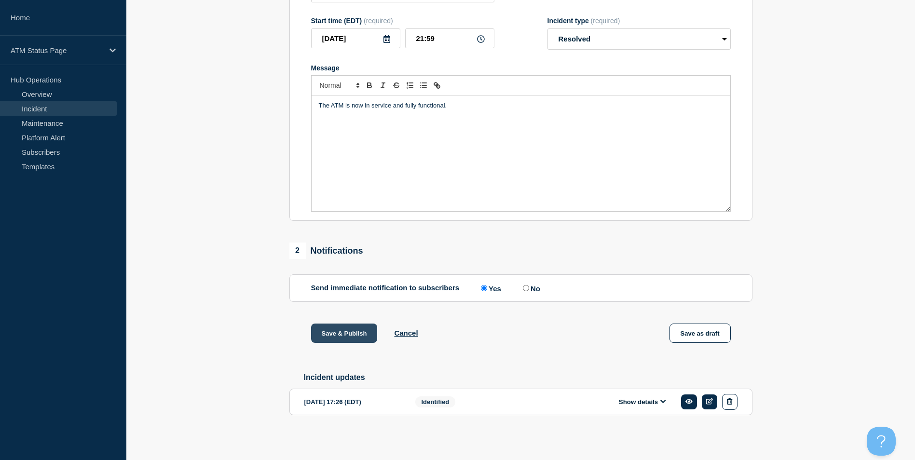
click at [352, 330] on div "1 Provide details Title (required) Depository Down Start time (EDT) (required) …" at bounding box center [521, 188] width 474 height 515
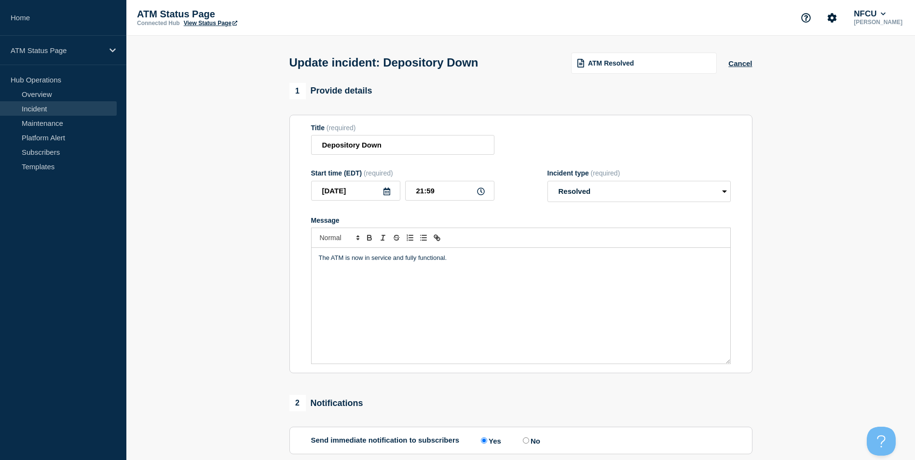
click at [348, 333] on div "1 Provide details Title (required) Depository Down Start time (EDT) (required) …" at bounding box center [521, 340] width 474 height 515
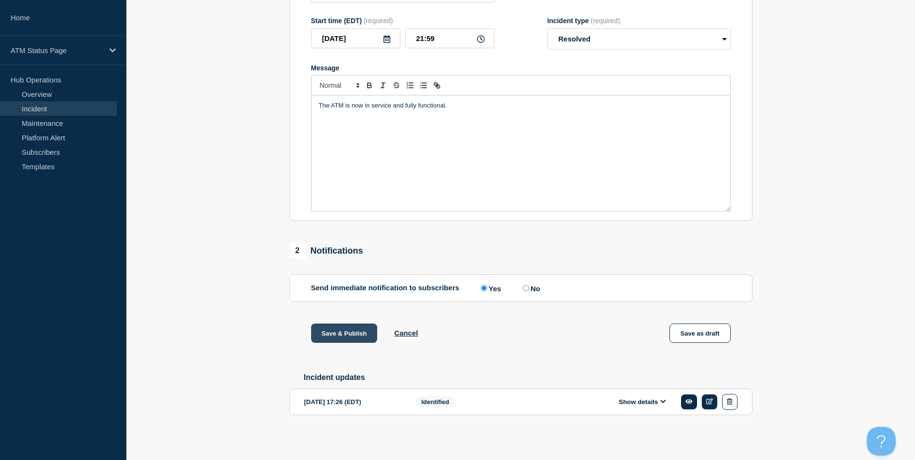
click at [348, 333] on button "Save & Publish" at bounding box center [344, 333] width 67 height 19
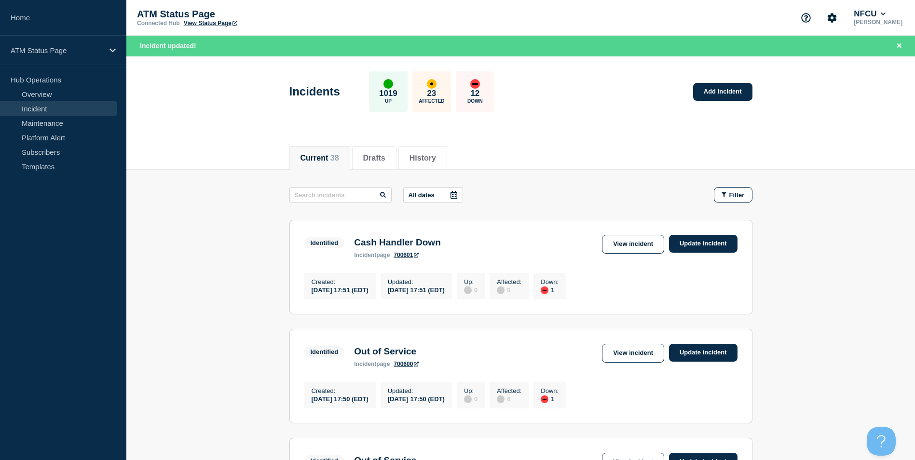
click at [815, 135] on header "Incidents 1019 Up 23 Affected 12 Down Add incident" at bounding box center [520, 96] width 789 height 81
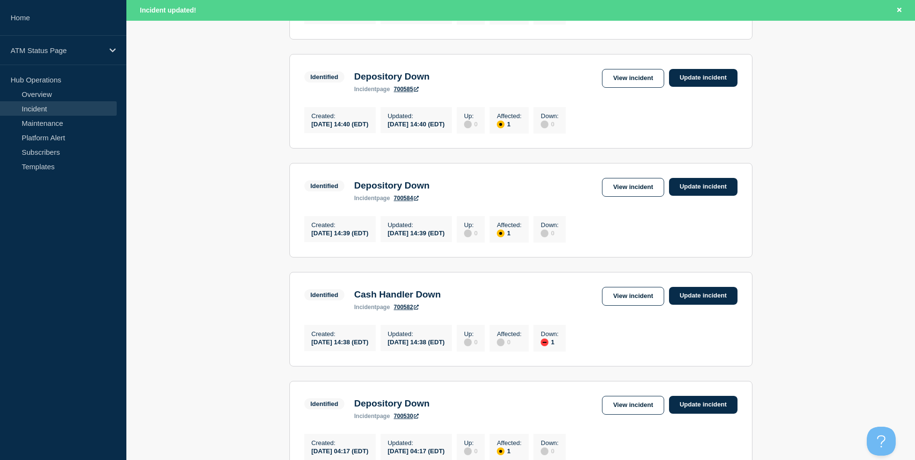
scroll to position [1006, 0]
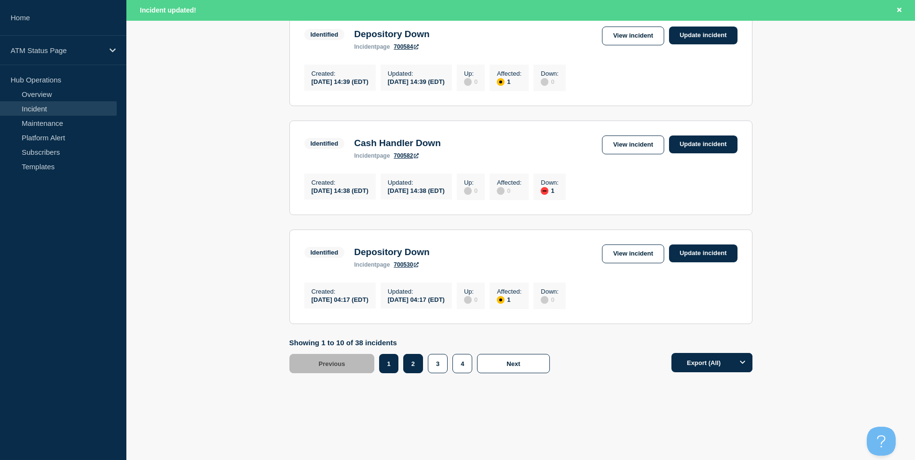
click at [413, 369] on button "2" at bounding box center [413, 363] width 20 height 19
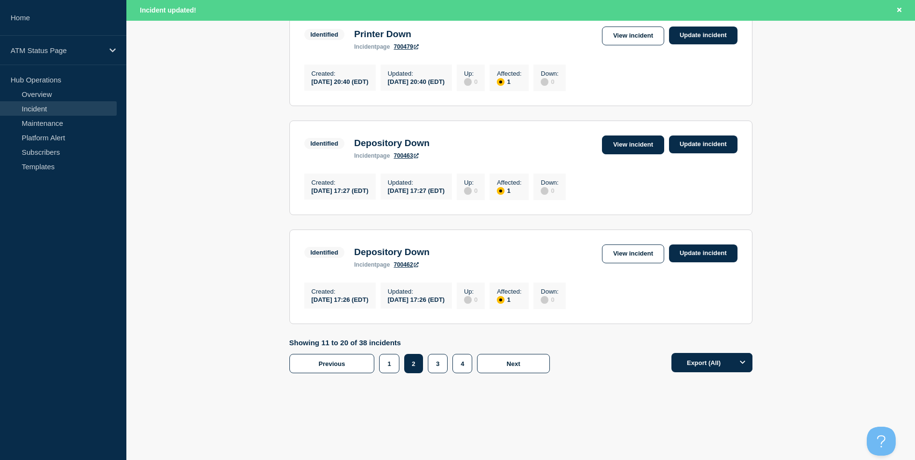
click at [623, 141] on link "View incident" at bounding box center [633, 145] width 62 height 19
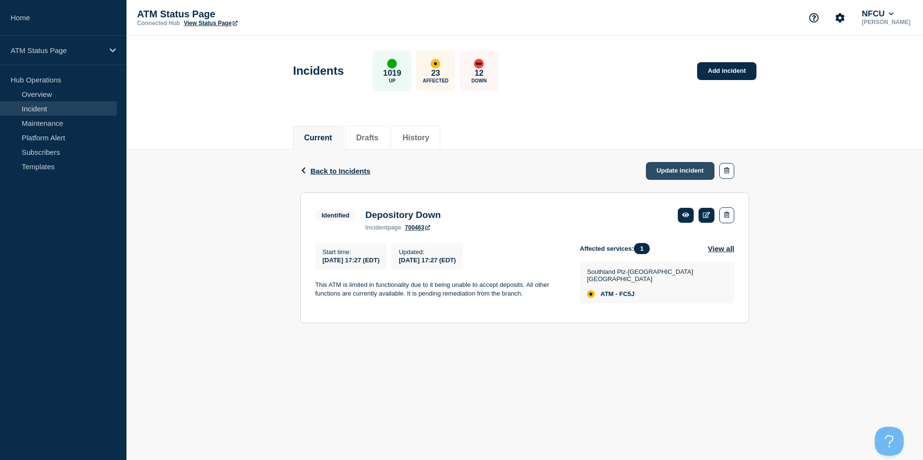
click at [662, 169] on link "Update incident" at bounding box center [680, 171] width 69 height 18
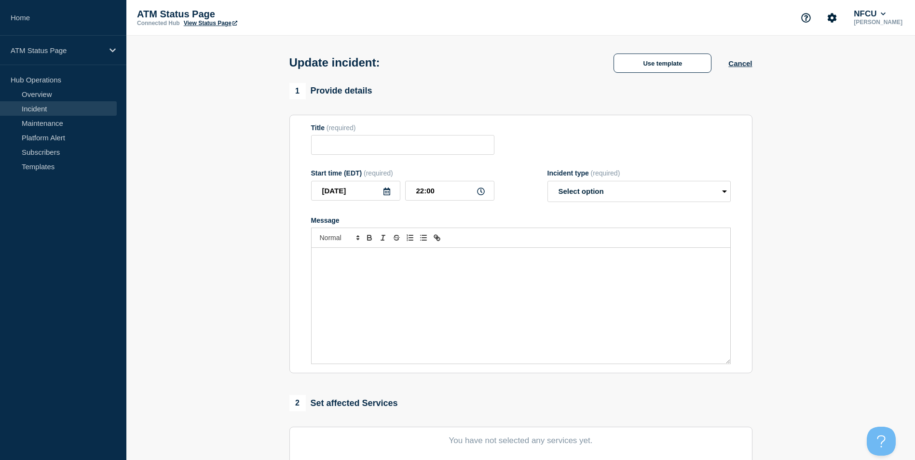
type input "Depository Down"
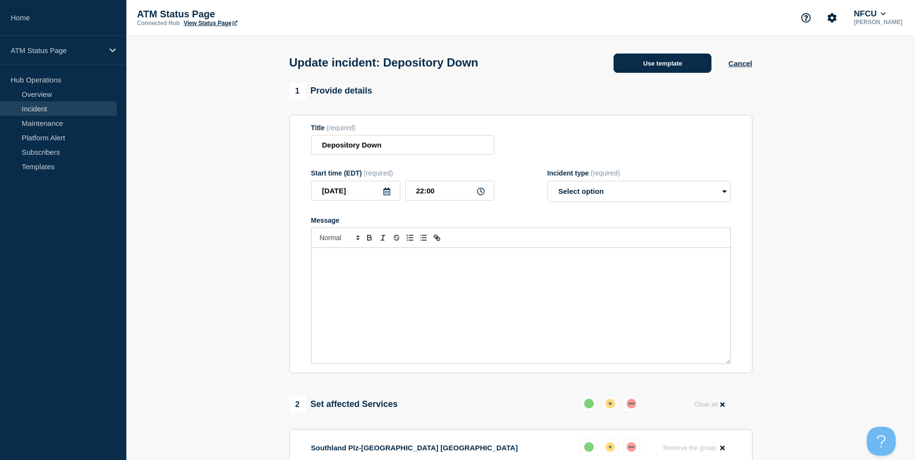
click at [655, 68] on button "Use template" at bounding box center [663, 63] width 98 height 19
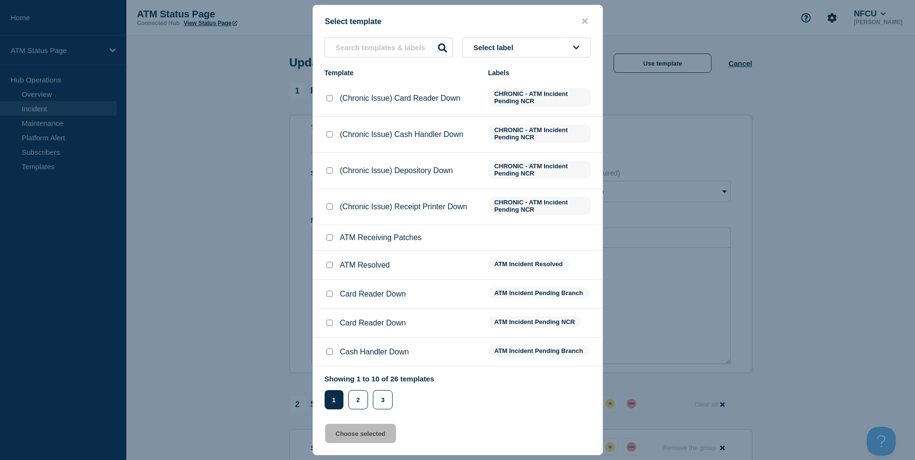
click at [330, 268] on input "ATM Resolved checkbox" at bounding box center [330, 265] width 6 height 6
checkbox input "true"
click at [361, 438] on button "Choose selected" at bounding box center [360, 433] width 71 height 19
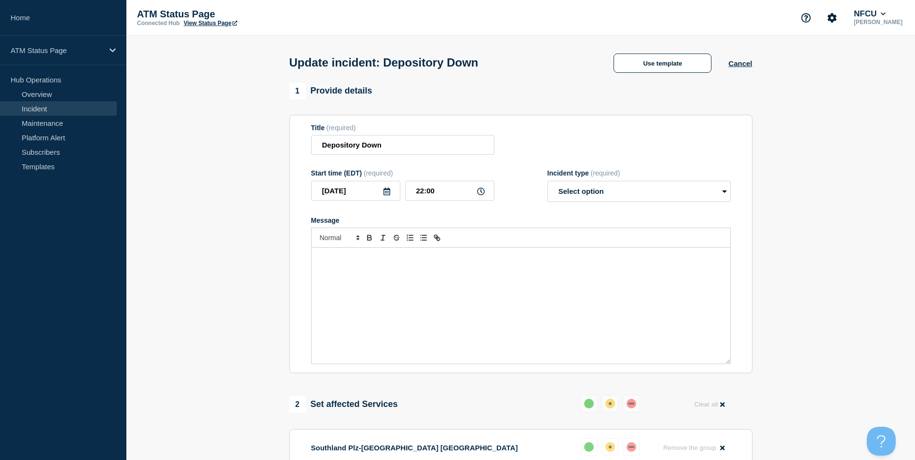
select select "resolved"
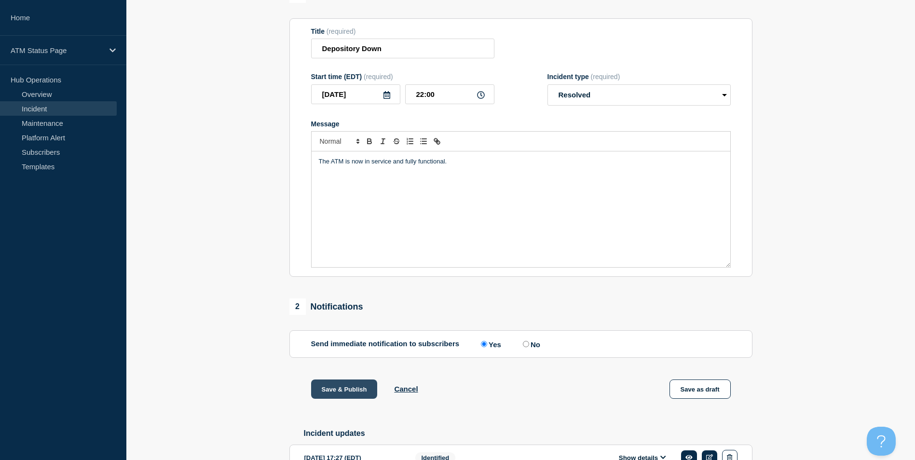
scroll to position [157, 0]
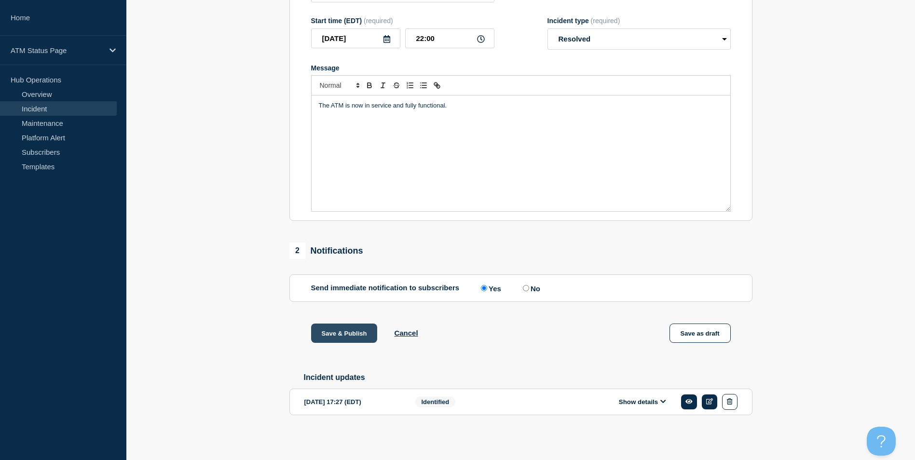
click at [340, 333] on button "Save & Publish" at bounding box center [344, 333] width 67 height 19
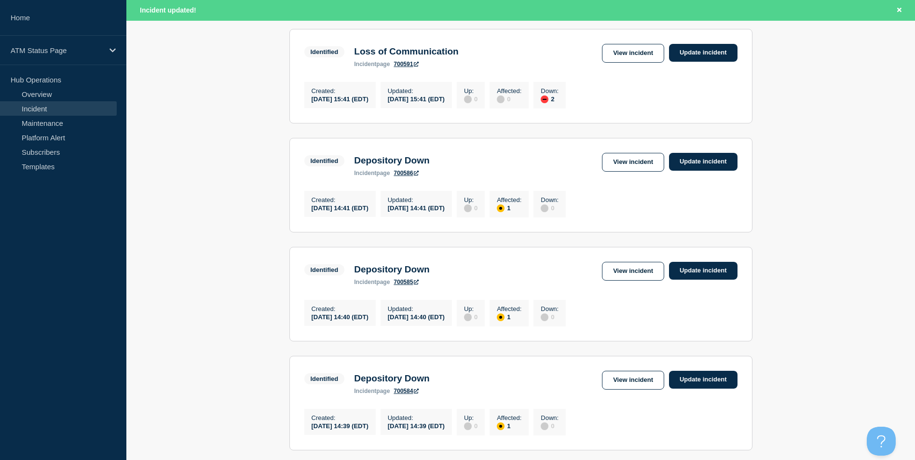
scroll to position [1006, 0]
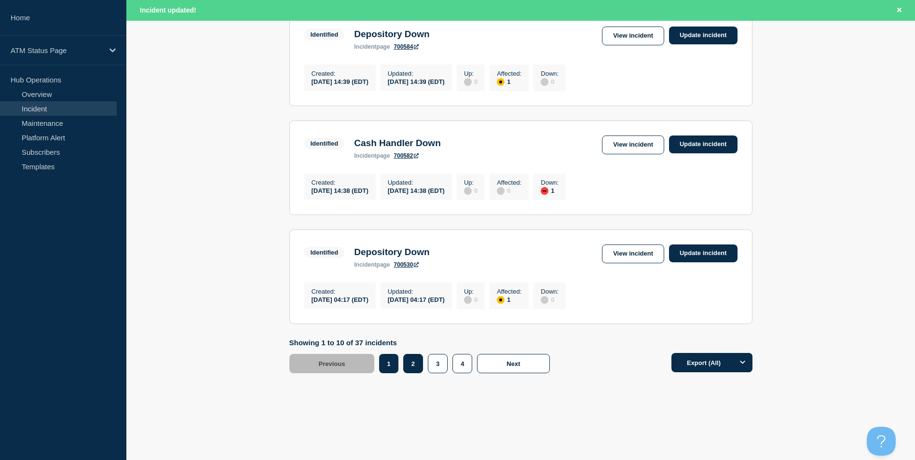
click at [413, 363] on button "2" at bounding box center [413, 363] width 20 height 19
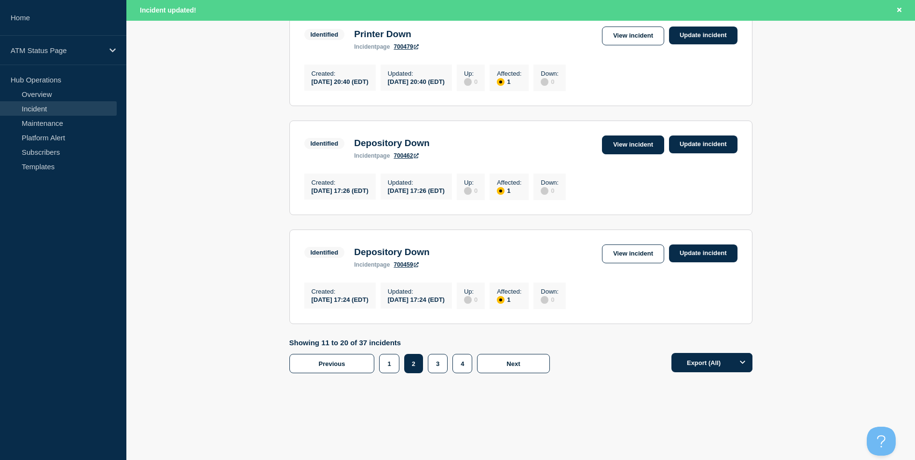
click at [626, 141] on link "View incident" at bounding box center [633, 145] width 62 height 19
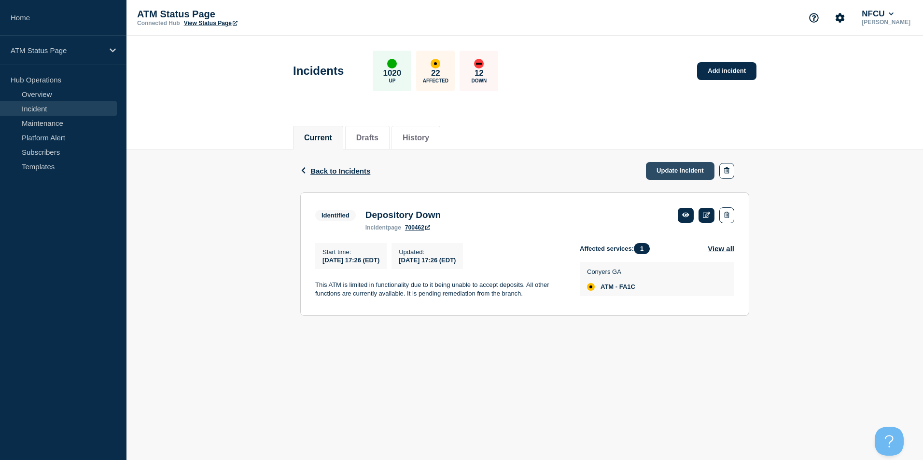
click at [666, 170] on link "Update incident" at bounding box center [680, 171] width 69 height 18
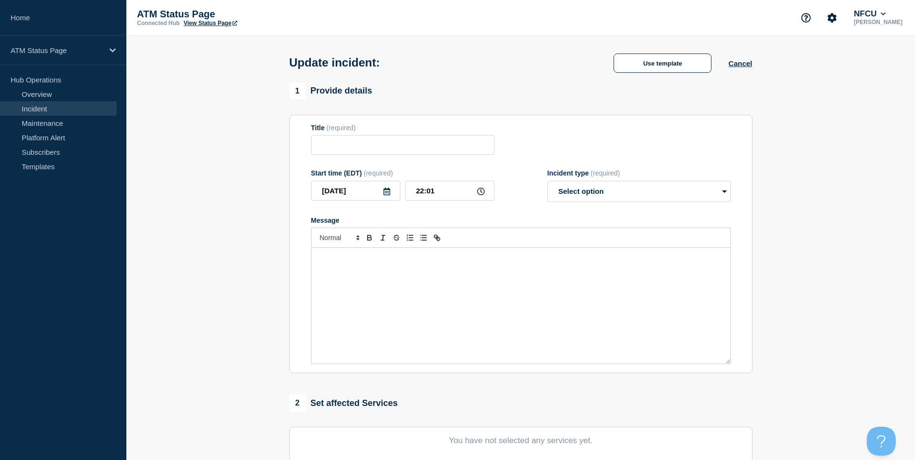
type input "Depository Down"
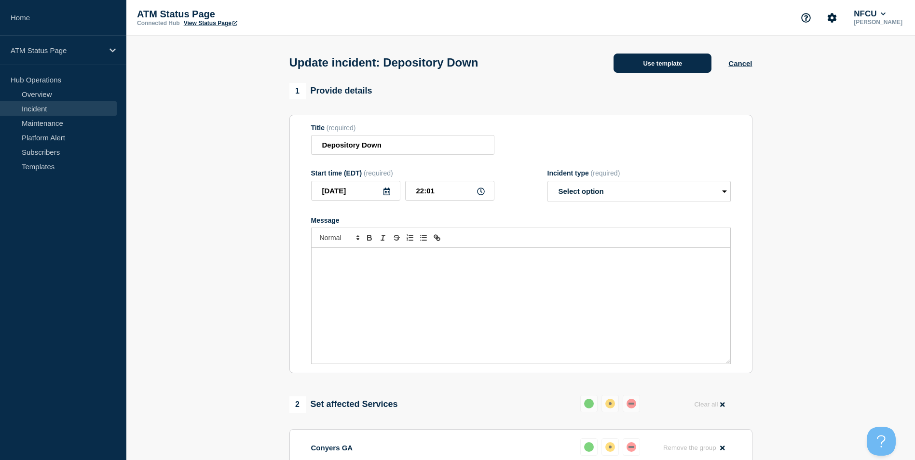
click at [657, 63] on button "Use template" at bounding box center [663, 63] width 98 height 19
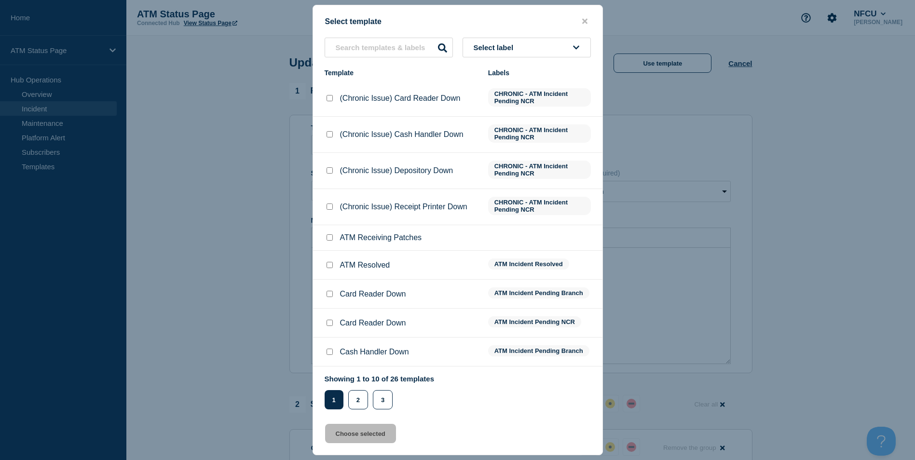
click at [329, 265] on input "ATM Resolved checkbox" at bounding box center [330, 265] width 6 height 6
checkbox input "true"
click at [353, 432] on button "Choose selected" at bounding box center [360, 433] width 71 height 19
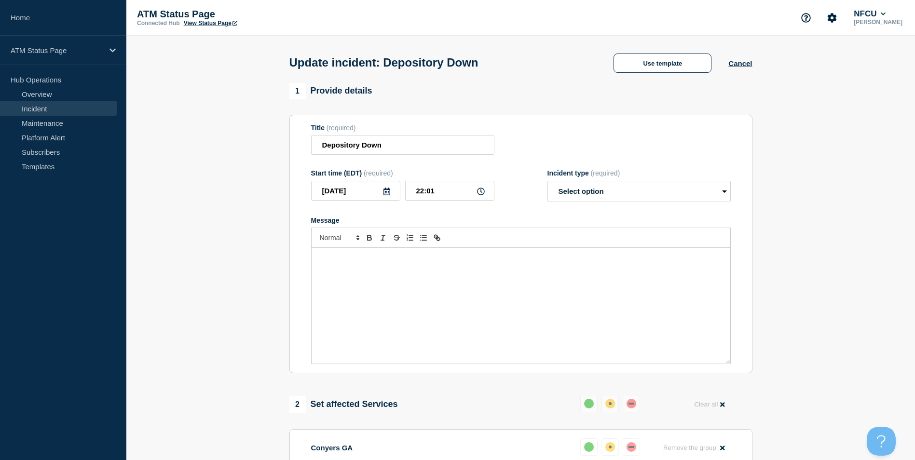
select select "resolved"
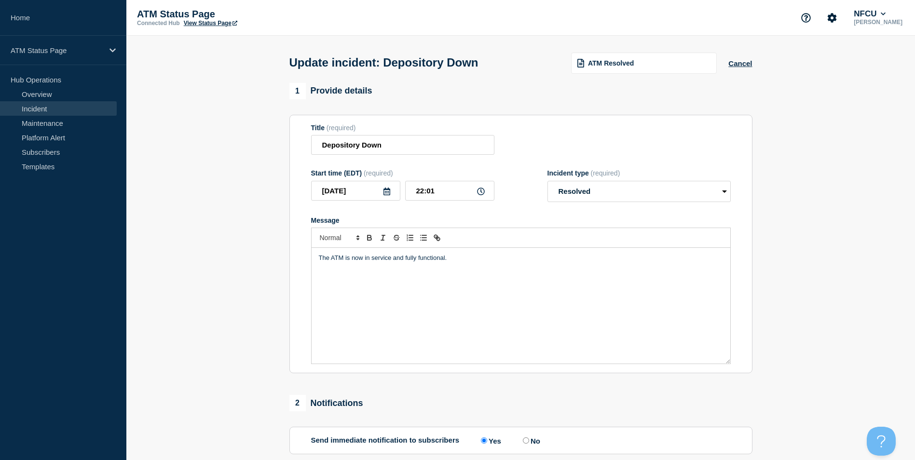
scroll to position [157, 0]
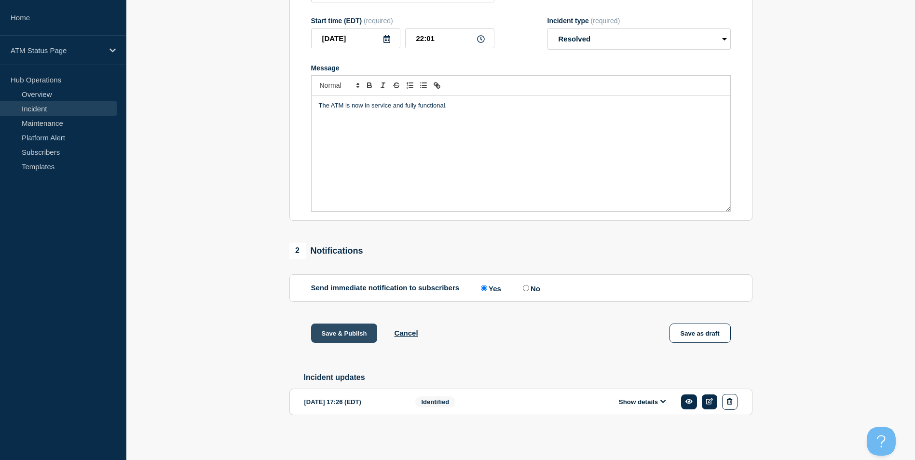
click at [335, 328] on button "Save & Publish" at bounding box center [344, 333] width 67 height 19
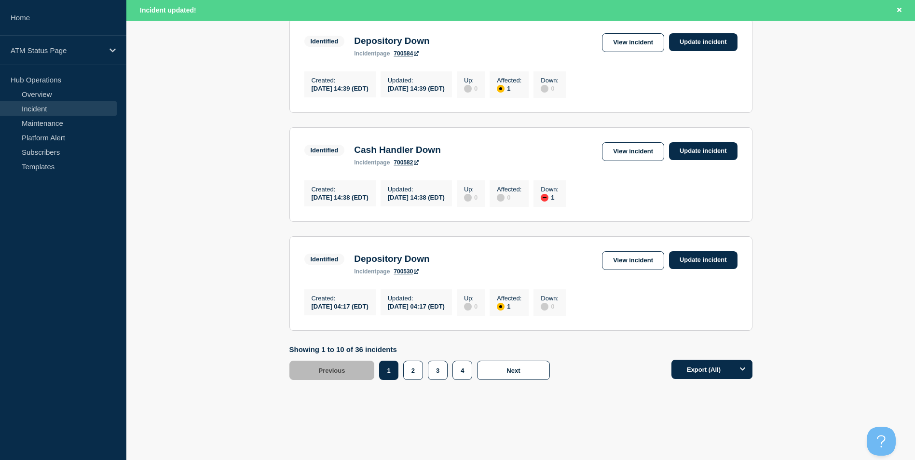
scroll to position [1006, 0]
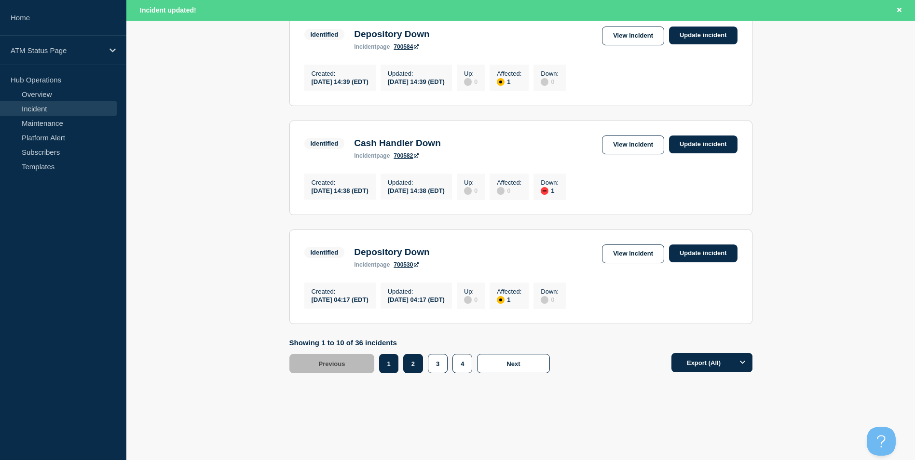
click at [416, 367] on button "2" at bounding box center [413, 363] width 20 height 19
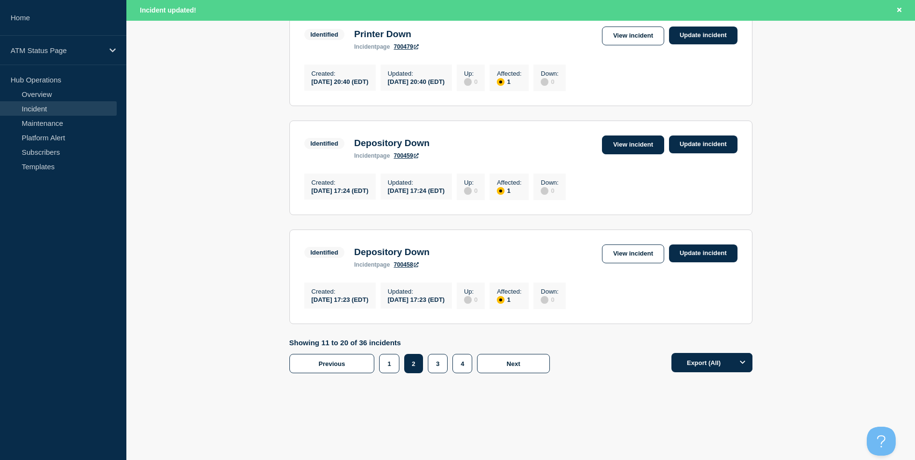
click at [637, 138] on link "View incident" at bounding box center [633, 145] width 62 height 19
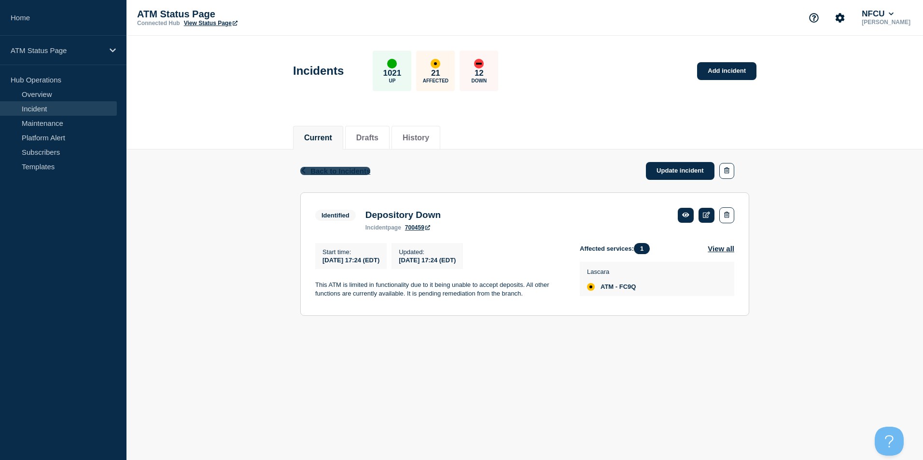
click at [353, 172] on span "Back to Incidents" at bounding box center [340, 171] width 60 height 8
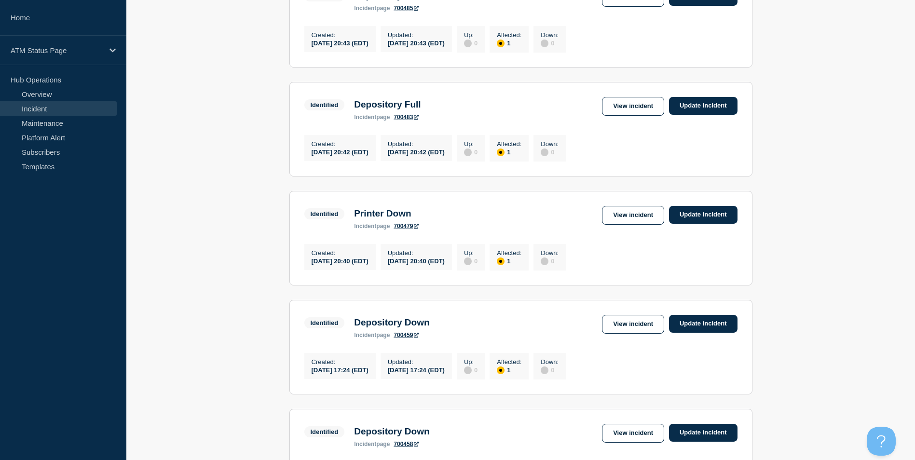
scroll to position [985, 0]
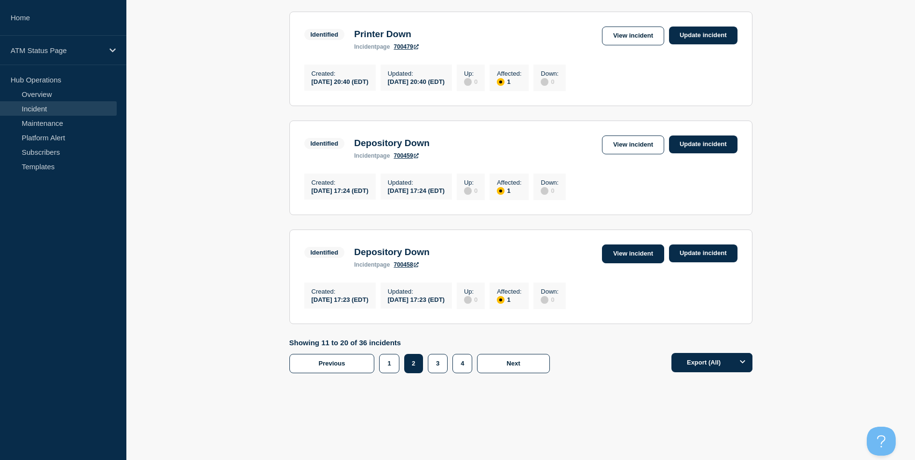
click at [631, 250] on link "View incident" at bounding box center [633, 254] width 62 height 19
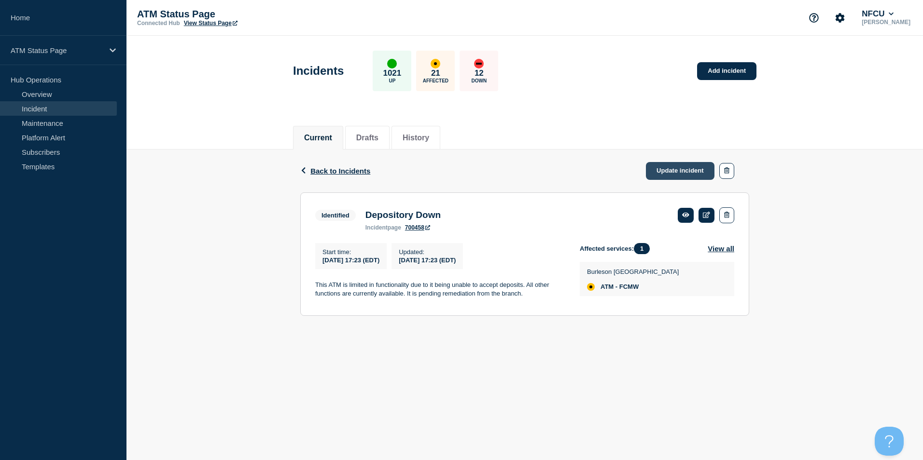
click at [674, 170] on link "Update incident" at bounding box center [680, 171] width 69 height 18
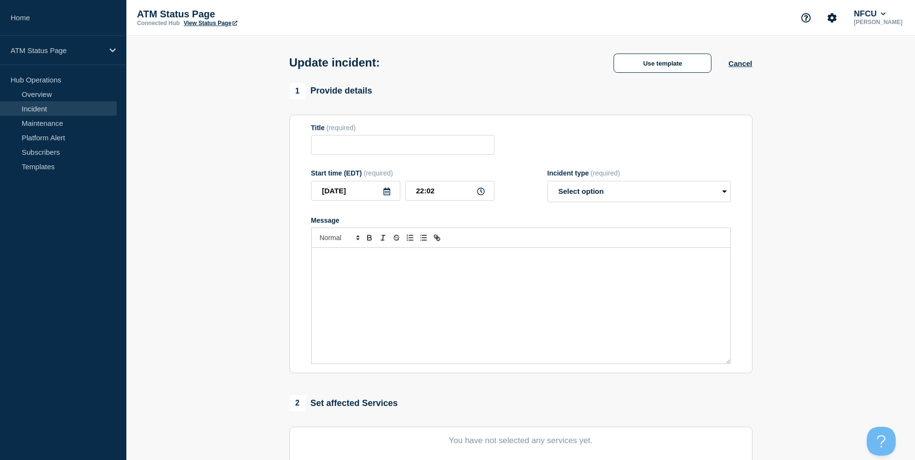
type input "Depository Down"
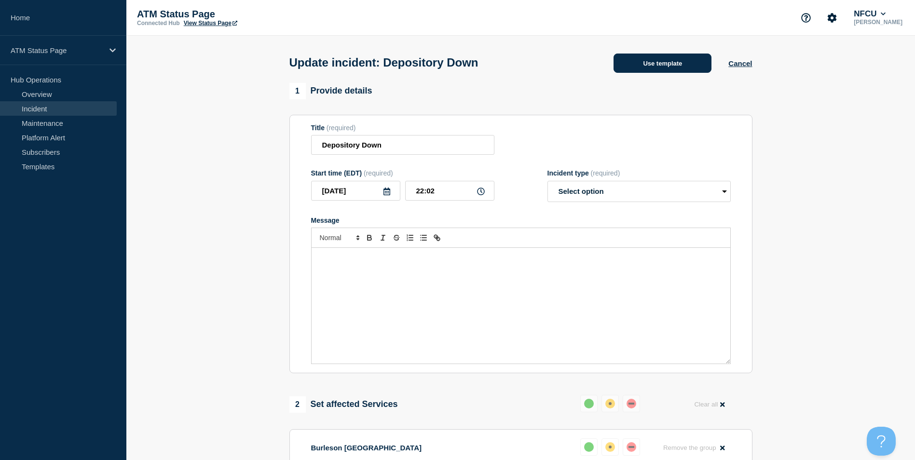
click at [675, 67] on button "Use template" at bounding box center [663, 63] width 98 height 19
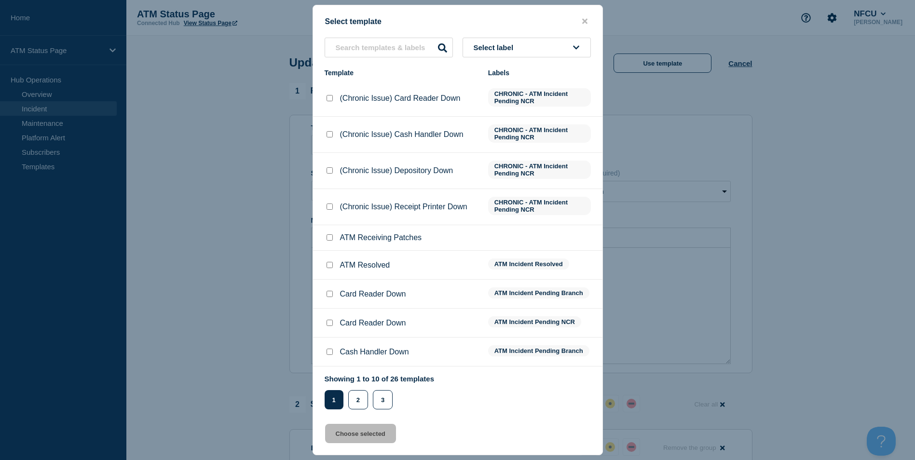
click at [332, 265] on input "ATM Resolved checkbox" at bounding box center [330, 265] width 6 height 6
checkbox input "true"
click at [362, 438] on button "Choose selected" at bounding box center [360, 433] width 71 height 19
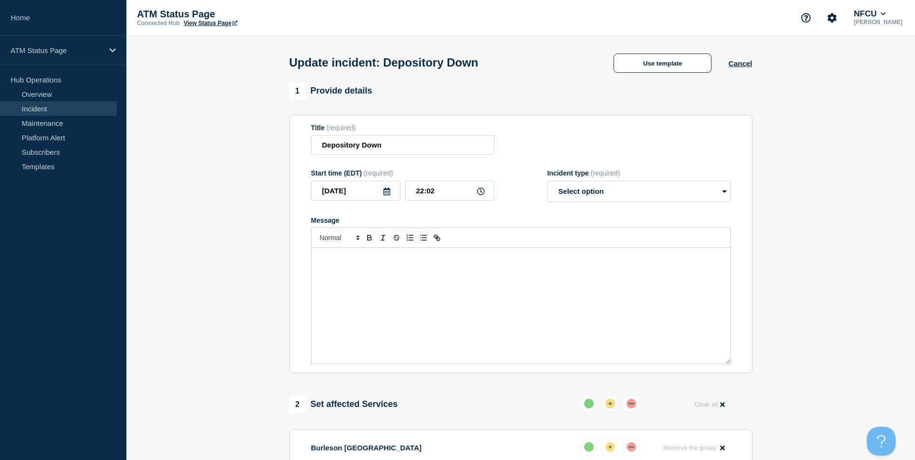
select select "resolved"
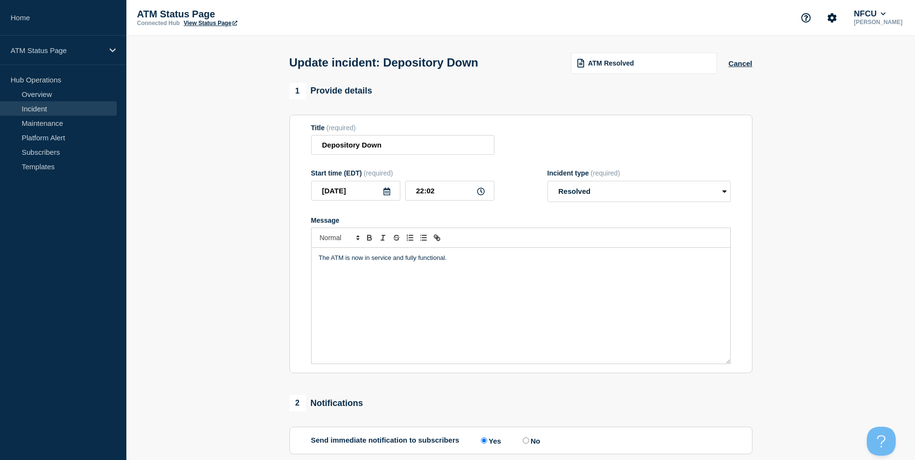
scroll to position [157, 0]
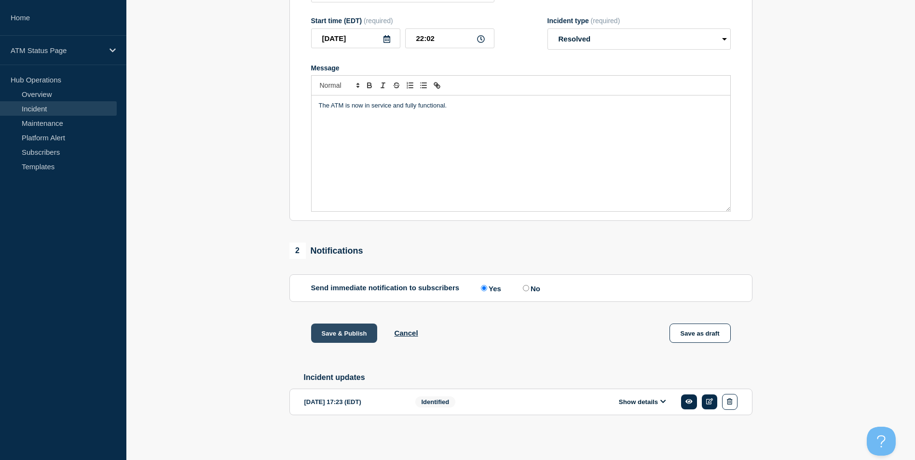
click at [339, 331] on button "Save & Publish" at bounding box center [344, 333] width 67 height 19
